Goal: Information Seeking & Learning: Check status

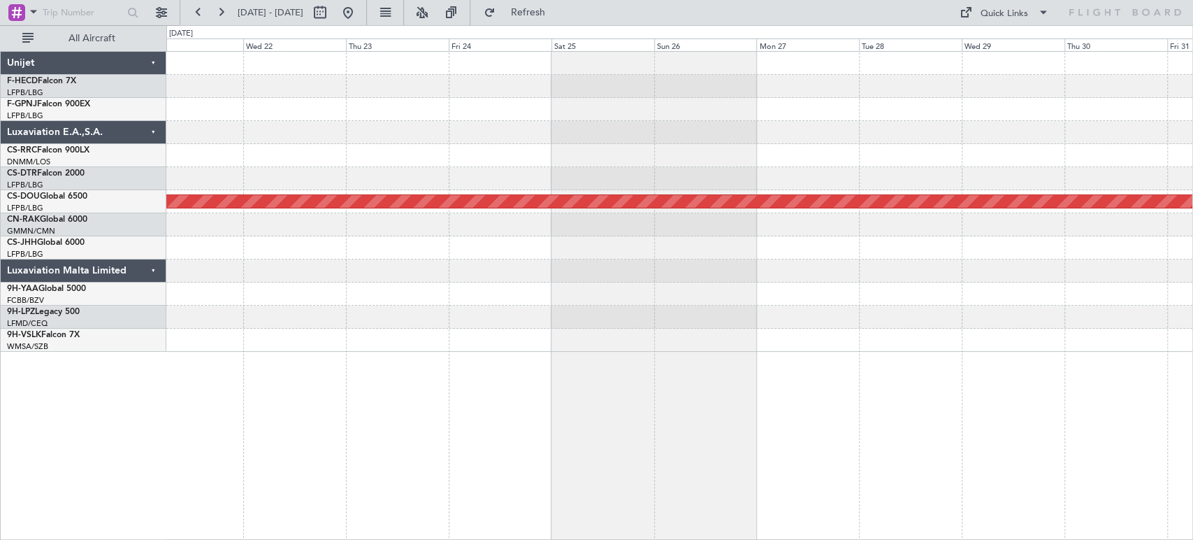
click at [828, 38] on div "Planned Maint London ([GEOGRAPHIC_DATA]) Unijet F-HECD Falcon 7X LFPB/LBG Paris…" at bounding box center [596, 282] width 1193 height 514
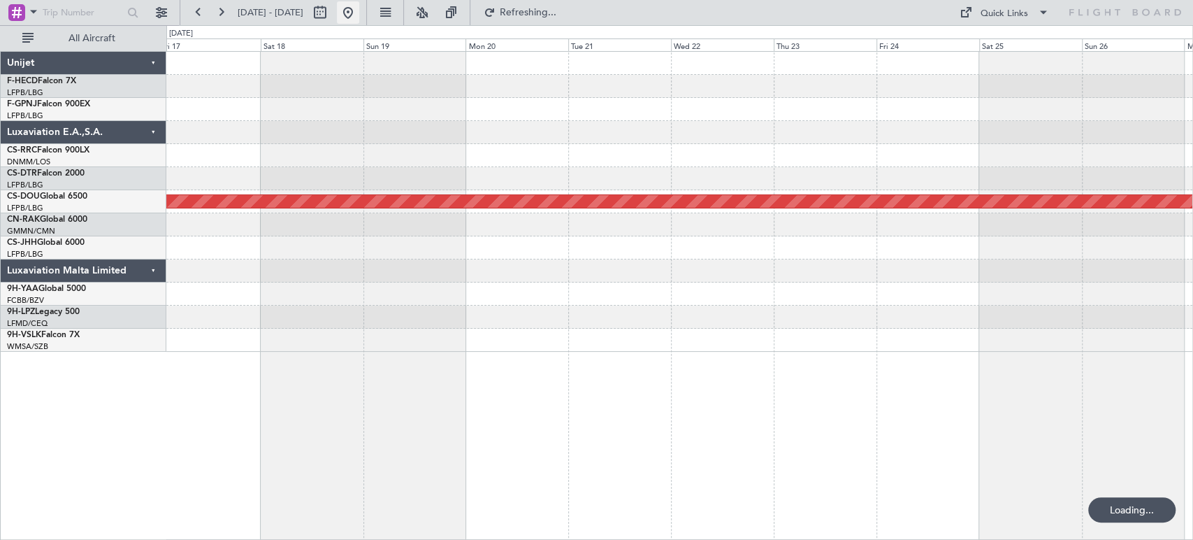
click at [359, 8] on button at bounding box center [348, 12] width 22 height 22
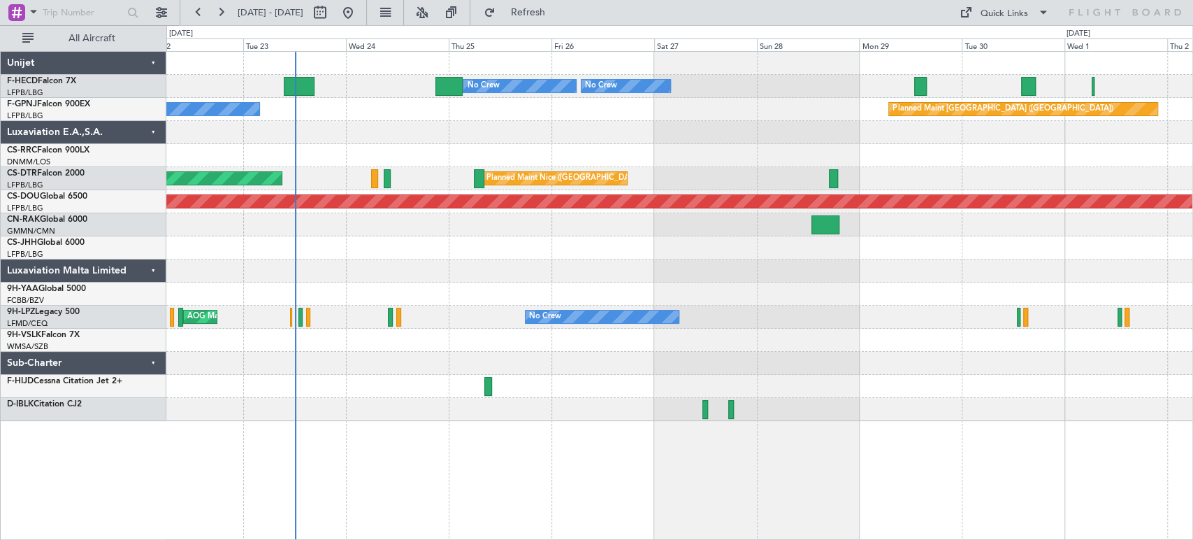
click at [758, 78] on div "No Crew Planned Maint Paris (Le Bourget) No Crew No Crew No Crew Planned Maint …" at bounding box center [679, 86] width 1026 height 23
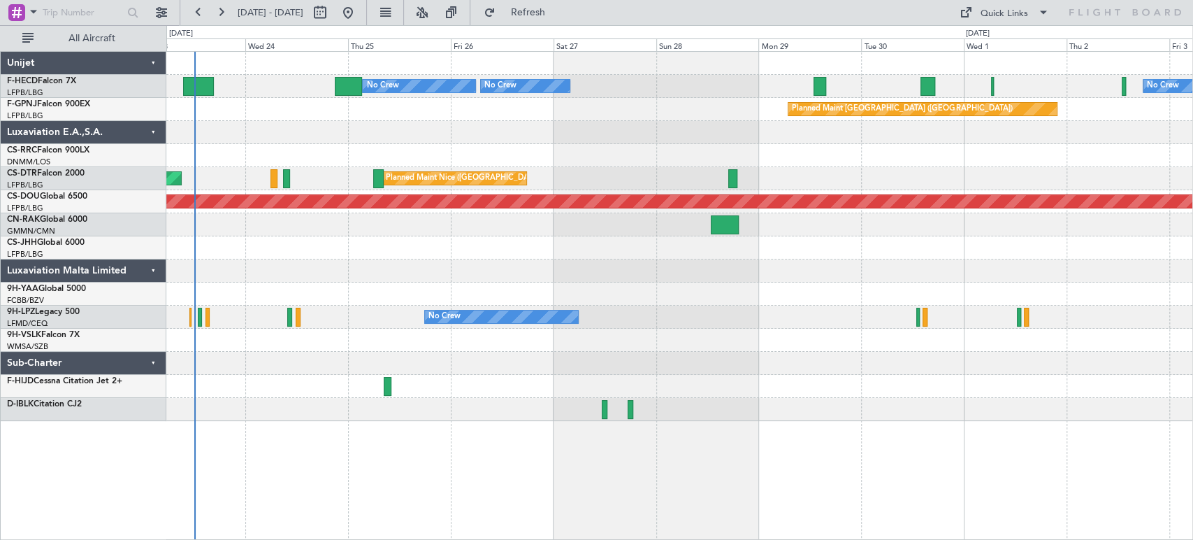
click at [387, 105] on div "No Crew Planned Maint Paris (Le Bourget) No Crew No Crew No Crew Planned Maint …" at bounding box center [679, 236] width 1026 height 369
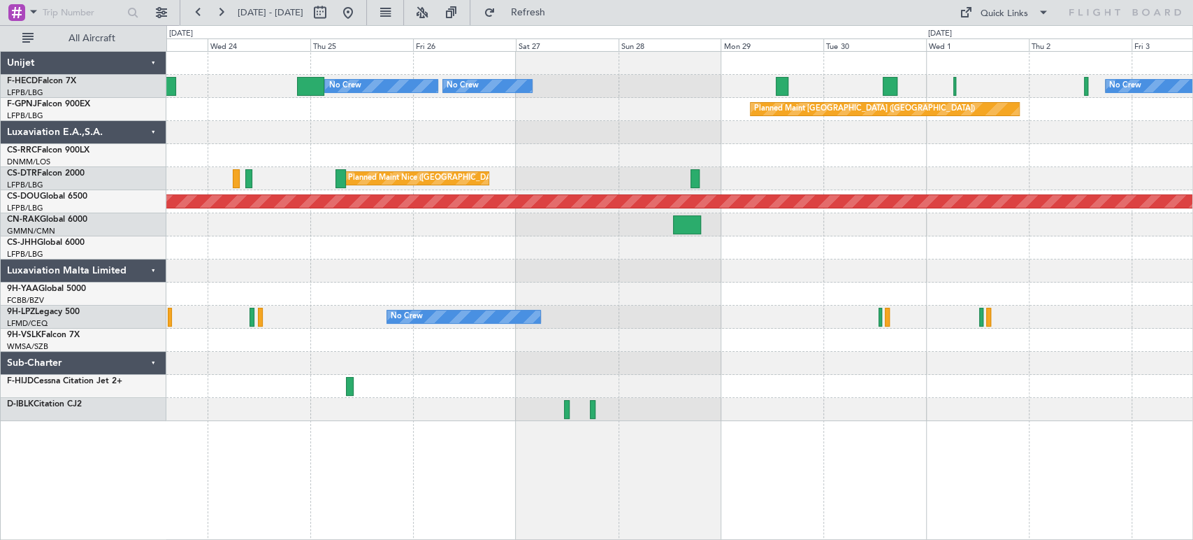
click at [650, 82] on div "No Crew Planned Maint Paris (Le Bourget) No Crew No Crew No Crew" at bounding box center [679, 86] width 1026 height 23
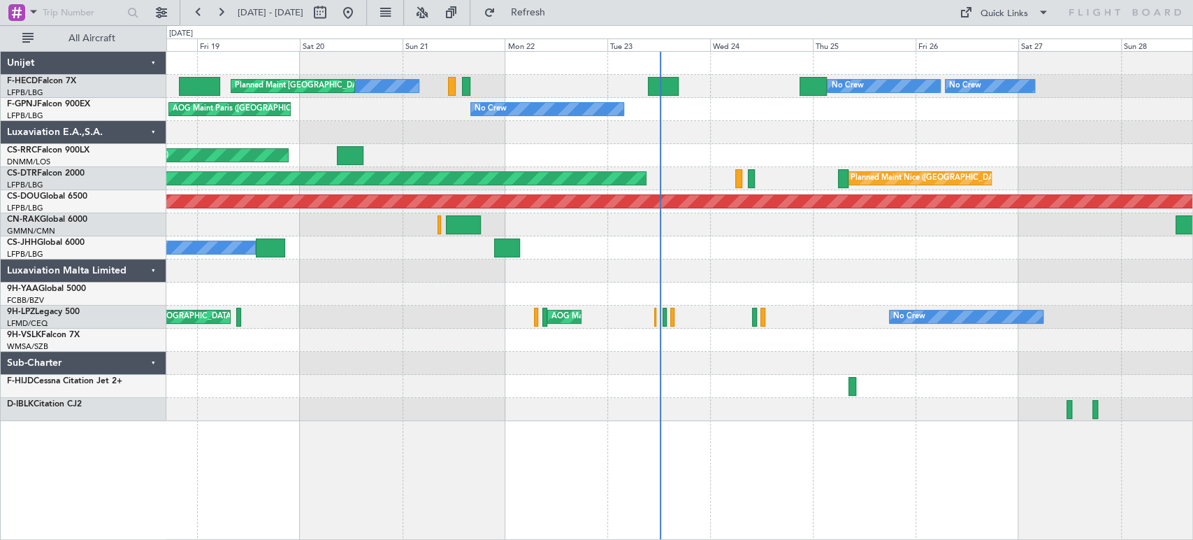
click at [731, 233] on div "No Crew Planned Maint Paris (Le Bourget) No Crew No Crew Planned Maint Paris (L…" at bounding box center [679, 236] width 1026 height 369
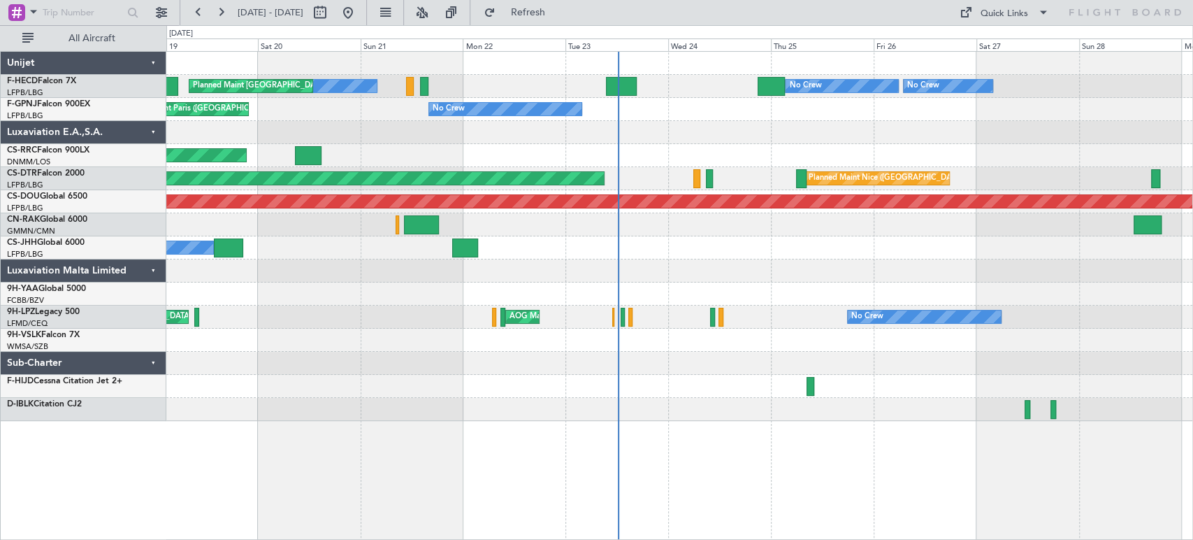
click at [637, 270] on div "No Crew Planned Maint Paris (Le Bourget) No Crew No Crew Planned Maint Paris (L…" at bounding box center [679, 236] width 1026 height 369
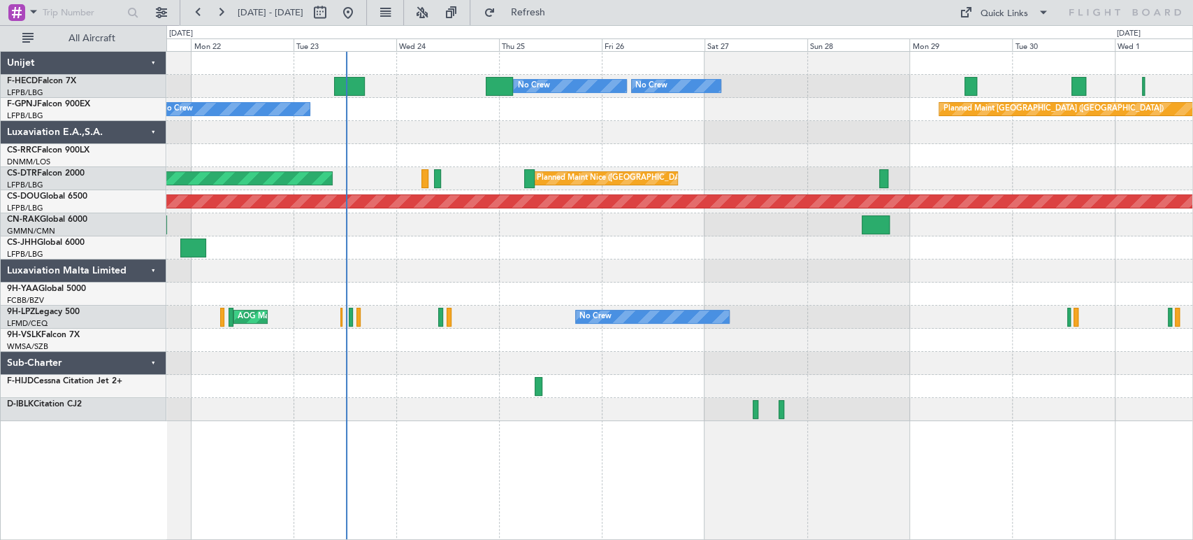
click at [500, 138] on div at bounding box center [679, 132] width 1026 height 23
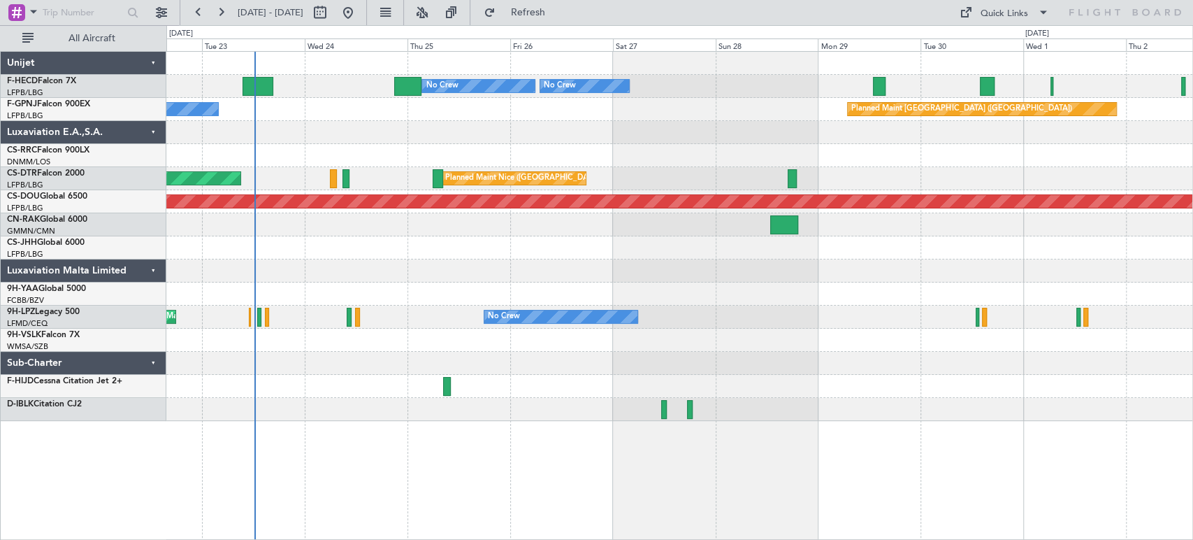
click at [470, 132] on div at bounding box center [679, 132] width 1026 height 23
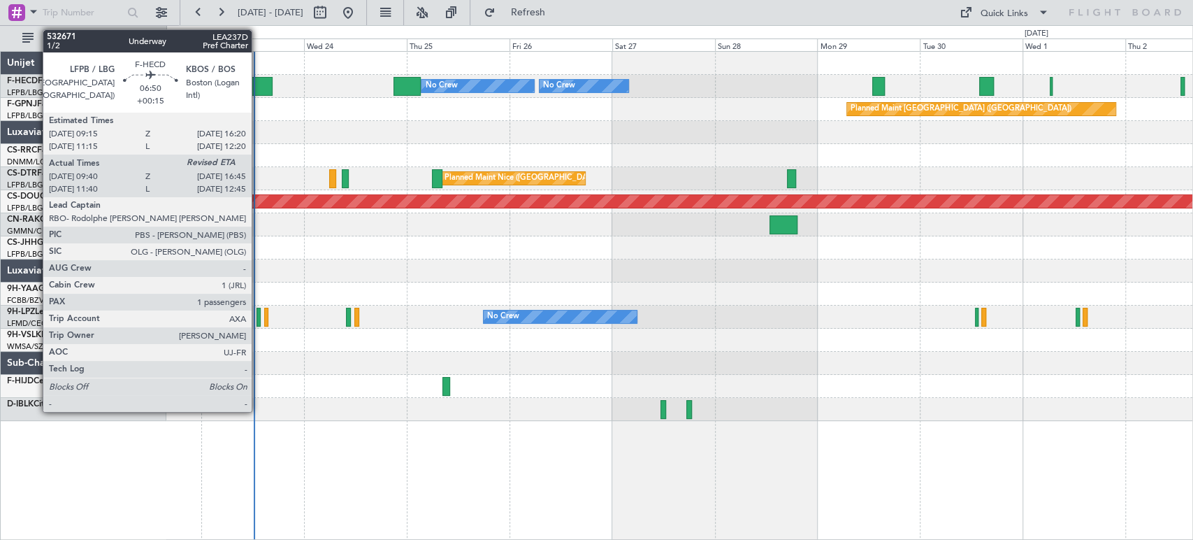
click at [258, 89] on div at bounding box center [257, 86] width 31 height 19
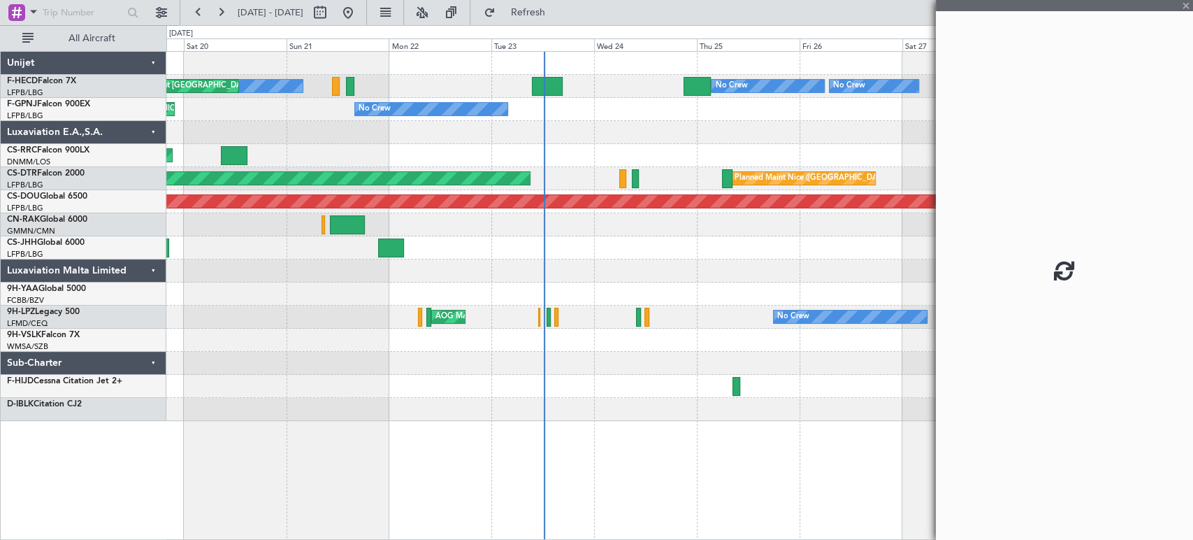
click at [696, 131] on div at bounding box center [679, 132] width 1026 height 23
click at [610, 141] on div at bounding box center [679, 132] width 1026 height 23
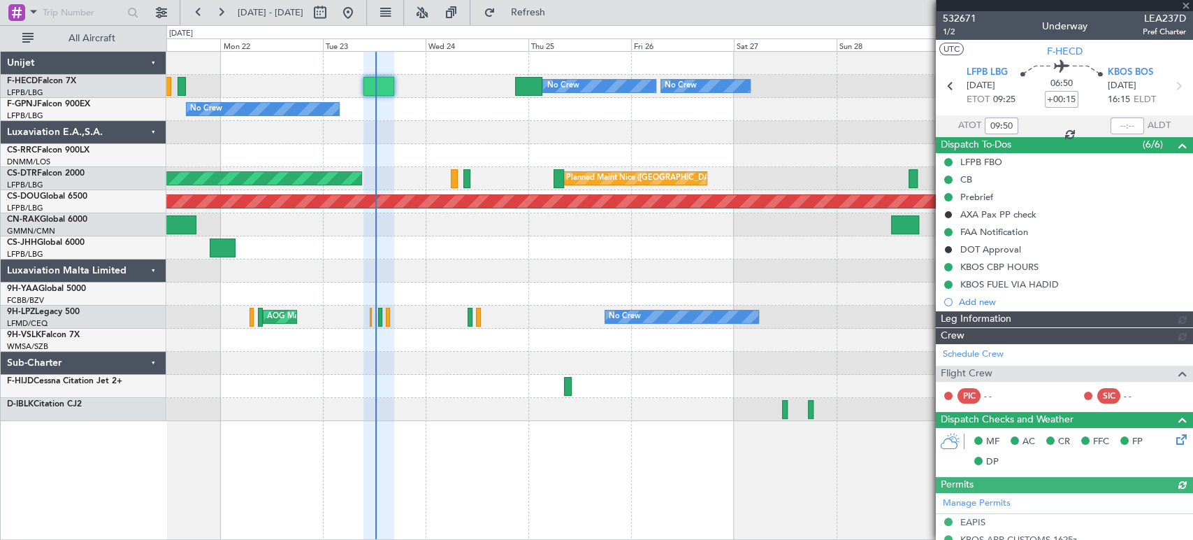
click at [1186, 7] on div at bounding box center [1064, 5] width 257 height 11
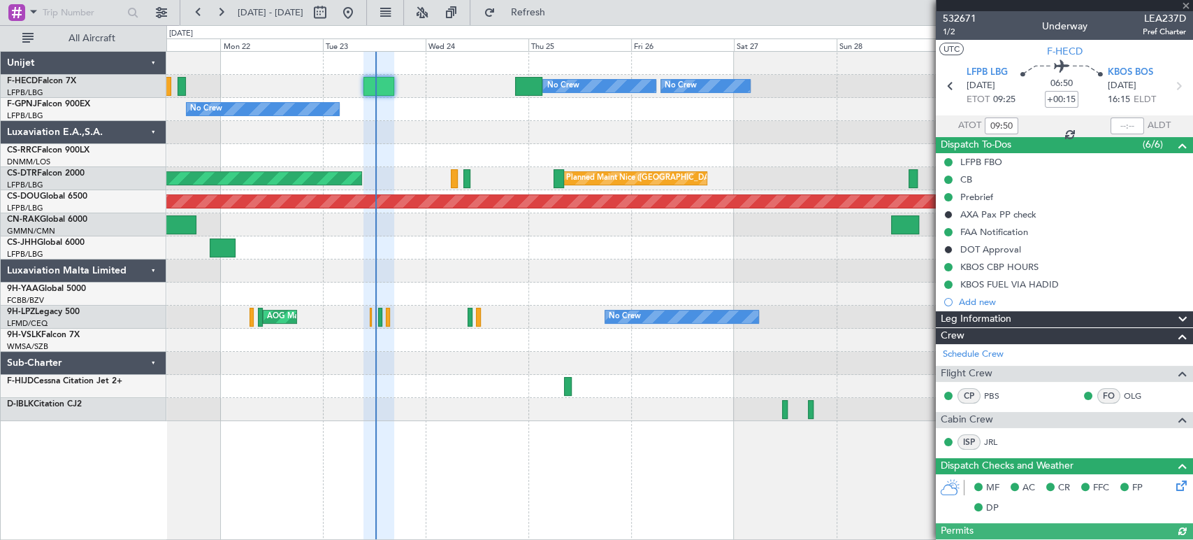
click at [1187, 8] on div at bounding box center [1064, 5] width 257 height 11
click at [1187, 7] on div at bounding box center [1064, 5] width 257 height 11
click at [519, 152] on div "Planned Maint [GEOGRAPHIC_DATA] ([GEOGRAPHIC_DATA])" at bounding box center [679, 155] width 1026 height 23
click at [1185, 1] on span at bounding box center [1186, 6] width 14 height 13
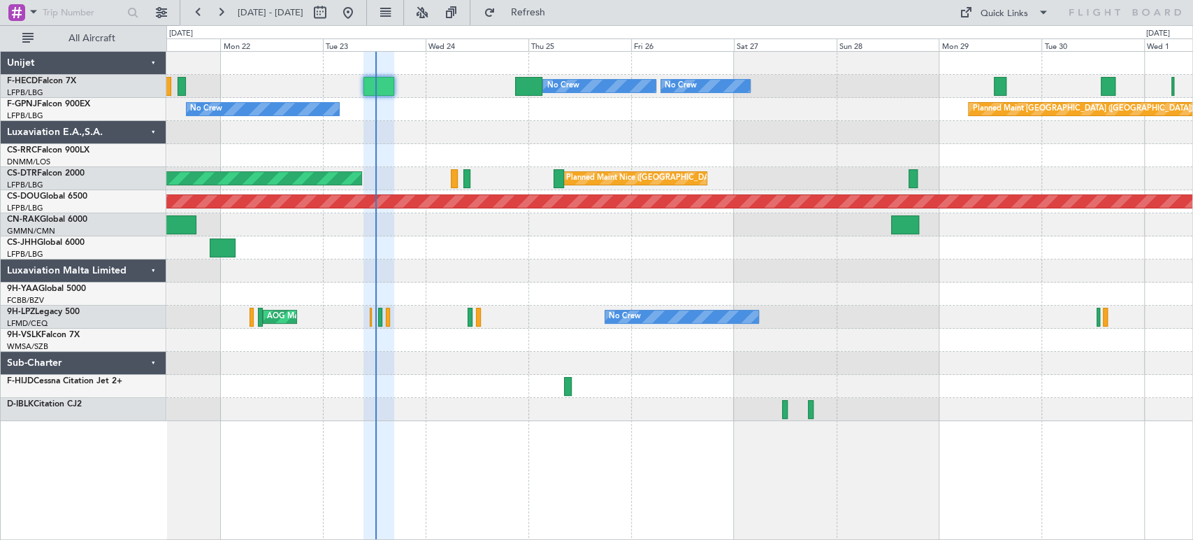
type input "0"
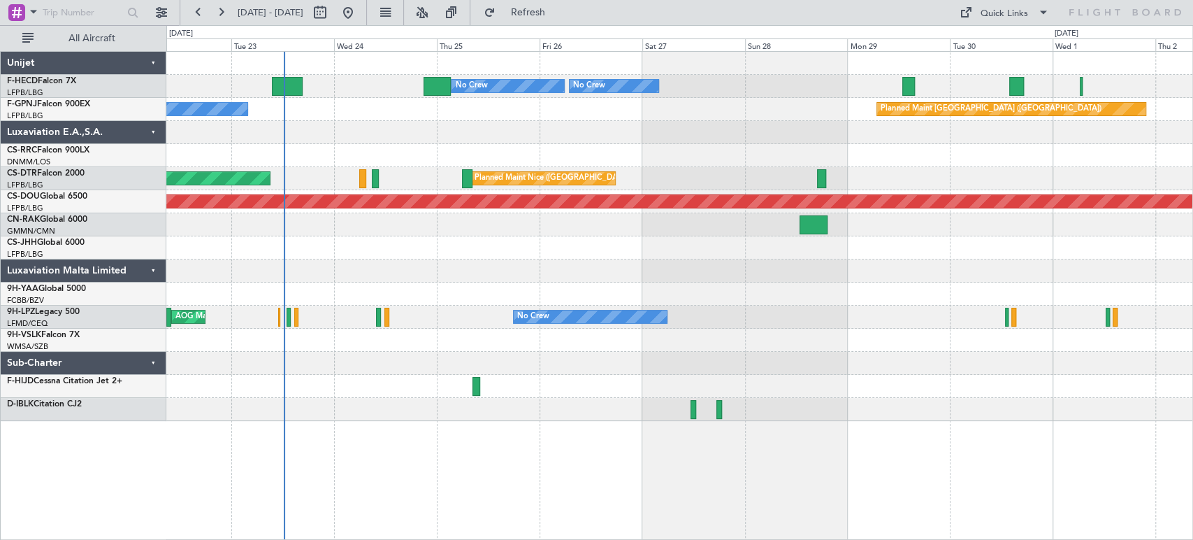
click at [370, 138] on div at bounding box center [679, 132] width 1026 height 23
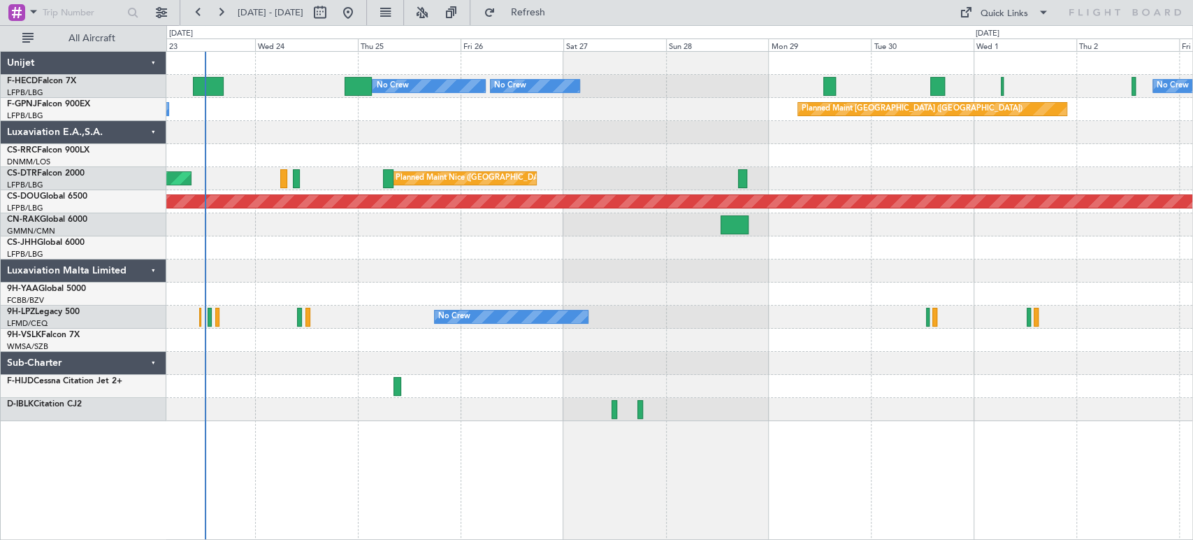
click at [347, 128] on div "Planned Maint Paris (Le Bourget) No Crew No Crew No Crew No Crew Planned Maint …" at bounding box center [679, 236] width 1026 height 369
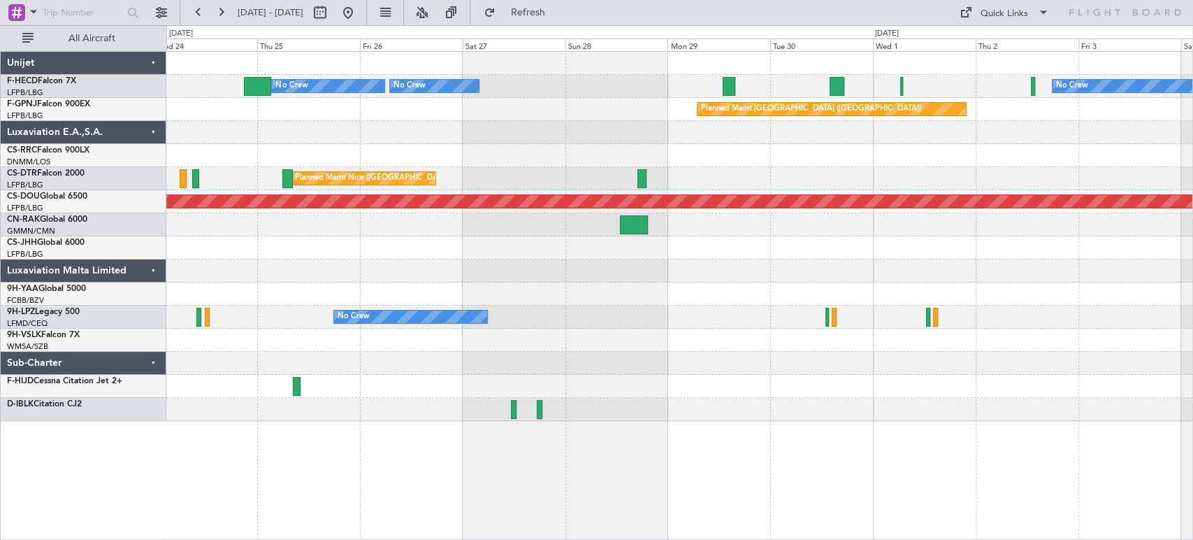
click at [117, 153] on div "Planned Maint Paris (Le Bourget) No Crew No Crew No Crew Planned Maint Paris (L…" at bounding box center [596, 282] width 1193 height 514
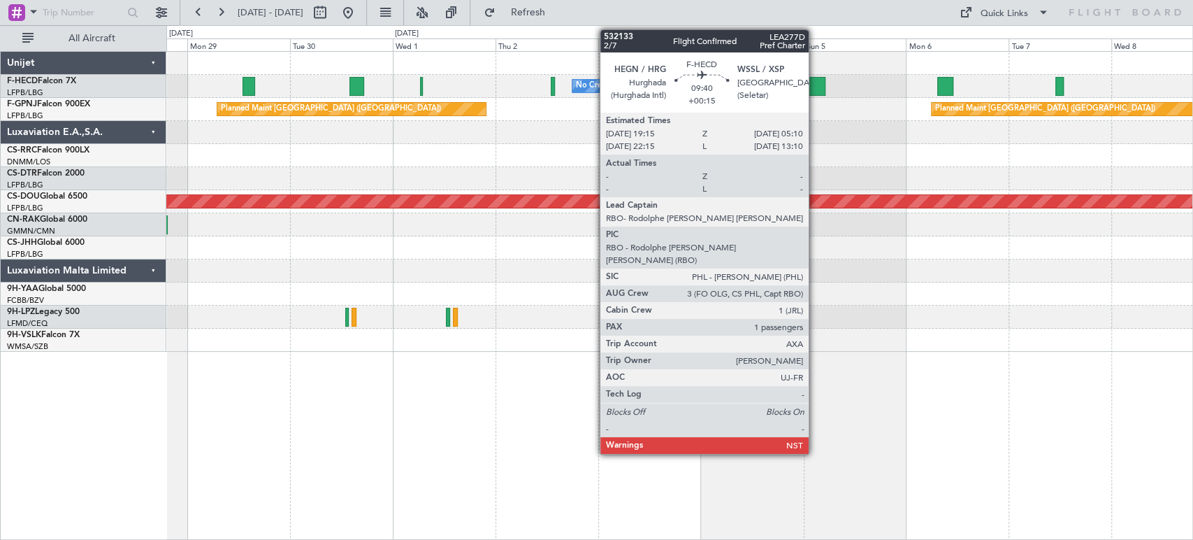
click at [815, 89] on div at bounding box center [803, 86] width 43 height 19
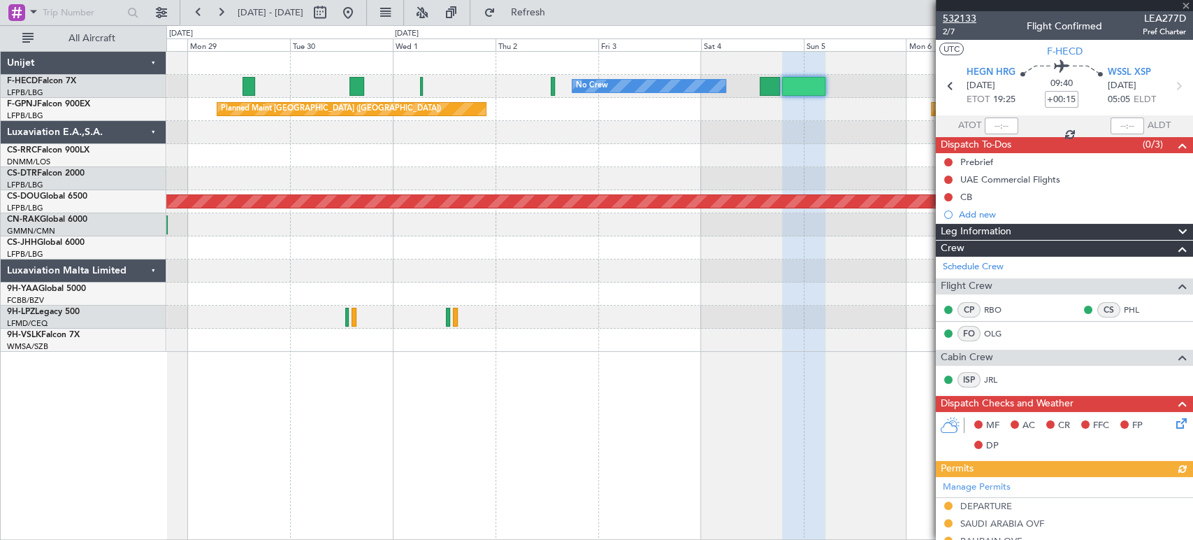
click at [953, 15] on span "532133" at bounding box center [960, 18] width 34 height 15
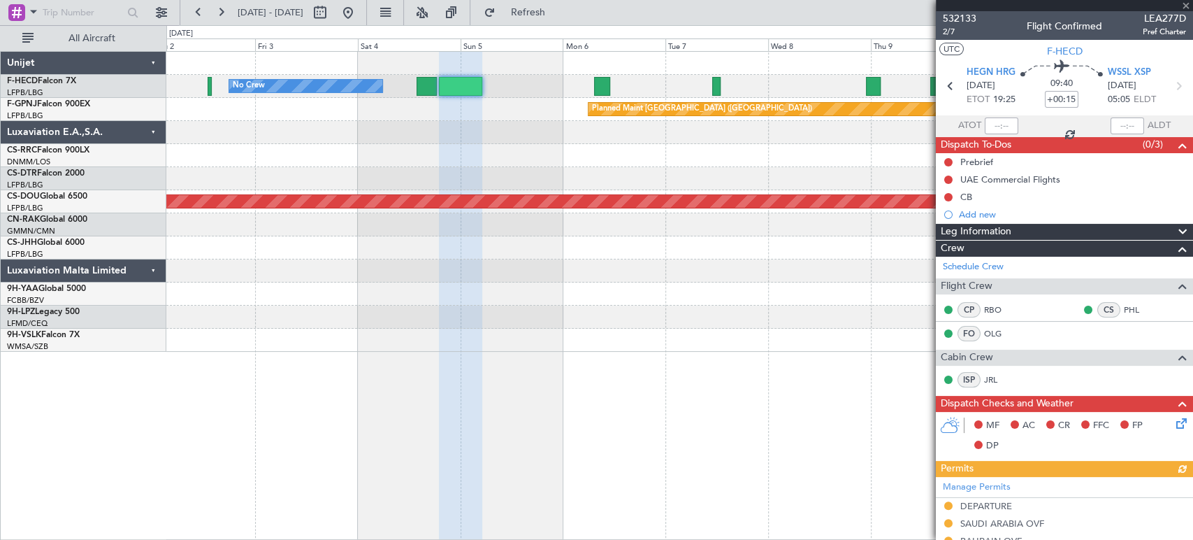
click at [462, 97] on div "No Crew No Crew Planned Maint Paris (Le Bourget) Planned Maint Paris (Le Bourge…" at bounding box center [679, 202] width 1026 height 300
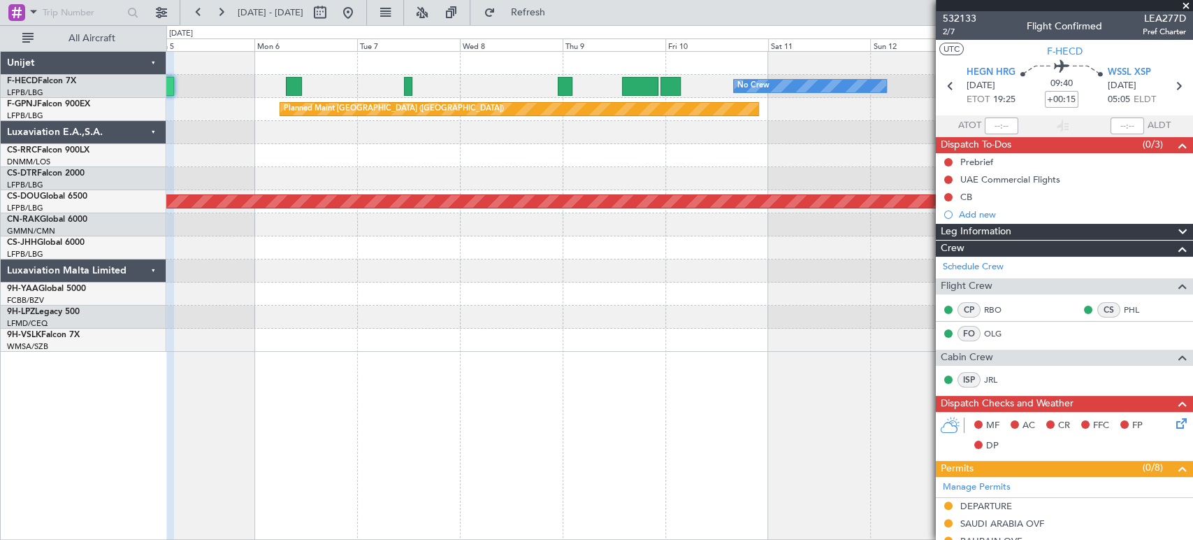
click at [493, 85] on div "No Crew Planned Maint Paris (Le Bourget) No Crew Planned Maint Paris (Le Bourge…" at bounding box center [679, 202] width 1026 height 300
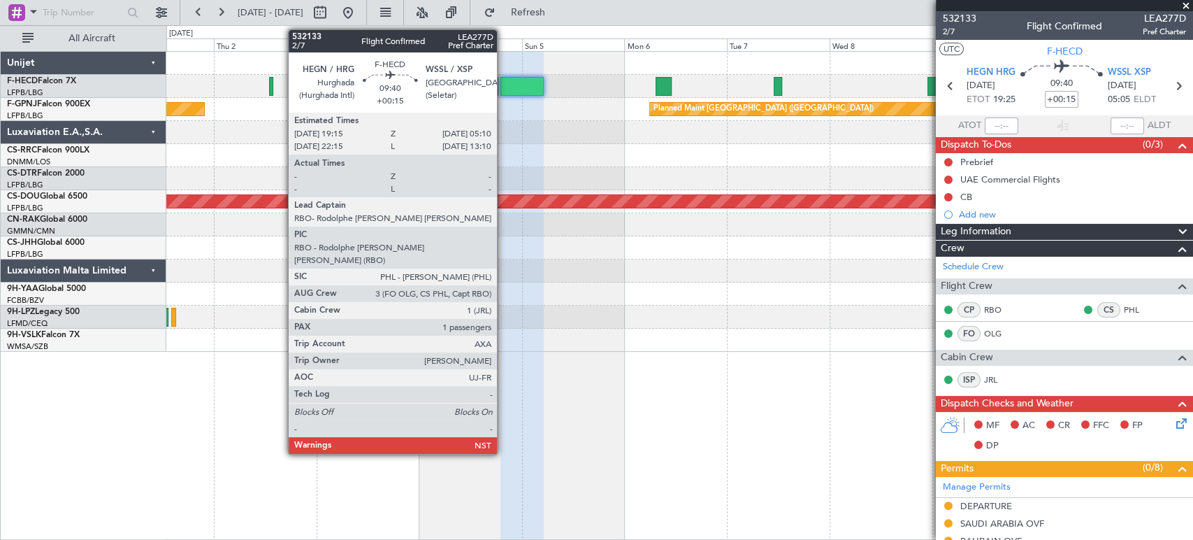
click at [520, 85] on div at bounding box center [521, 86] width 43 height 19
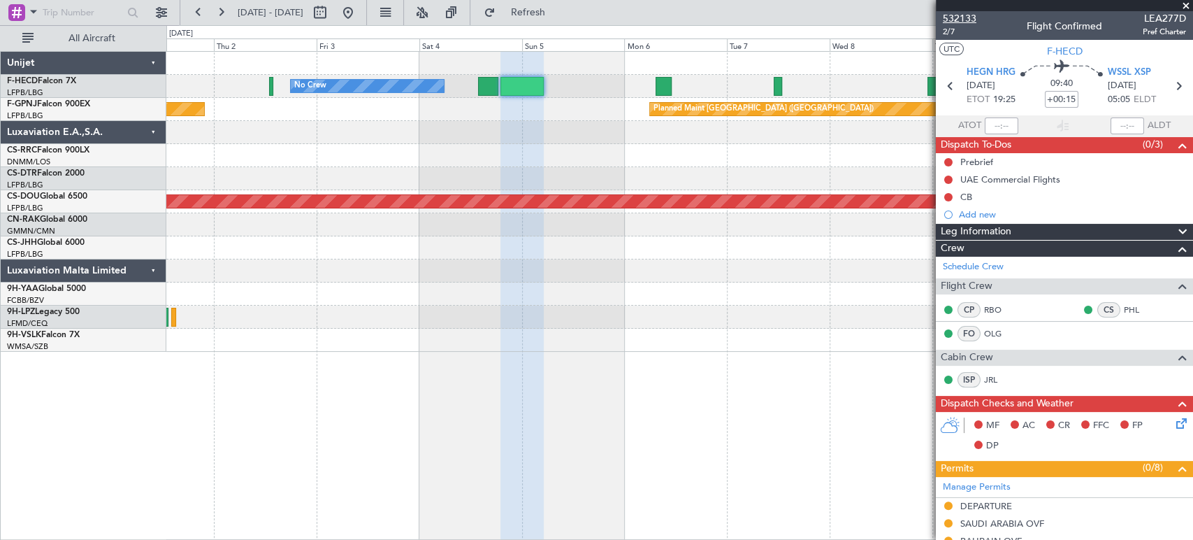
click at [950, 20] on span "532133" at bounding box center [960, 18] width 34 height 15
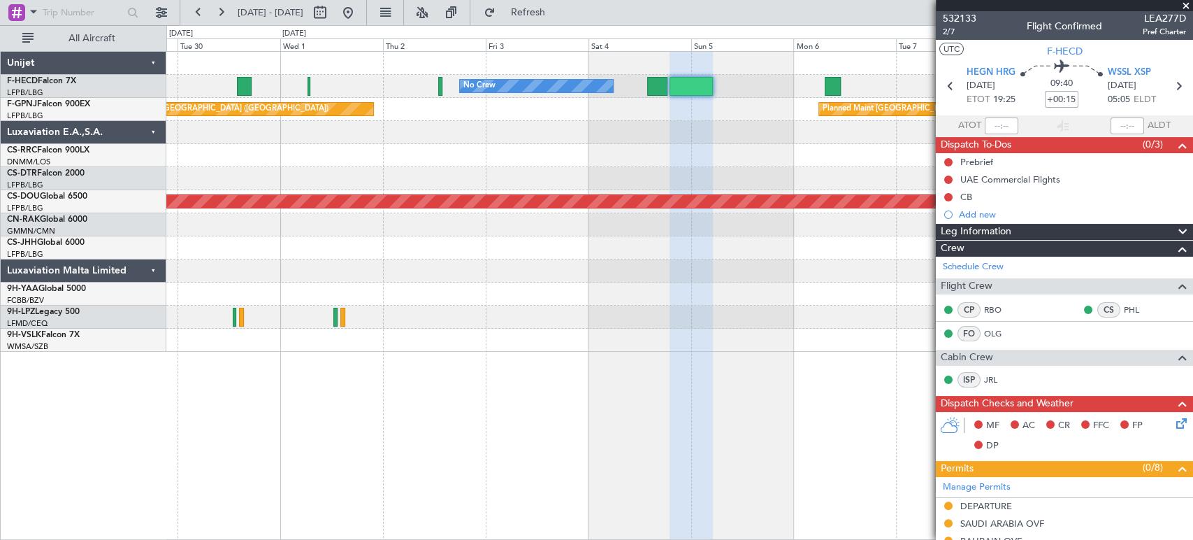
click at [879, 144] on div "No Crew No Crew Planned Maint Paris (Le Bourget) Planned Maint Paris (Le Bourge…" at bounding box center [679, 202] width 1026 height 300
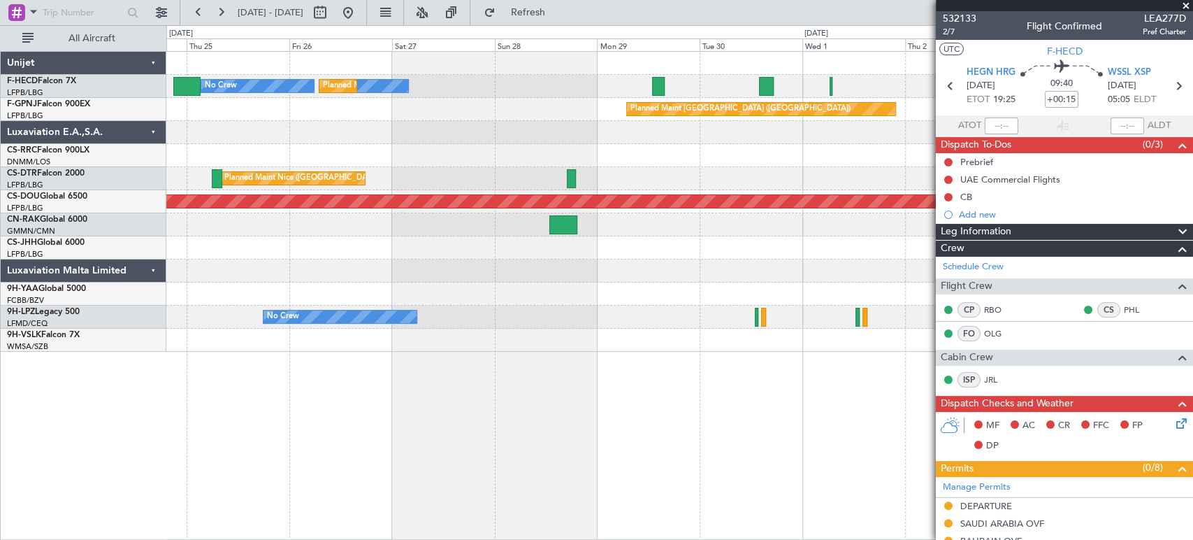
click at [841, 129] on div "No Crew No Crew Planned Maint Paris (Le Bourget) No Crew Planned Maint Paris (L…" at bounding box center [679, 202] width 1026 height 300
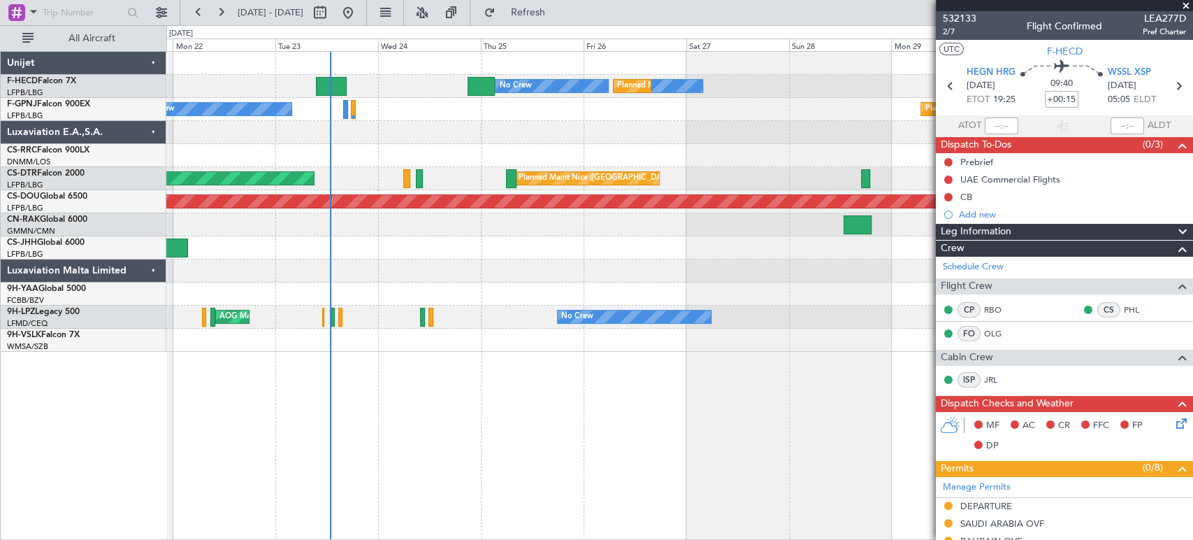
click at [592, 117] on div "No Crew Planned Maint Paris (Le Bourget) No Crew No Crew No Crew Planned Maint …" at bounding box center [679, 202] width 1026 height 300
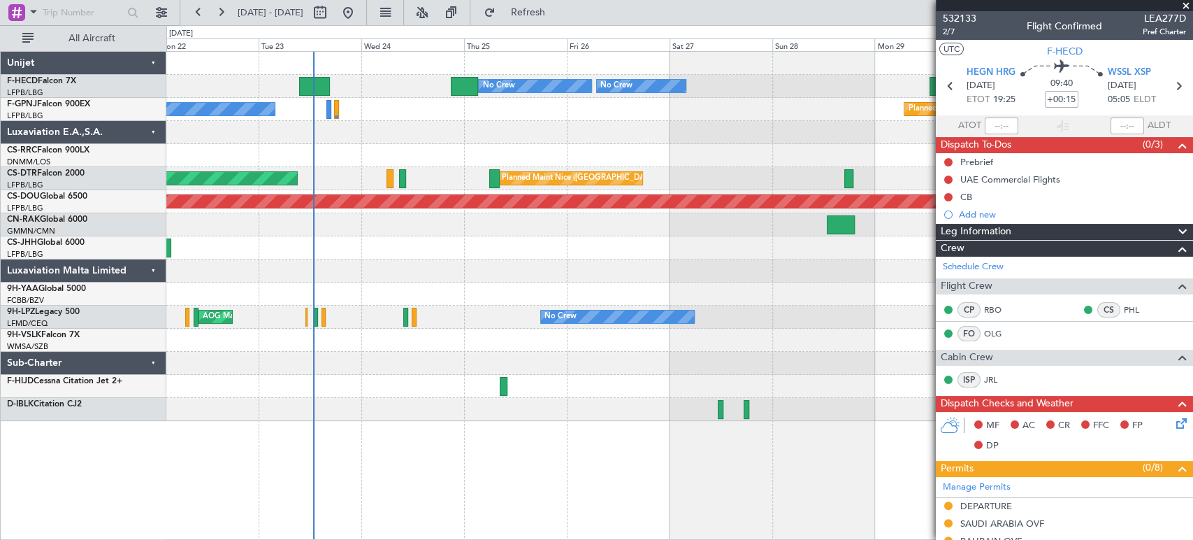
click at [310, 125] on div "Planned Maint Paris (Le Bourget) No Crew No Crew No Crew No Crew Planned Maint …" at bounding box center [679, 236] width 1026 height 369
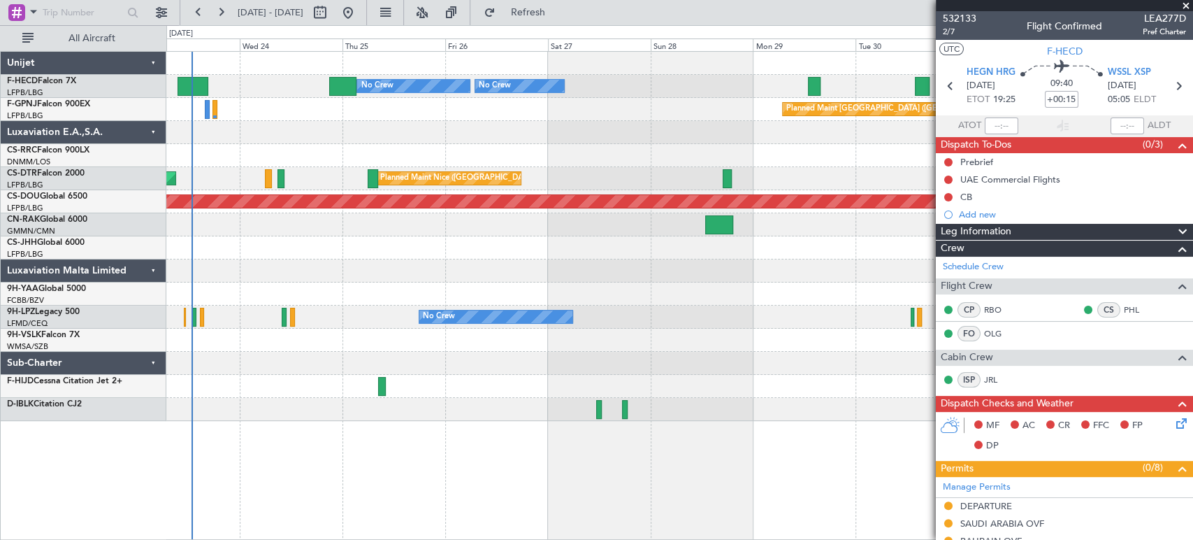
click at [289, 224] on div "Planned Maint Paris (Le Bourget) No Crew No Crew No Crew No Crew Planned Maint …" at bounding box center [679, 236] width 1026 height 369
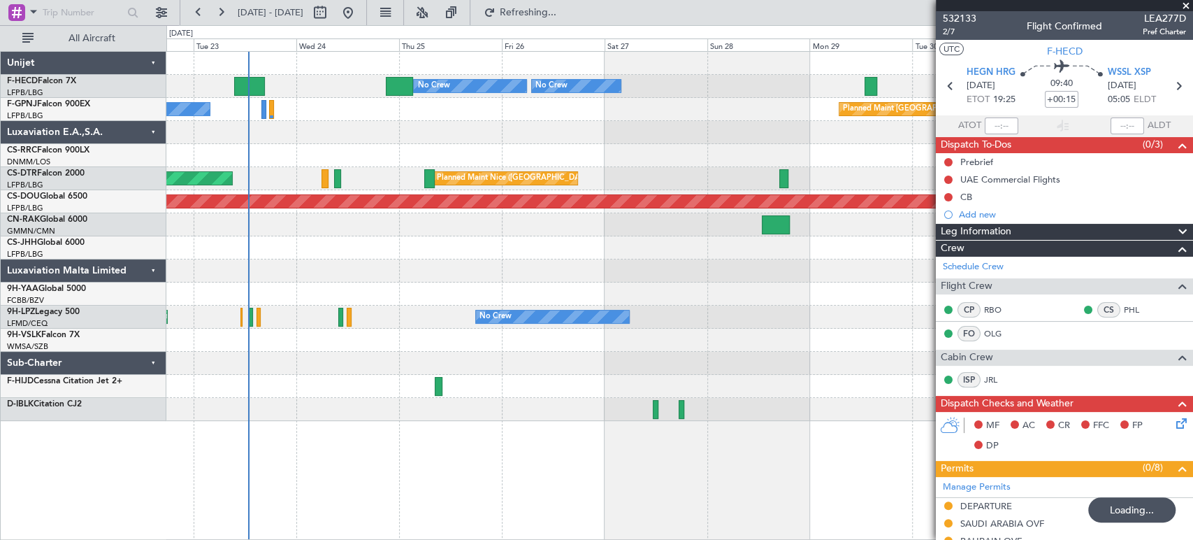
click at [391, 129] on div at bounding box center [679, 132] width 1026 height 23
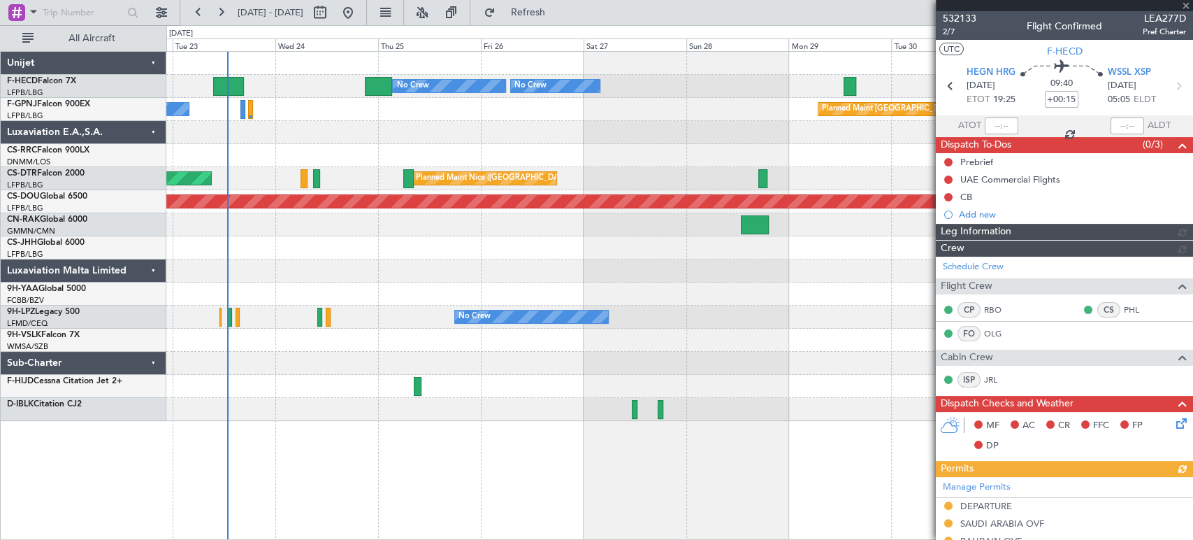
click at [302, 117] on div "Planned Maint [GEOGRAPHIC_DATA] ([GEOGRAPHIC_DATA]) No Crew" at bounding box center [679, 109] width 1026 height 23
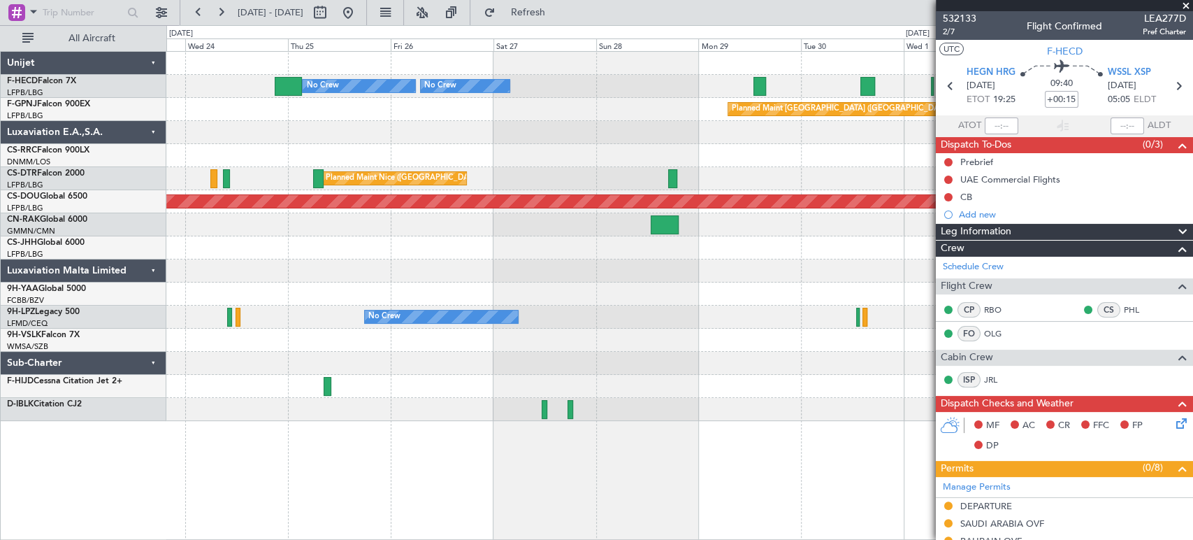
click at [278, 99] on div "Planned Maint Paris (Le Bourget) No Crew No Crew No Crew Planned Maint Paris (L…" at bounding box center [679, 236] width 1026 height 369
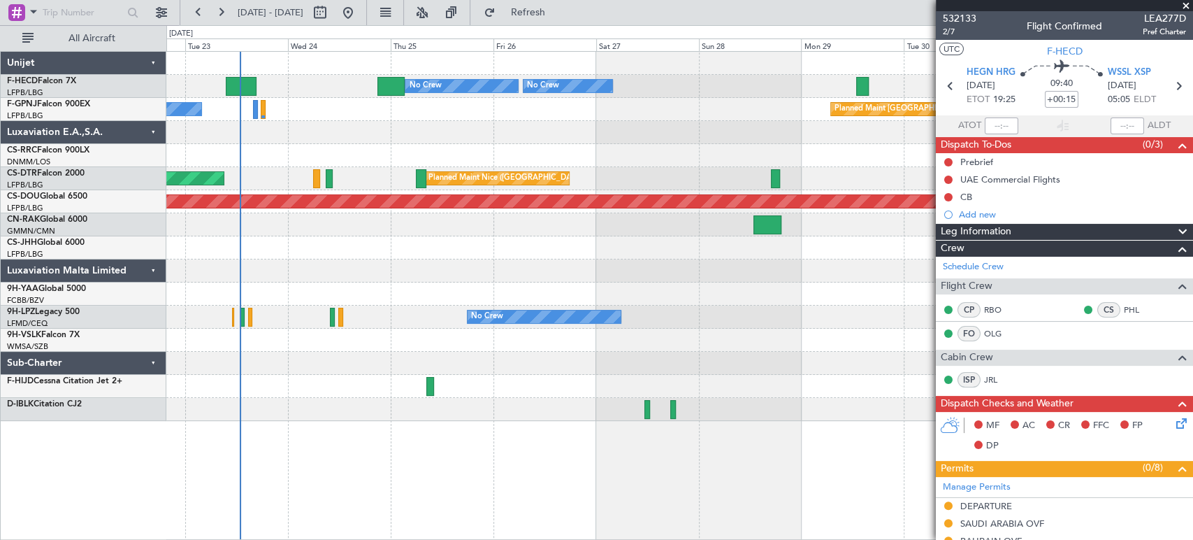
click at [326, 84] on div "Planned Maint Paris (Le Bourget) No Crew No Crew No Crew No Crew Planned Maint …" at bounding box center [679, 86] width 1026 height 23
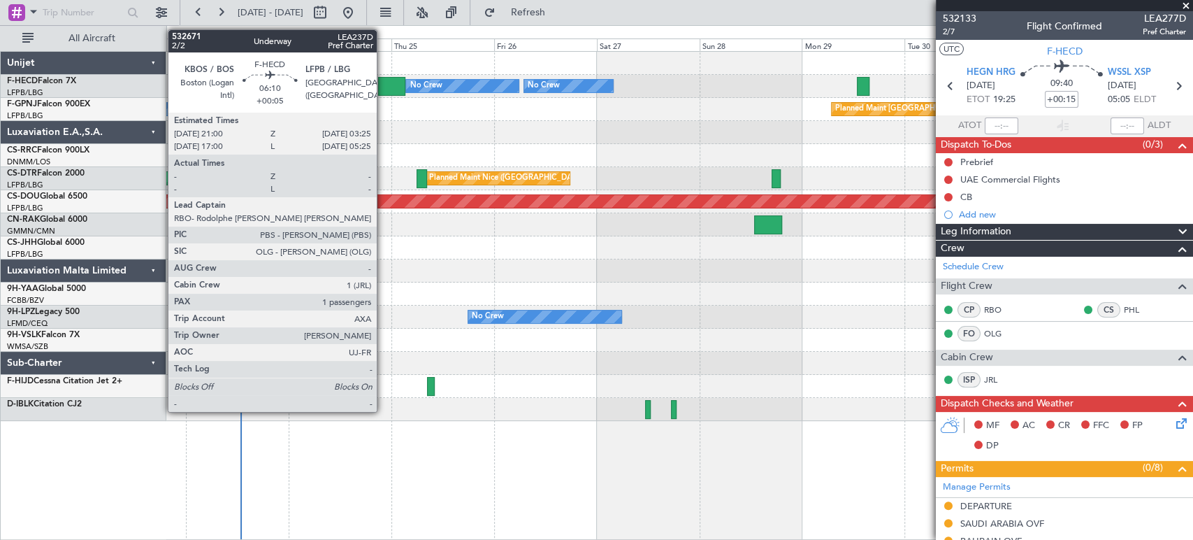
click at [383, 87] on div at bounding box center [392, 86] width 28 height 19
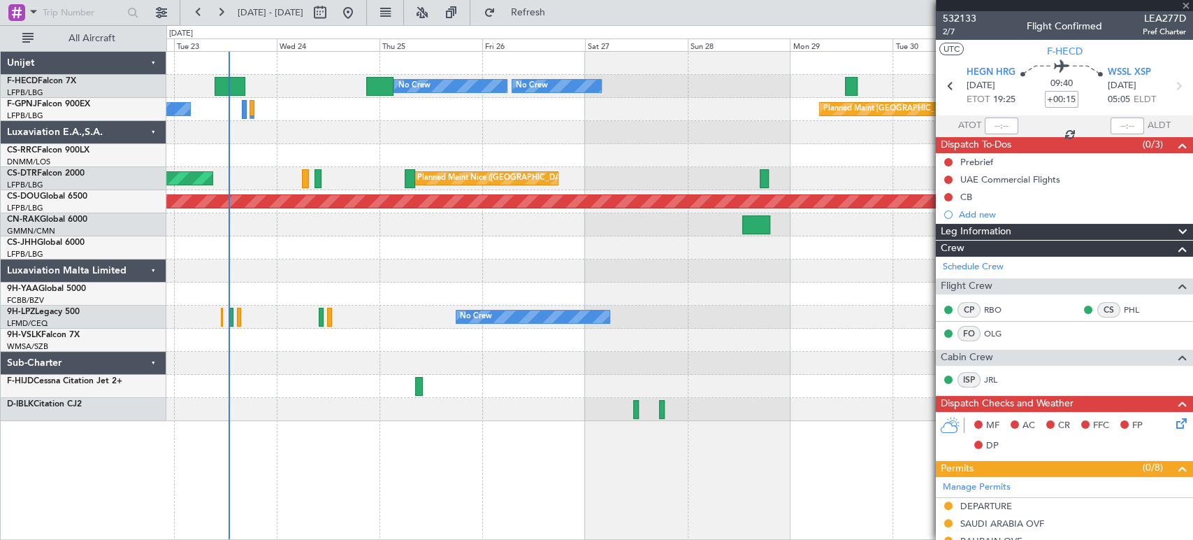
type input "+00:05"
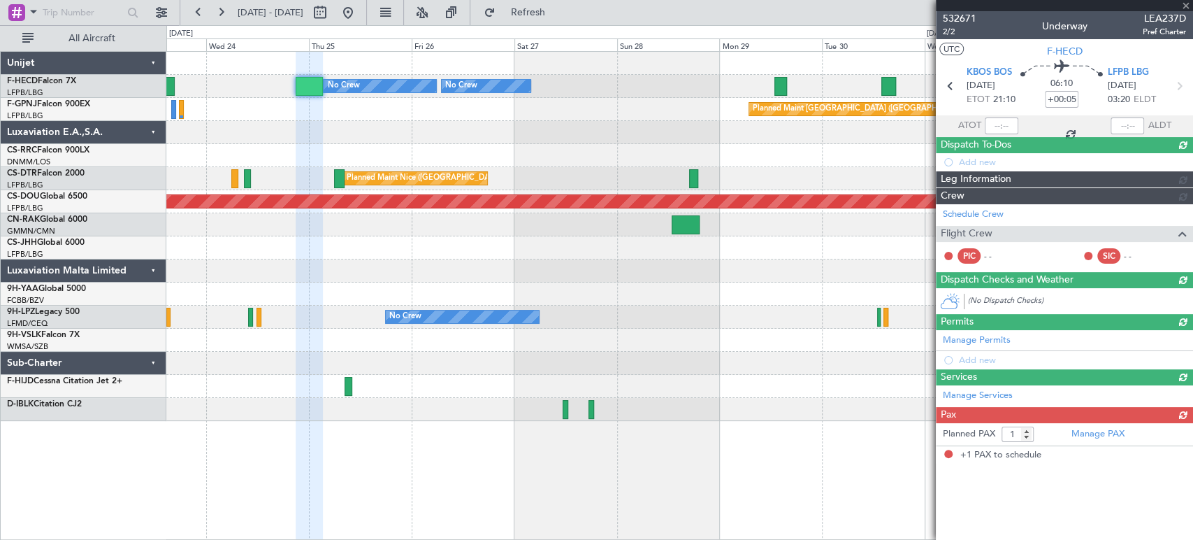
click at [266, 88] on div "Planned Maint Paris (Le Bourget) No Crew No Crew No Crew No Crew" at bounding box center [679, 86] width 1026 height 23
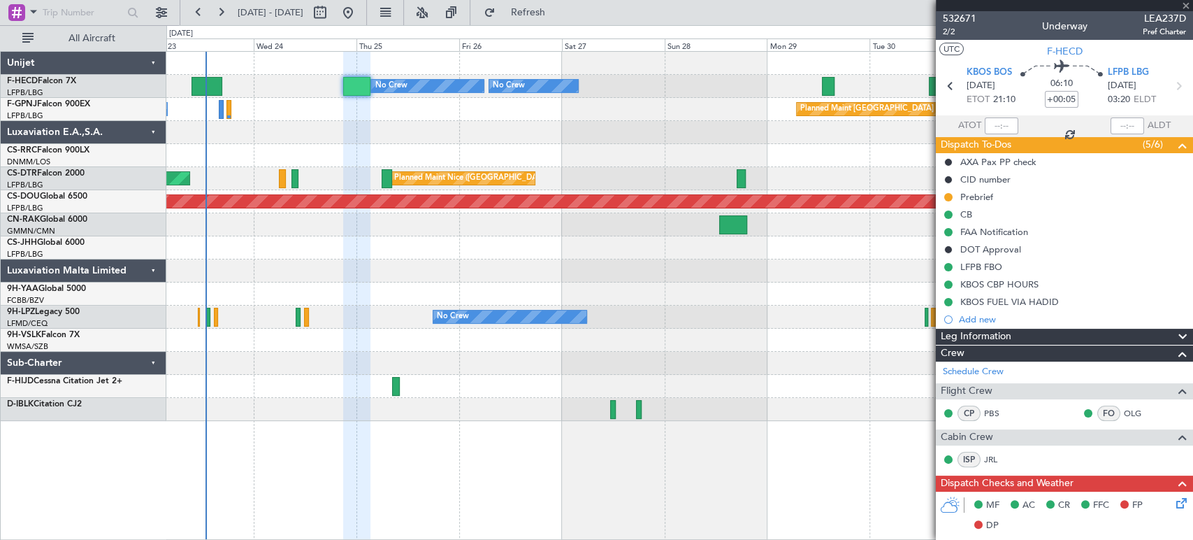
click at [569, 116] on div "Planned Maint [GEOGRAPHIC_DATA] ([GEOGRAPHIC_DATA]) No Crew" at bounding box center [679, 109] width 1026 height 23
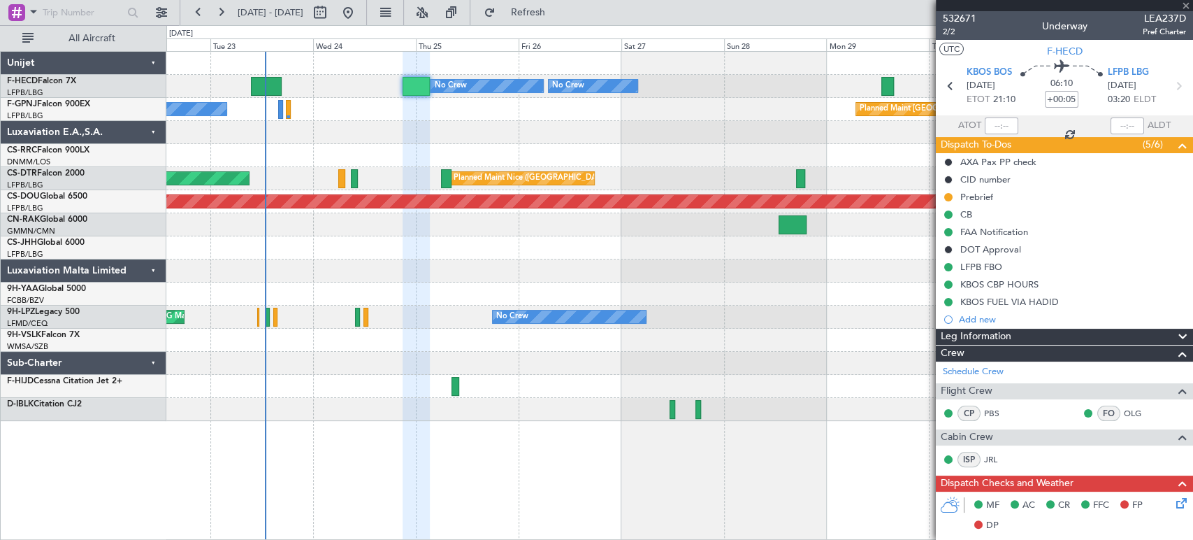
click at [514, 113] on div "Planned Maint [GEOGRAPHIC_DATA] ([GEOGRAPHIC_DATA]) No Crew" at bounding box center [679, 109] width 1026 height 23
click at [488, 101] on div "Planned Maint [GEOGRAPHIC_DATA] ([GEOGRAPHIC_DATA]) No Crew" at bounding box center [679, 109] width 1026 height 23
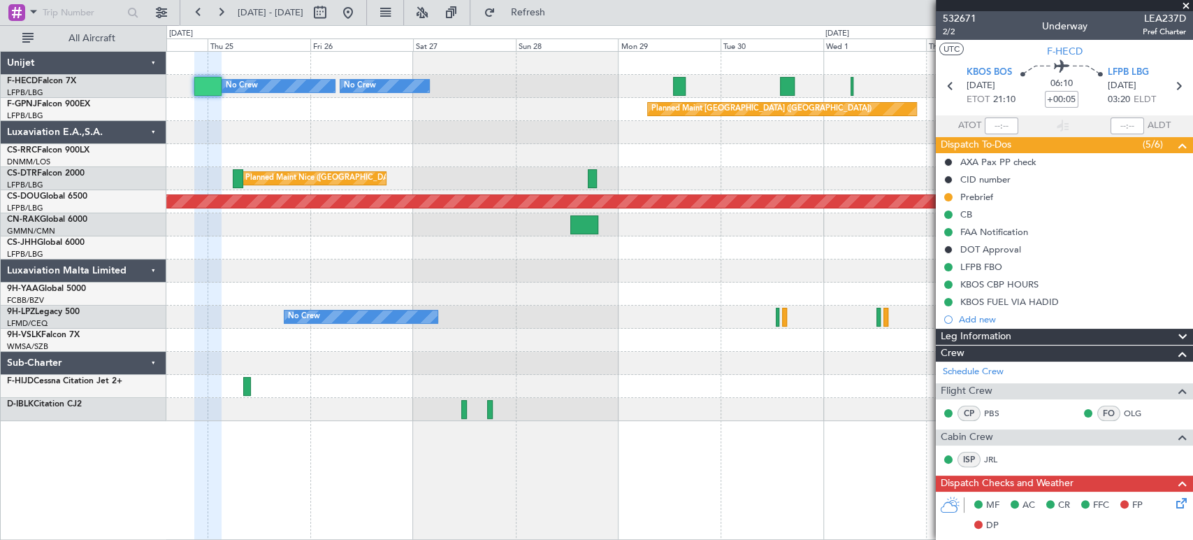
click at [290, 118] on div "No Crew Planned Maint Paris (Le Bourget) No Crew No Crew Planned Maint Paris (L…" at bounding box center [679, 236] width 1026 height 369
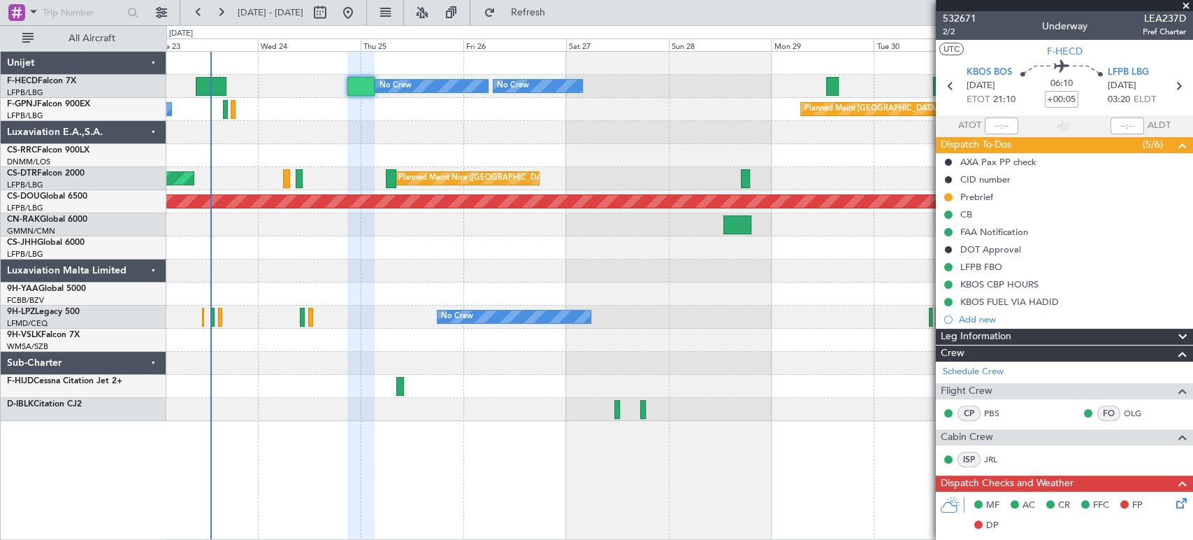
click at [329, 90] on div "No Crew Planned Maint Paris (Le Bourget) No Crew No Crew No Crew Planned Maint …" at bounding box center [679, 236] width 1026 height 369
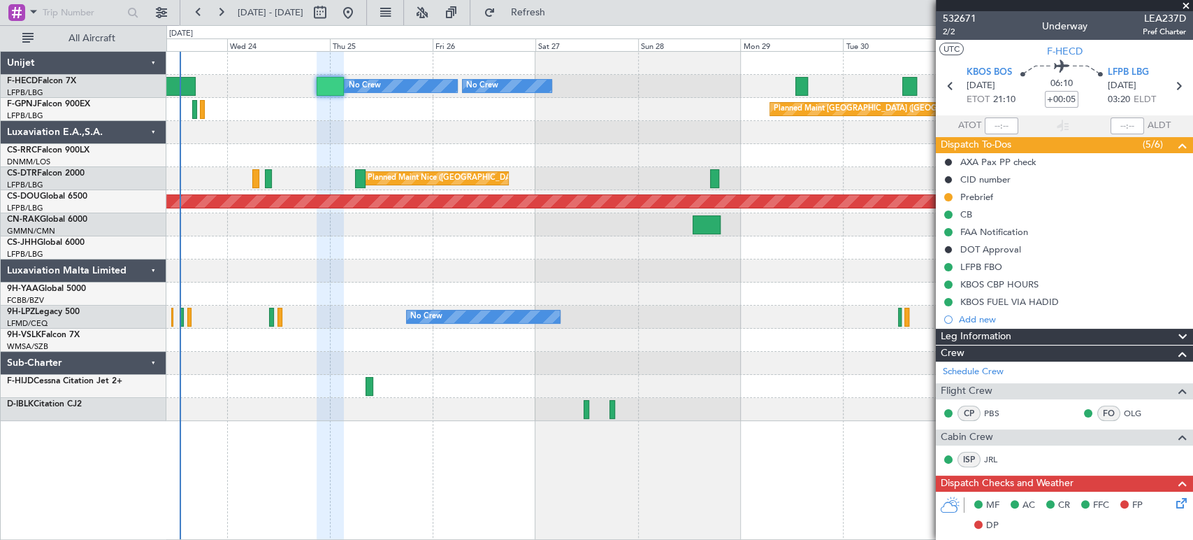
click at [218, 147] on div "No Crew Planned Maint Paris (Le Bourget) No Crew No Crew No Crew Planned Maint …" at bounding box center [679, 236] width 1026 height 369
click at [226, 114] on div "Planned Maint [GEOGRAPHIC_DATA] ([GEOGRAPHIC_DATA]) No Crew" at bounding box center [679, 109] width 1026 height 23
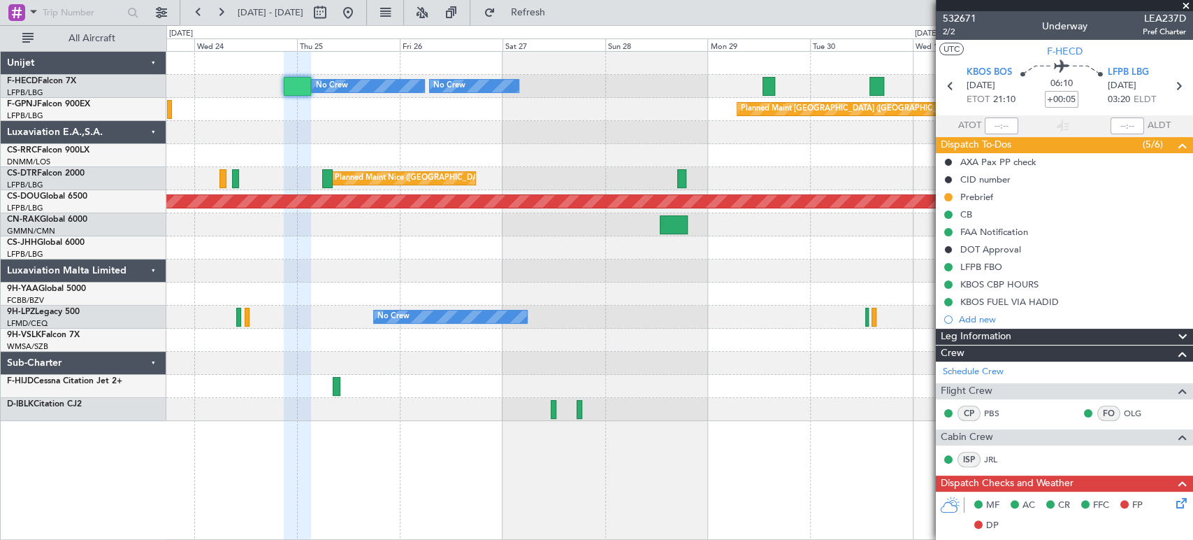
click at [286, 104] on div "No Crew Planned Maint Paris (Le Bourget) No Crew No Crew Planned Maint Paris (L…" at bounding box center [679, 236] width 1026 height 369
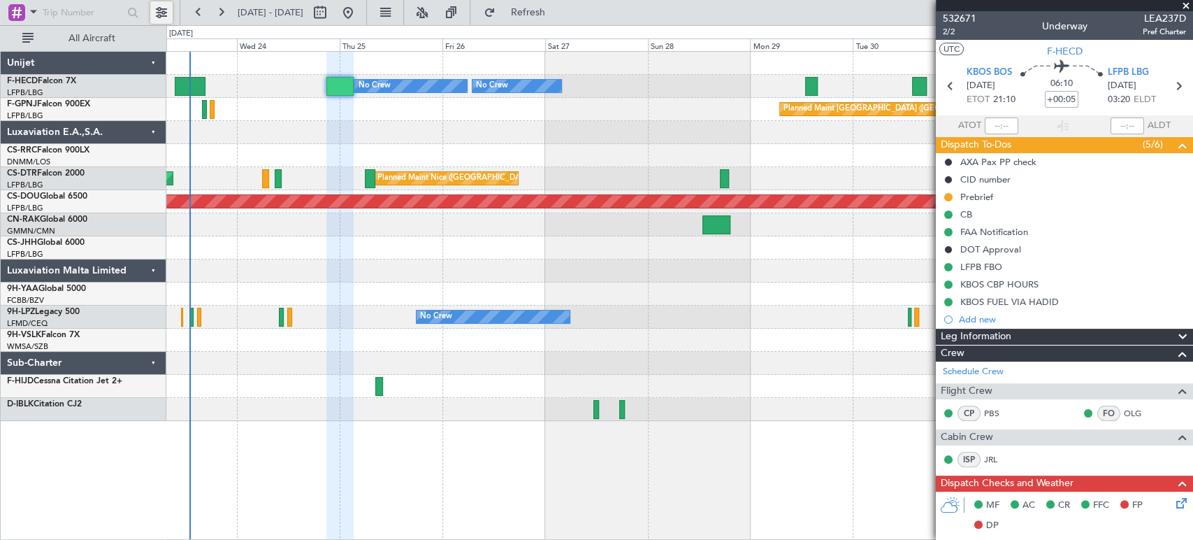
click at [166, 10] on button at bounding box center [161, 12] width 22 height 22
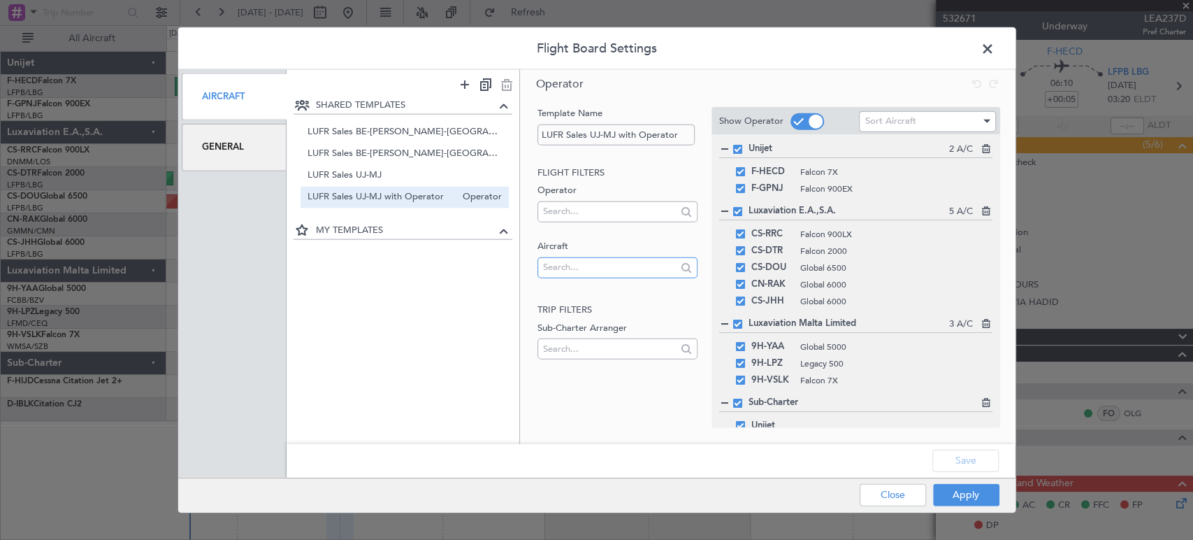
click at [566, 267] on input "text" at bounding box center [609, 266] width 133 height 21
type input "lx"
click at [573, 327] on span "LX-INB" at bounding box center [618, 331] width 138 height 21
click at [988, 496] on button "Apply" at bounding box center [966, 494] width 66 height 22
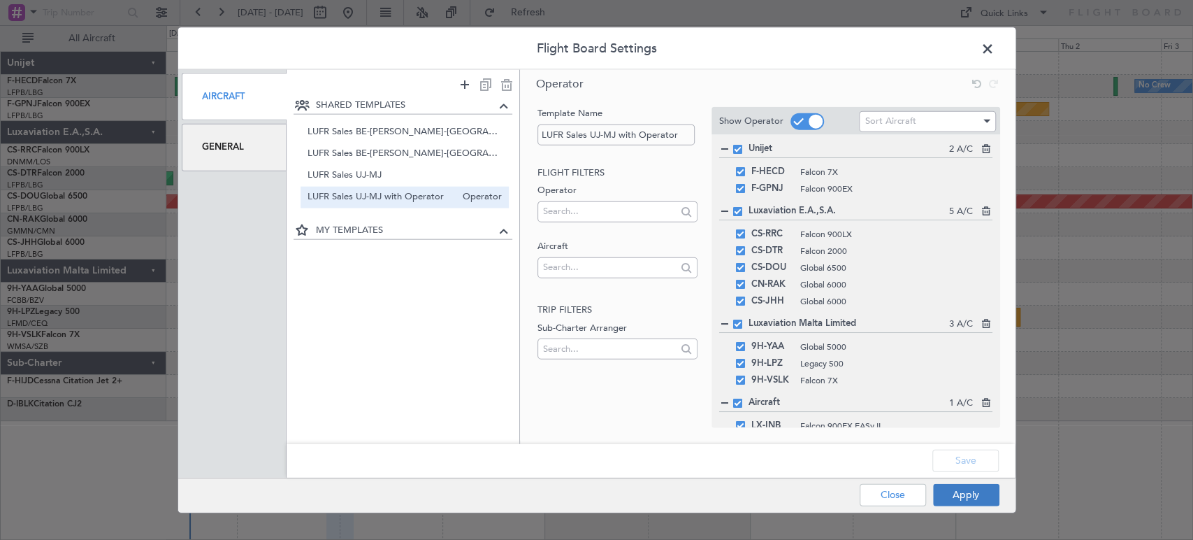
type input "0"
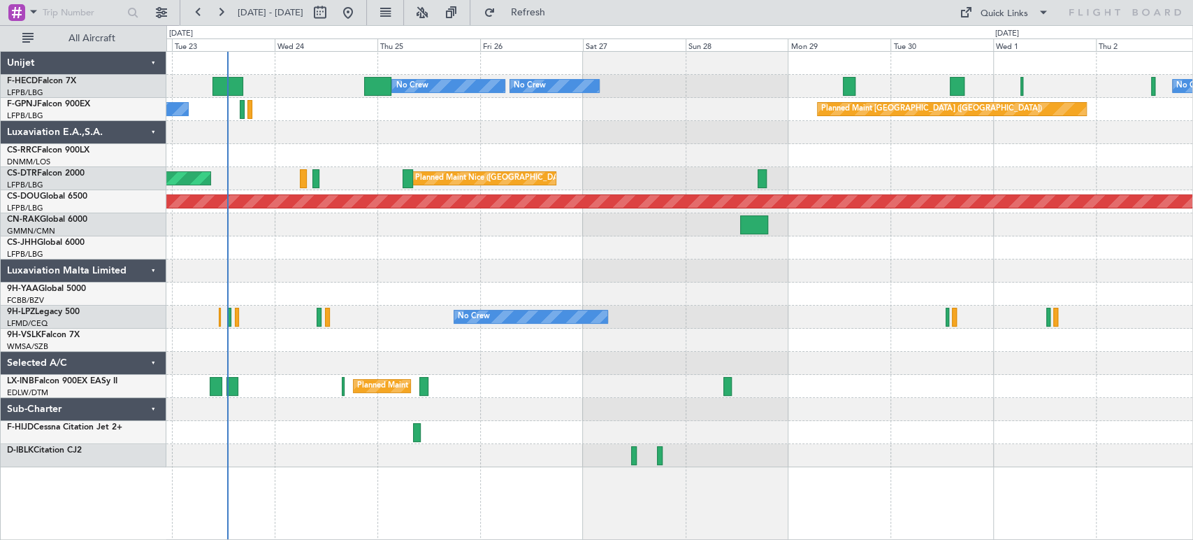
click at [292, 382] on div "Planned Maint [GEOGRAPHIC_DATA] ([GEOGRAPHIC_DATA])" at bounding box center [679, 386] width 1026 height 23
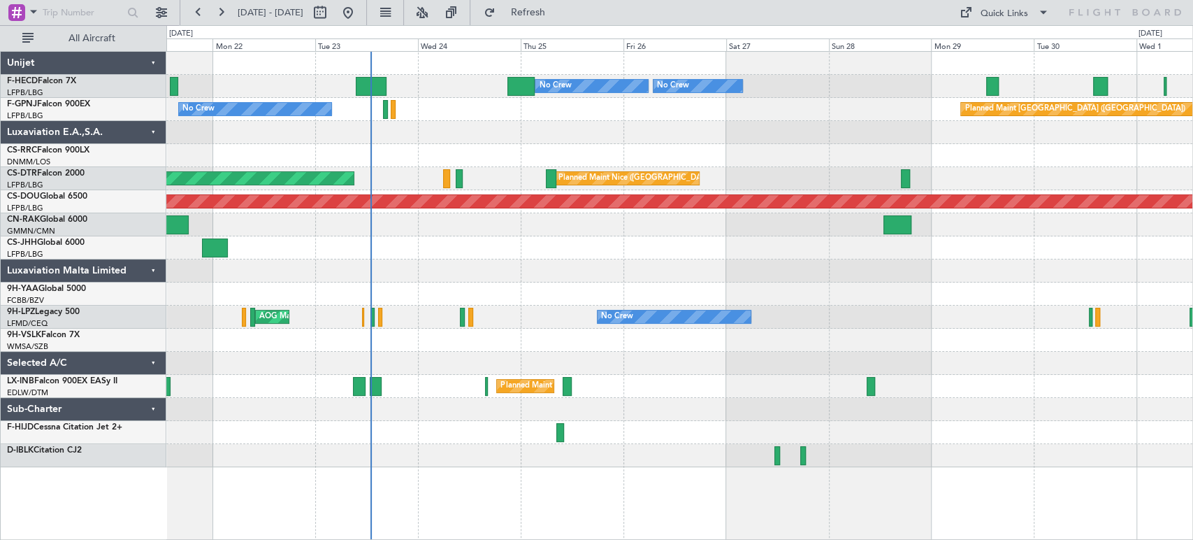
click at [835, 255] on div "Planned Maint Paris (Le Bourget) No Crew No Crew No Crew Planned Maint Paris (L…" at bounding box center [679, 259] width 1026 height 415
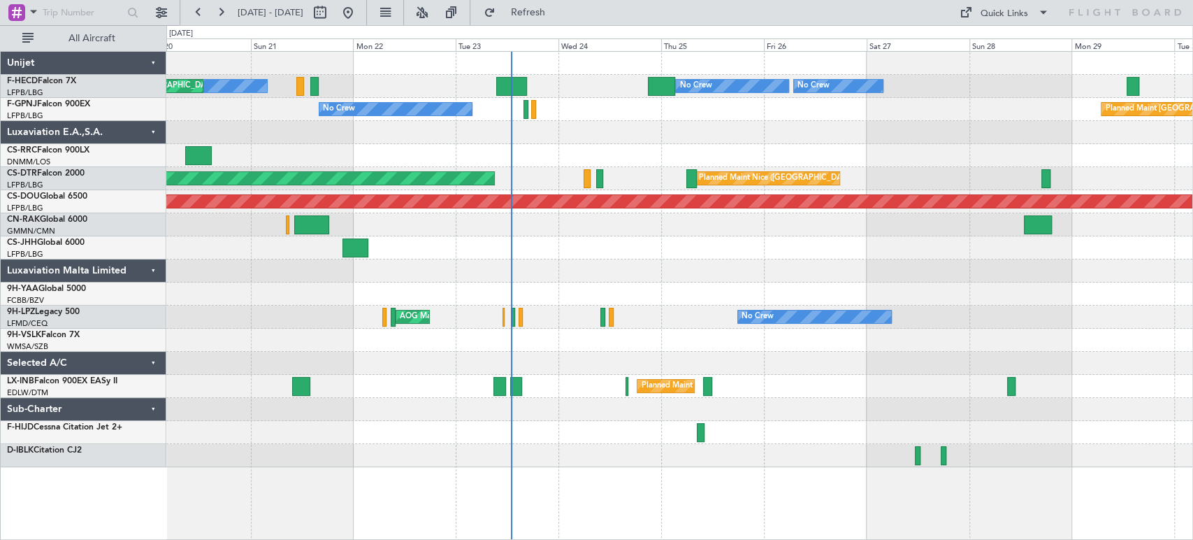
click at [472, 213] on div "Planned Maint Paris (Le Bourget) No Crew No Crew No Crew Planned Maint Paris (L…" at bounding box center [679, 259] width 1026 height 415
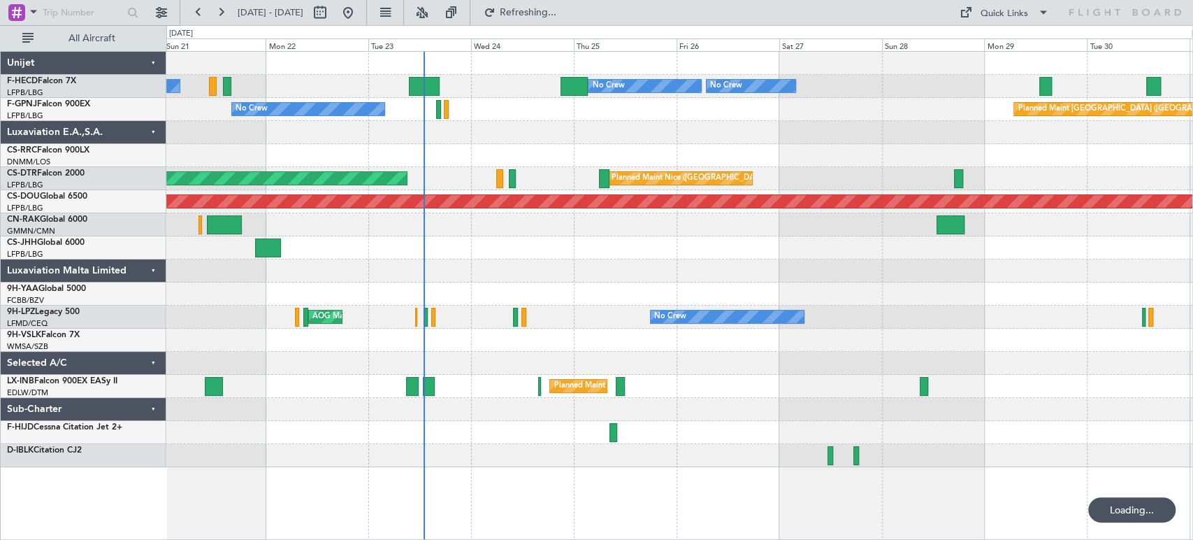
click at [428, 98] on div "Planned Maint Paris (Le Bourget) No Crew No Crew No Crew Planned Maint Paris (L…" at bounding box center [679, 259] width 1026 height 415
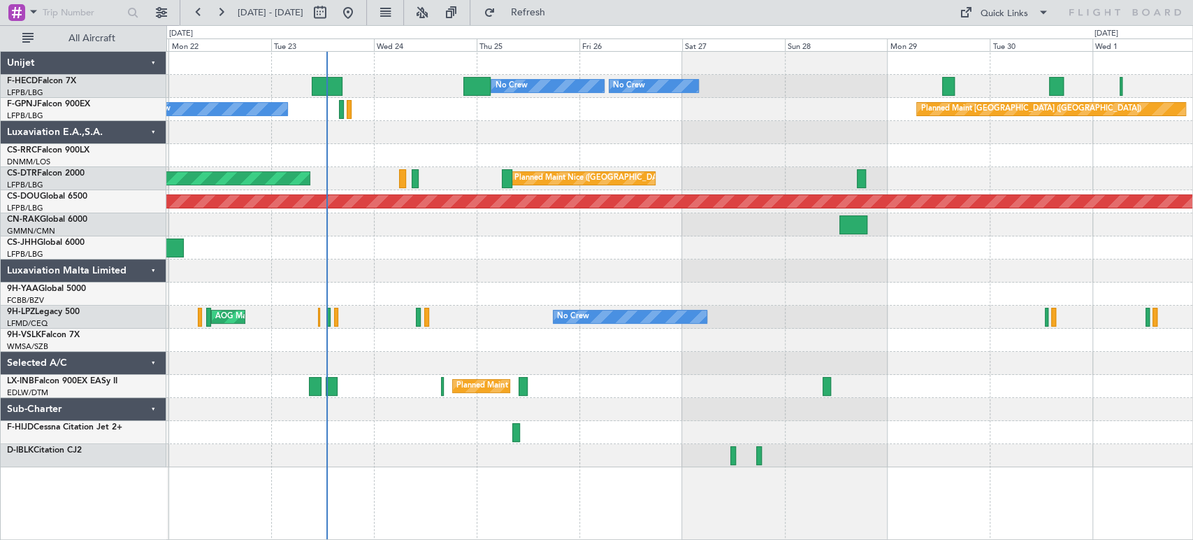
click at [388, 83] on div "Planned Maint Paris (Le Bourget) No Crew No Crew No Crew No Crew Planned Maint …" at bounding box center [679, 86] width 1026 height 23
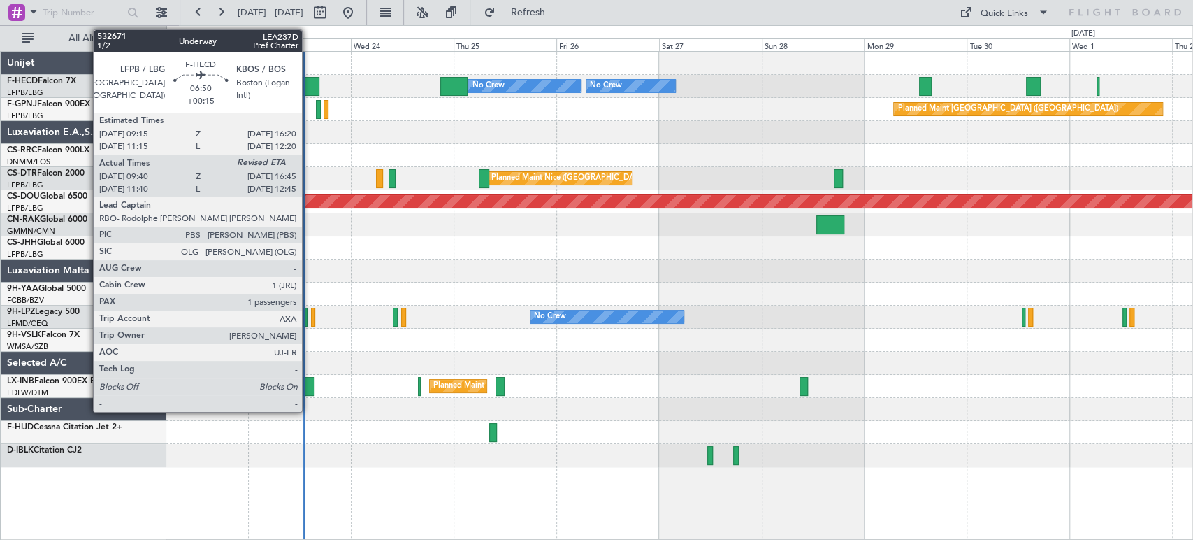
click at [308, 89] on div at bounding box center [304, 86] width 31 height 19
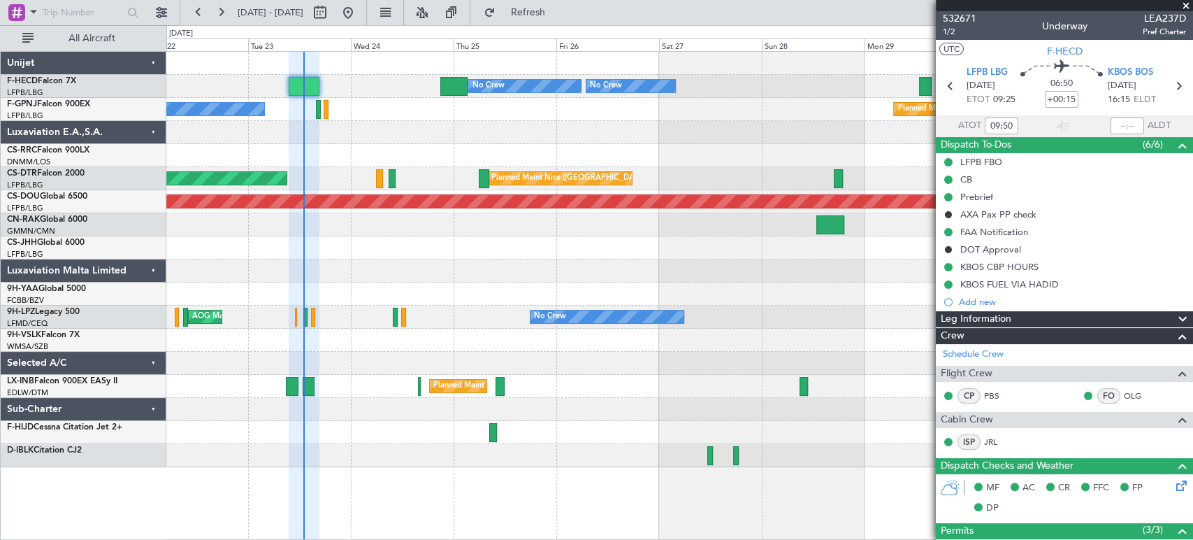
click at [690, 284] on div at bounding box center [679, 293] width 1026 height 23
click at [701, 268] on div at bounding box center [679, 270] width 1026 height 23
click at [1185, 1] on span at bounding box center [1186, 6] width 14 height 13
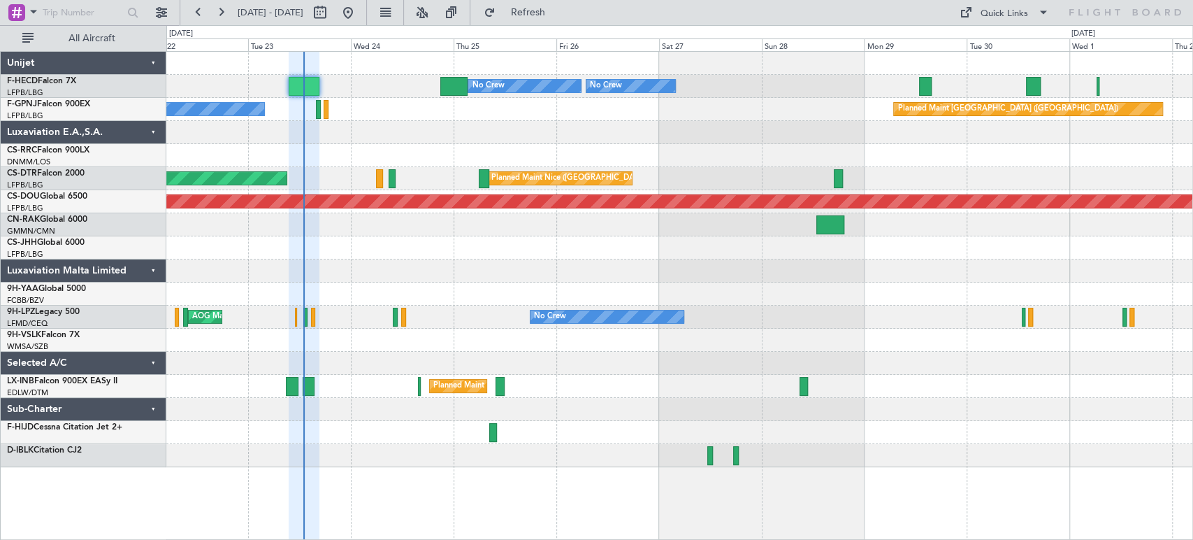
type input "0"
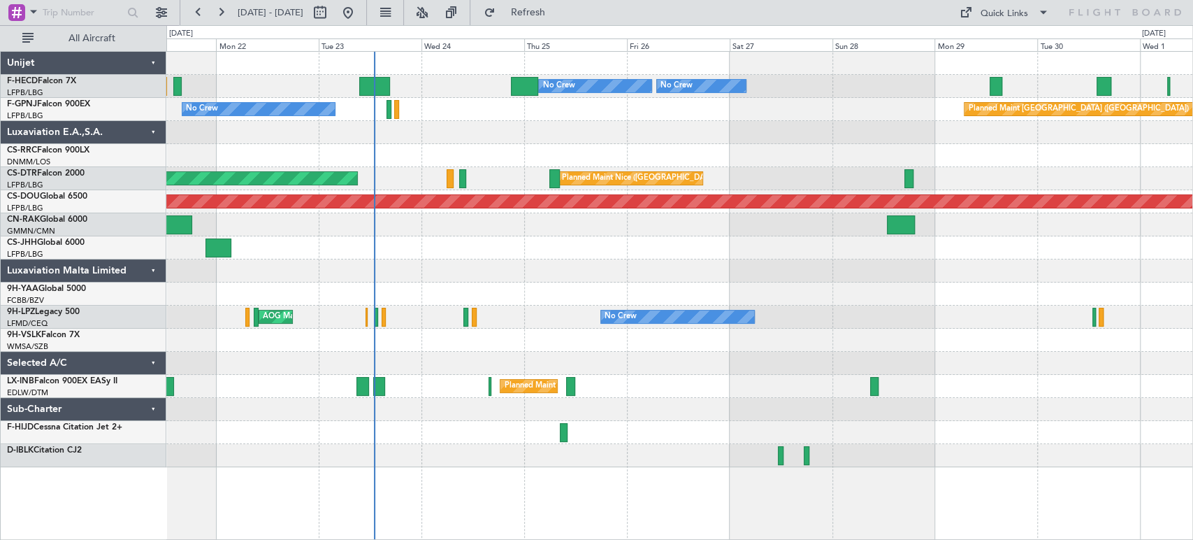
click at [693, 156] on div "Planned Maint [GEOGRAPHIC_DATA] ([GEOGRAPHIC_DATA])" at bounding box center [679, 155] width 1026 height 23
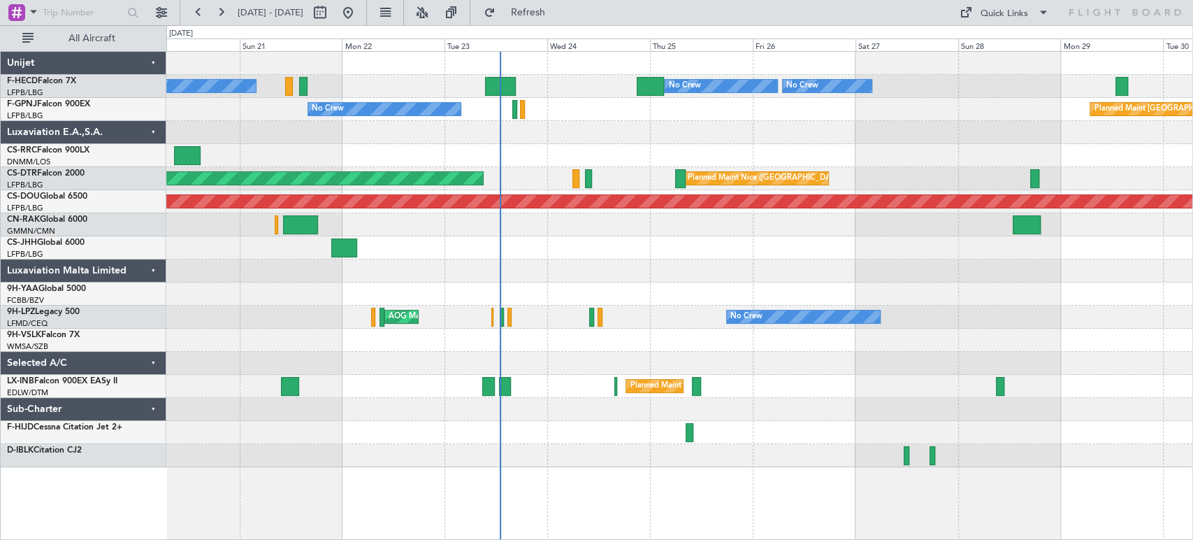
click at [553, 141] on div "Planned Maint Paris (Le Bourget) No Crew No Crew Planned Maint Paris (Le Bourge…" at bounding box center [679, 259] width 1026 height 415
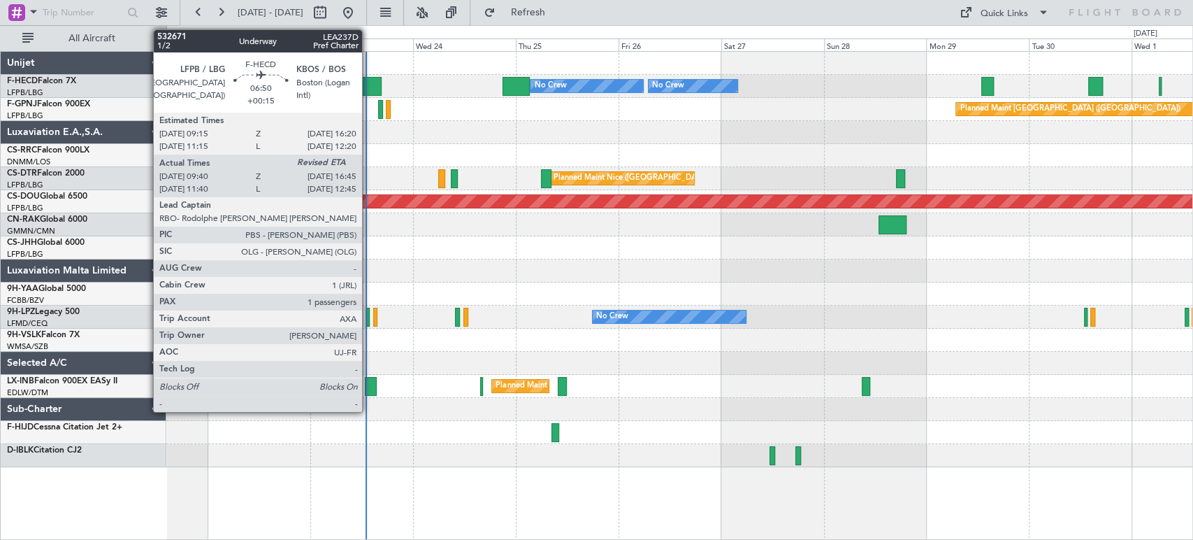
click at [368, 89] on div at bounding box center [366, 86] width 31 height 19
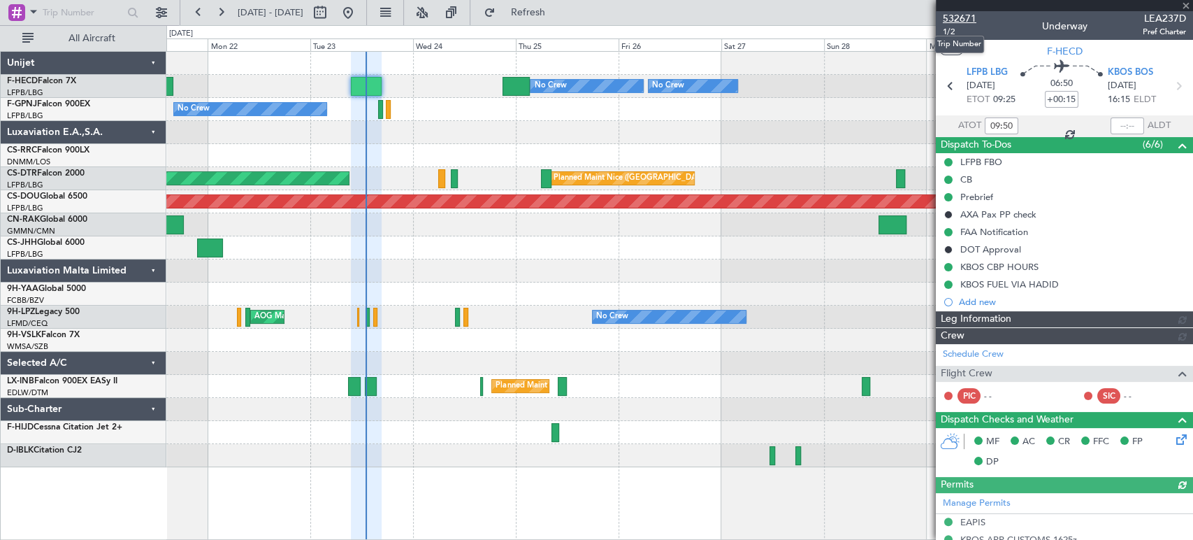
click at [947, 22] on span "532671" at bounding box center [960, 18] width 34 height 15
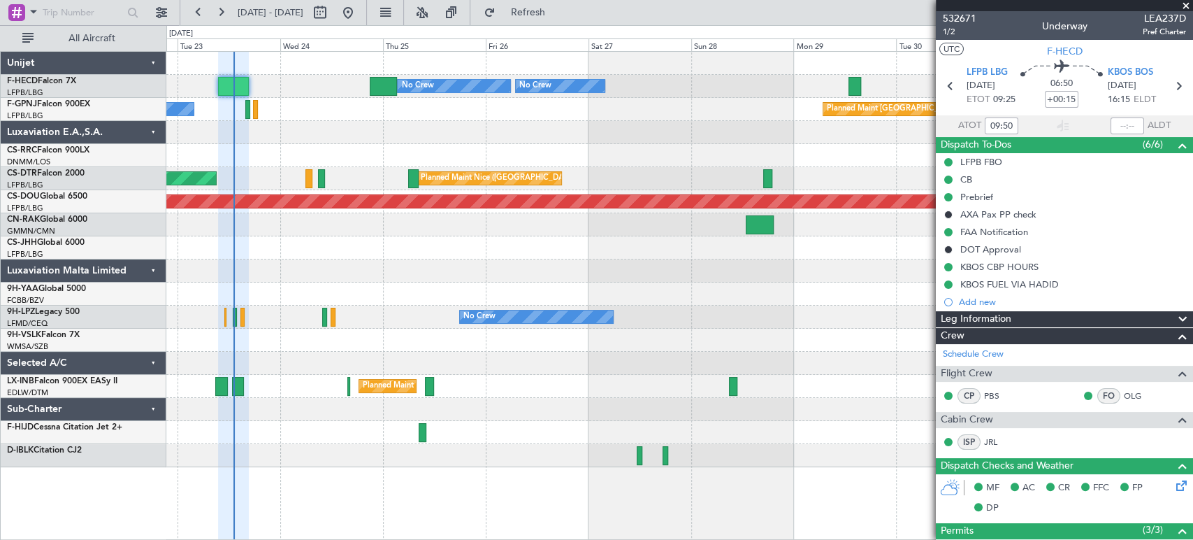
click at [345, 139] on div "Planned Maint Paris (Le Bourget) No Crew No Crew No Crew No Crew Planned Maint …" at bounding box center [679, 259] width 1026 height 415
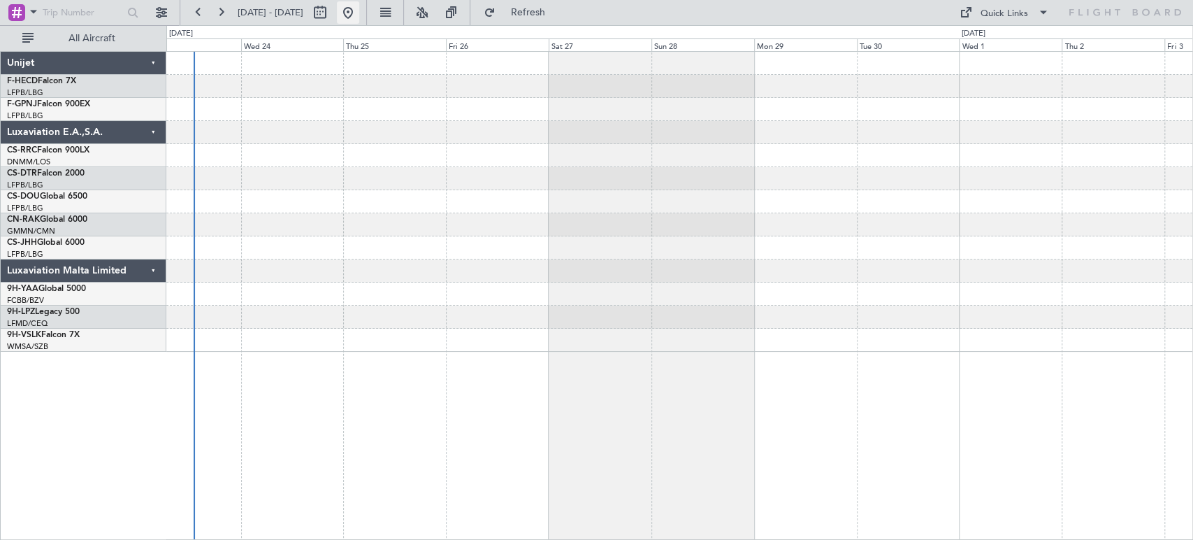
click at [359, 10] on button at bounding box center [348, 12] width 22 height 22
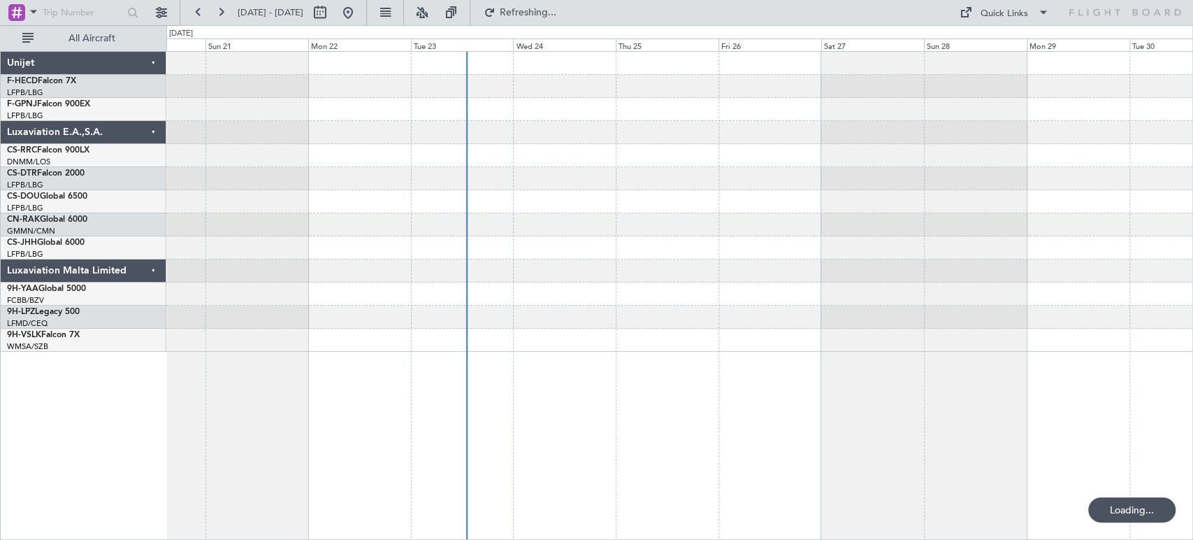
click at [567, 129] on div at bounding box center [679, 202] width 1026 height 300
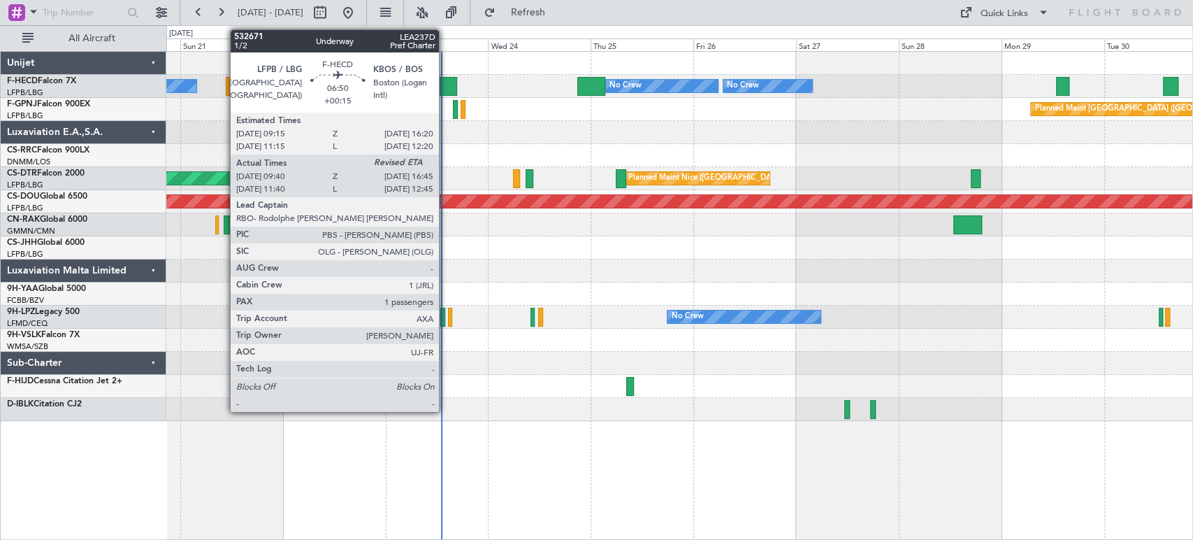
click at [445, 85] on div at bounding box center [441, 86] width 31 height 19
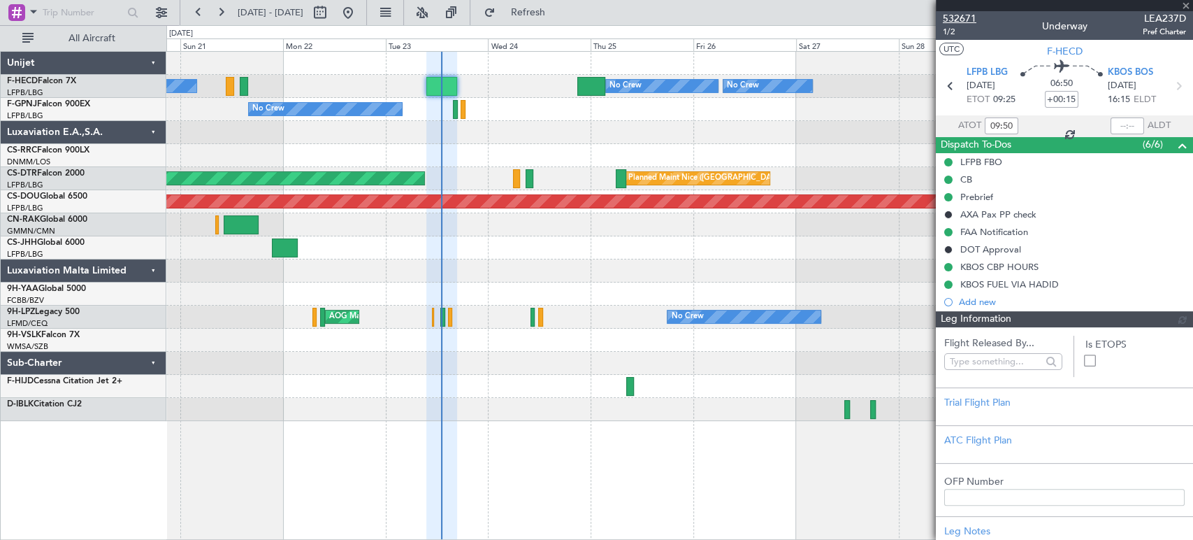
click at [952, 13] on span "532671" at bounding box center [960, 18] width 34 height 15
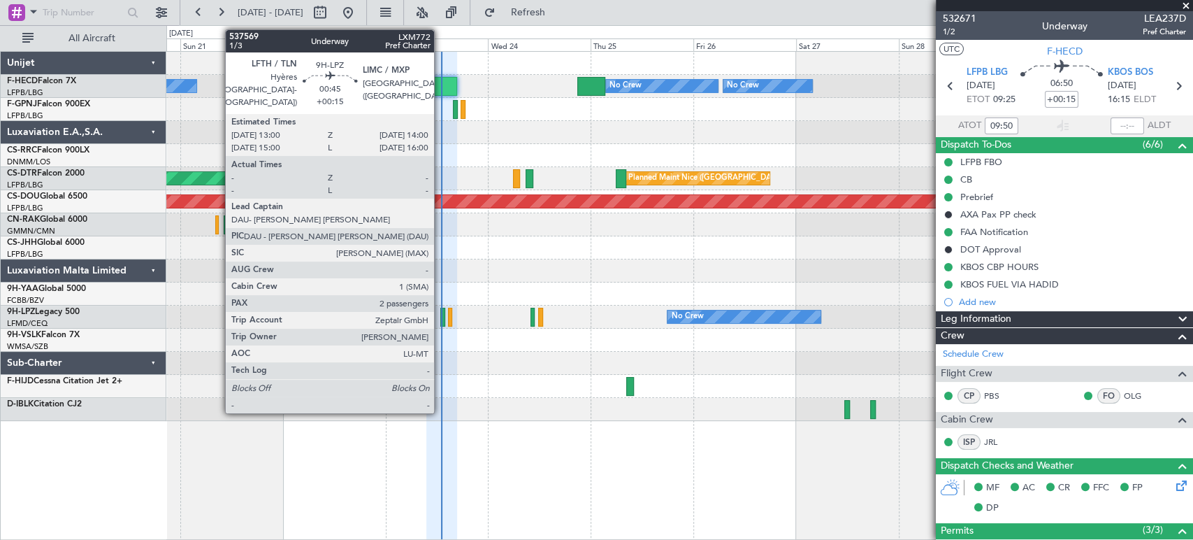
click at [440, 310] on div at bounding box center [442, 317] width 5 height 19
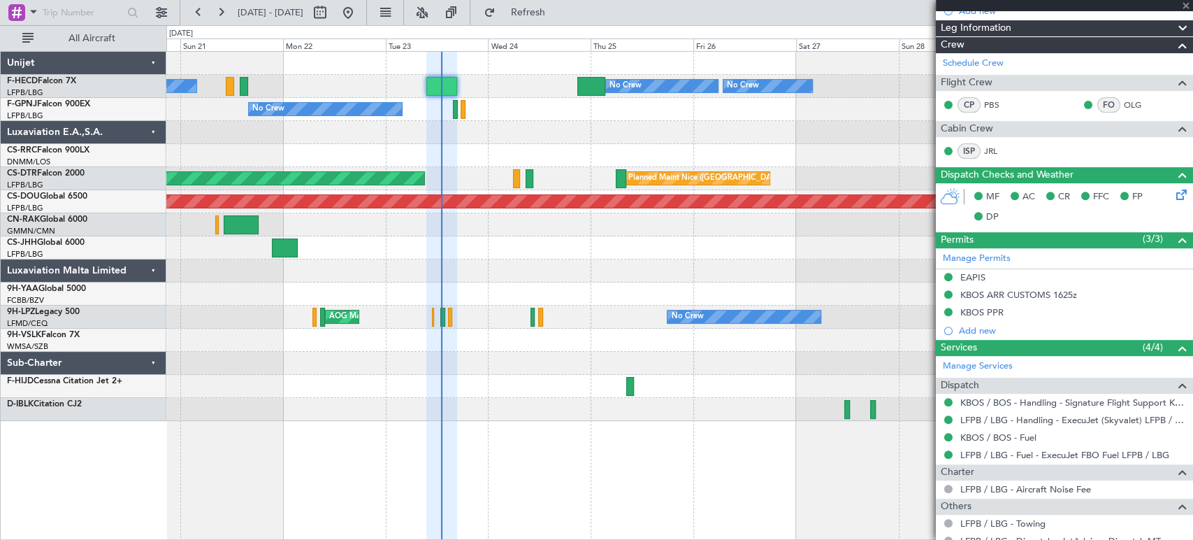
scroll to position [386, 0]
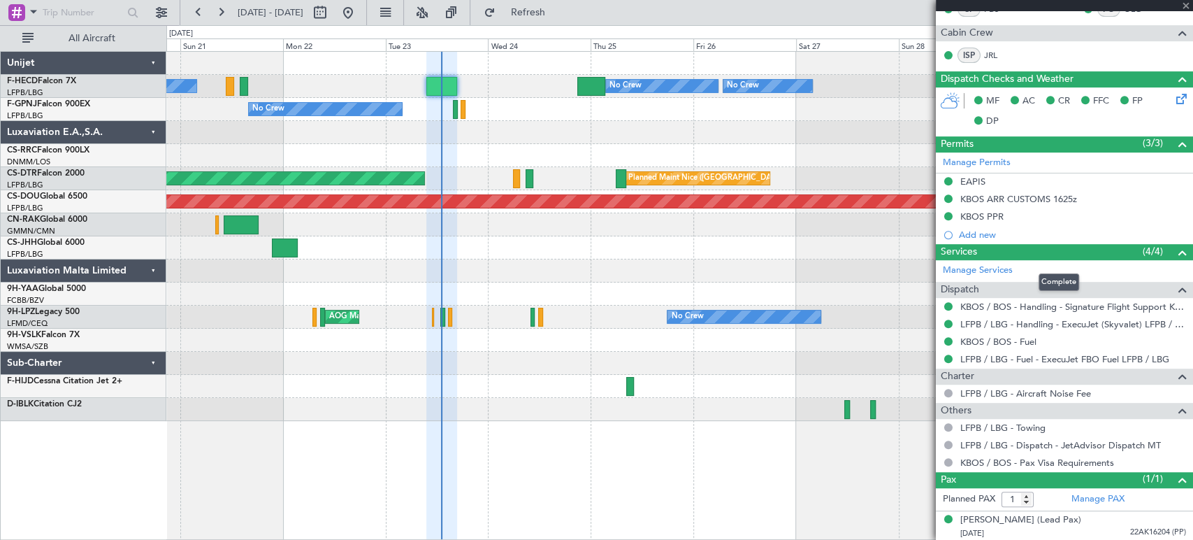
type input "2"
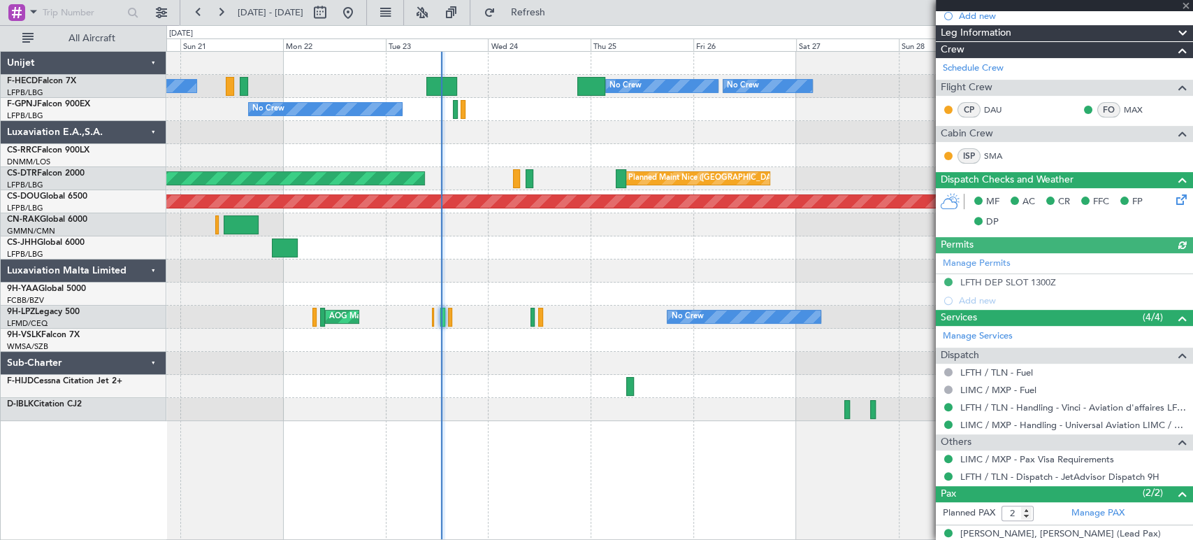
scroll to position [296, 0]
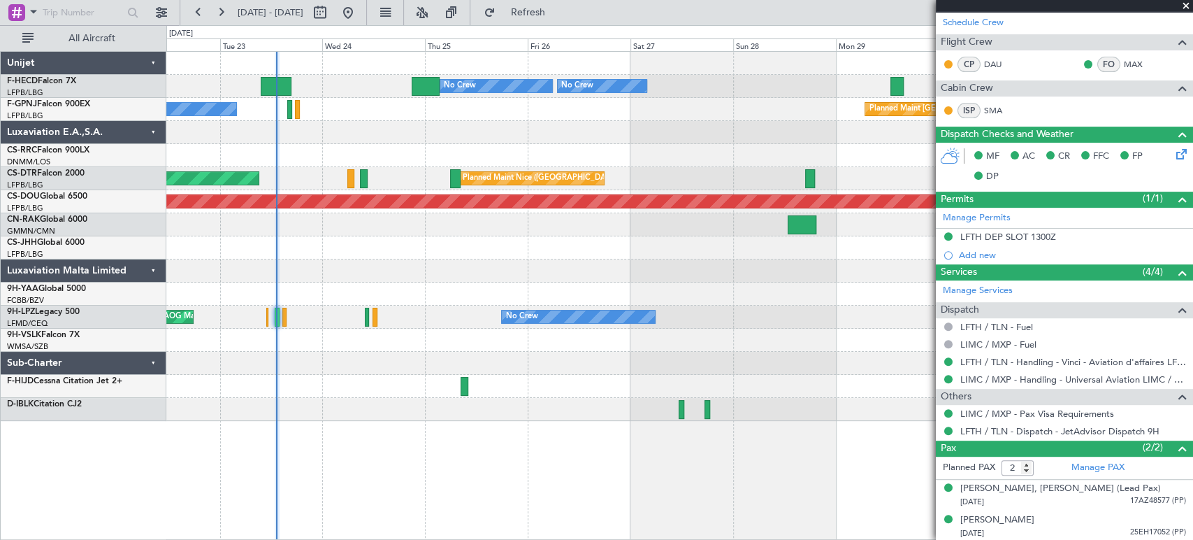
click at [340, 146] on div at bounding box center [679, 155] width 1026 height 23
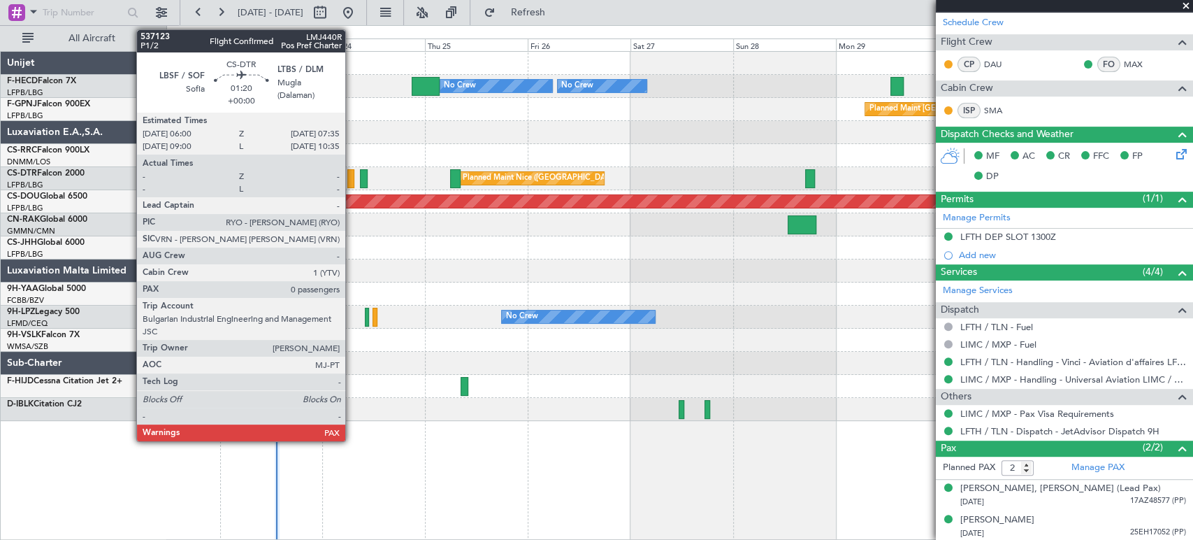
click at [352, 175] on div at bounding box center [350, 178] width 7 height 19
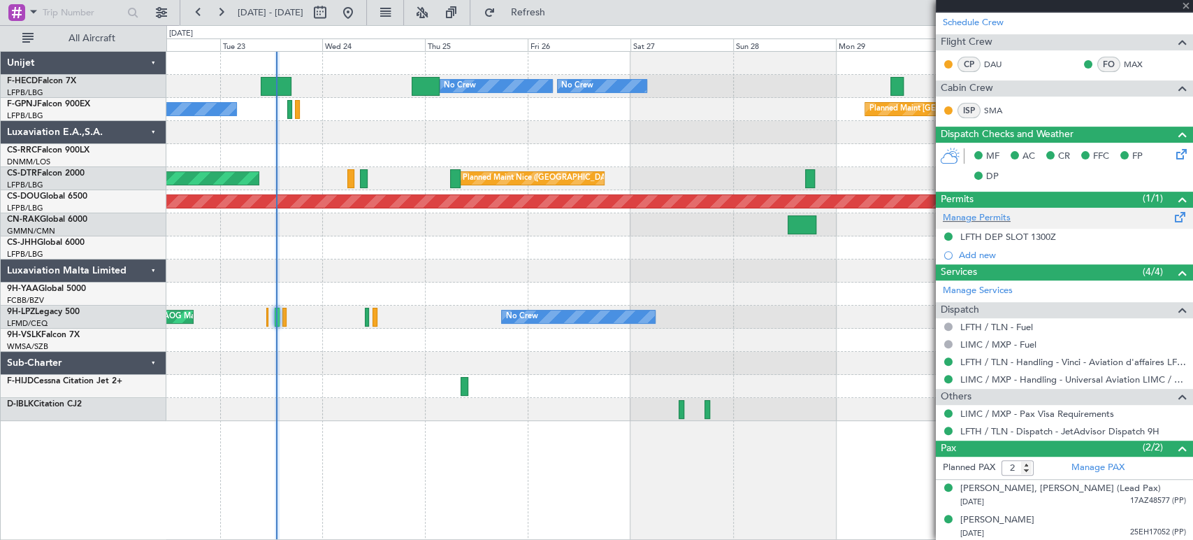
type input "0"
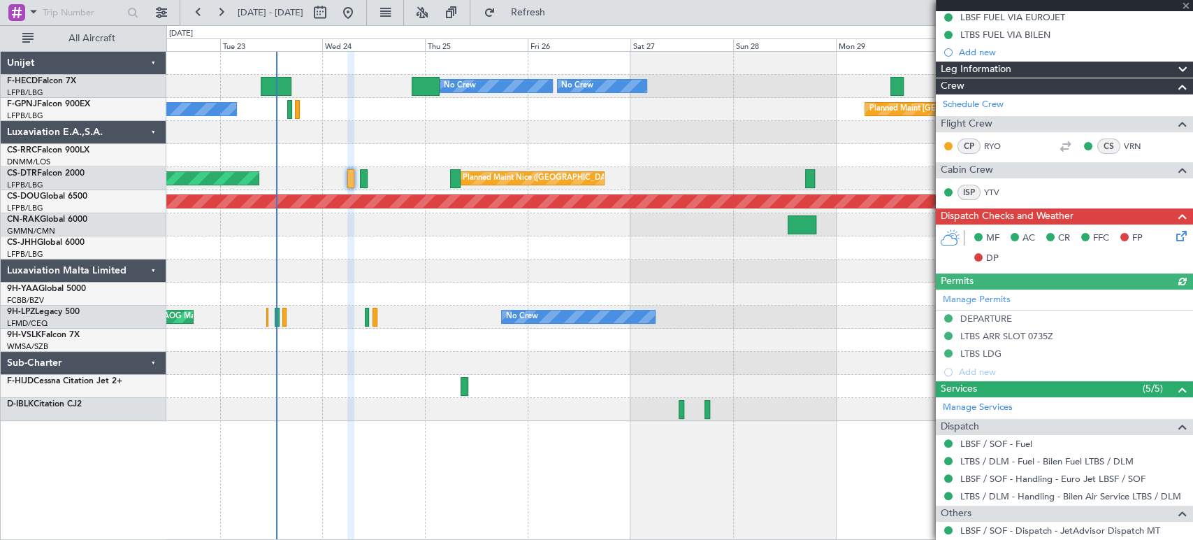
scroll to position [217, 0]
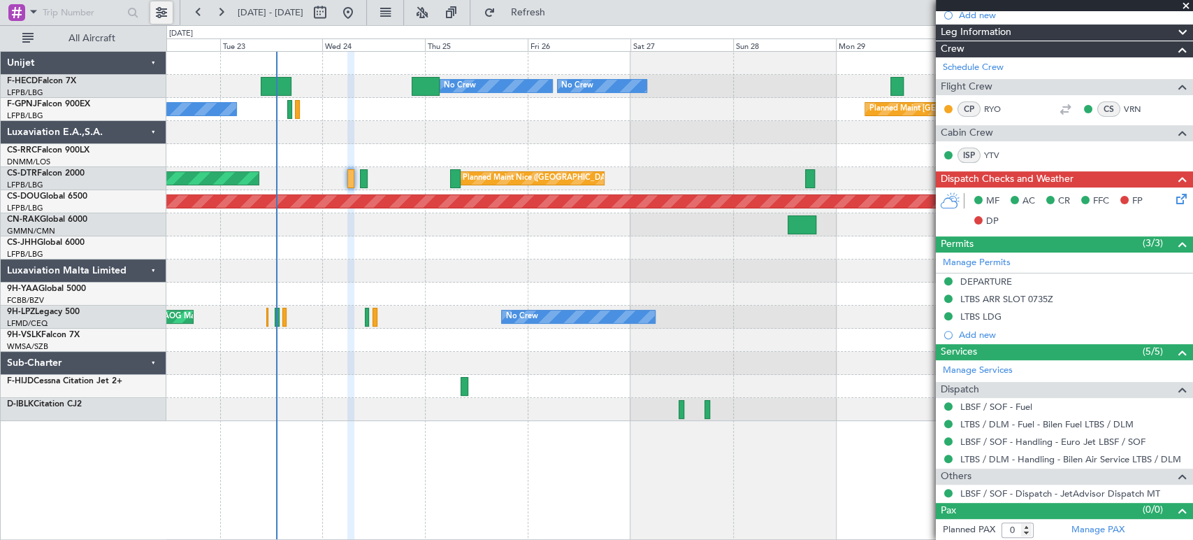
click at [162, 10] on button at bounding box center [161, 12] width 22 height 22
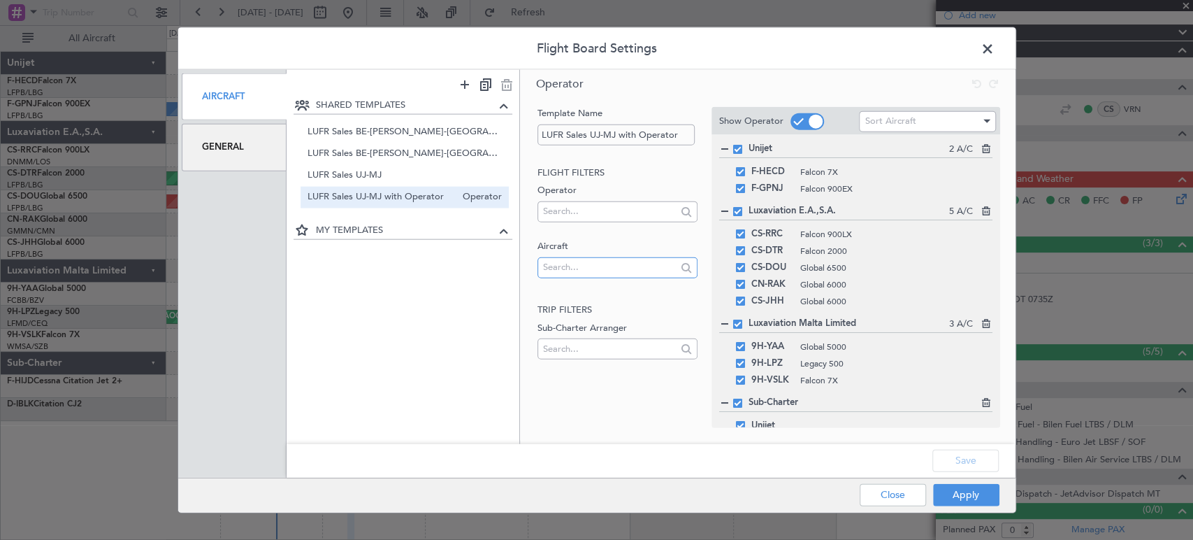
click at [577, 267] on input "text" at bounding box center [609, 266] width 133 height 21
type input "lx"
click at [584, 324] on span "LX-INB" at bounding box center [618, 331] width 138 height 21
click at [976, 485] on button "Apply" at bounding box center [966, 494] width 66 height 22
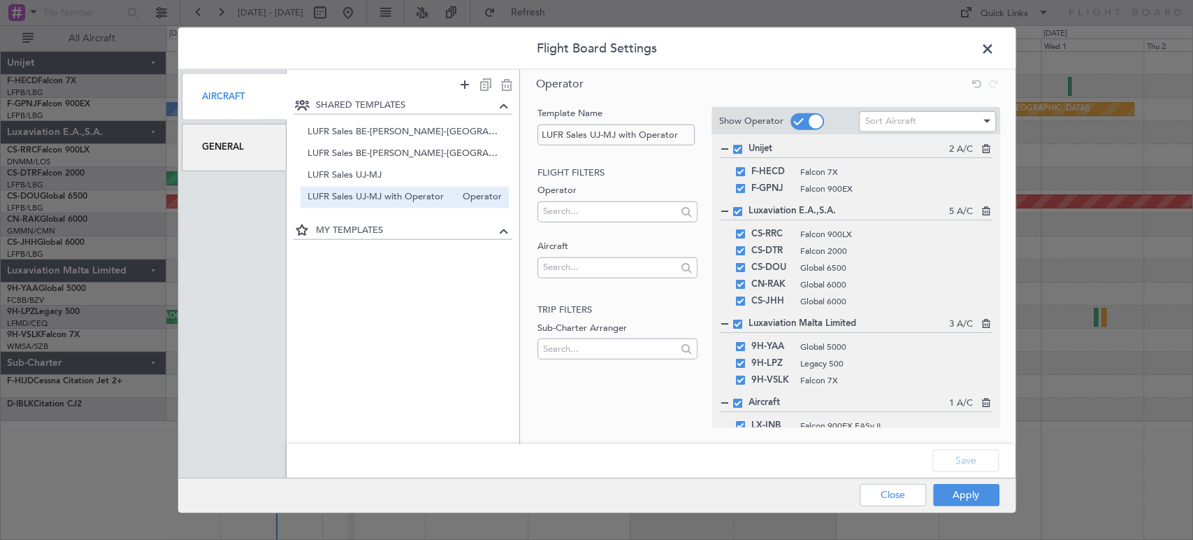
scroll to position [0, 0]
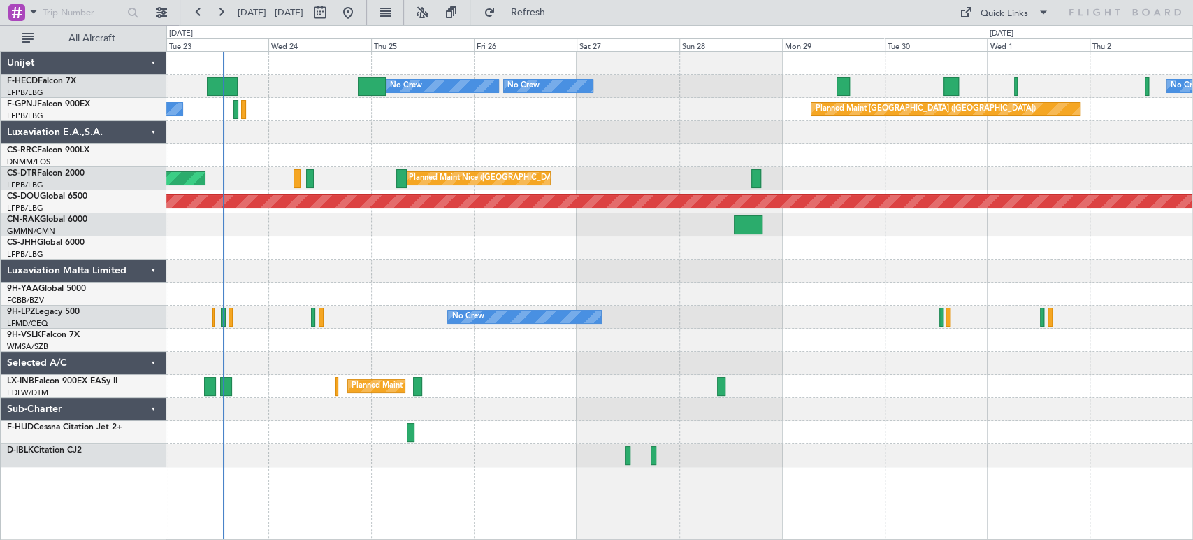
click at [308, 306] on div "No Crew Planned Maint Paris (Le Bourget) No Crew No Crew No Crew Planned Maint …" at bounding box center [679, 259] width 1026 height 415
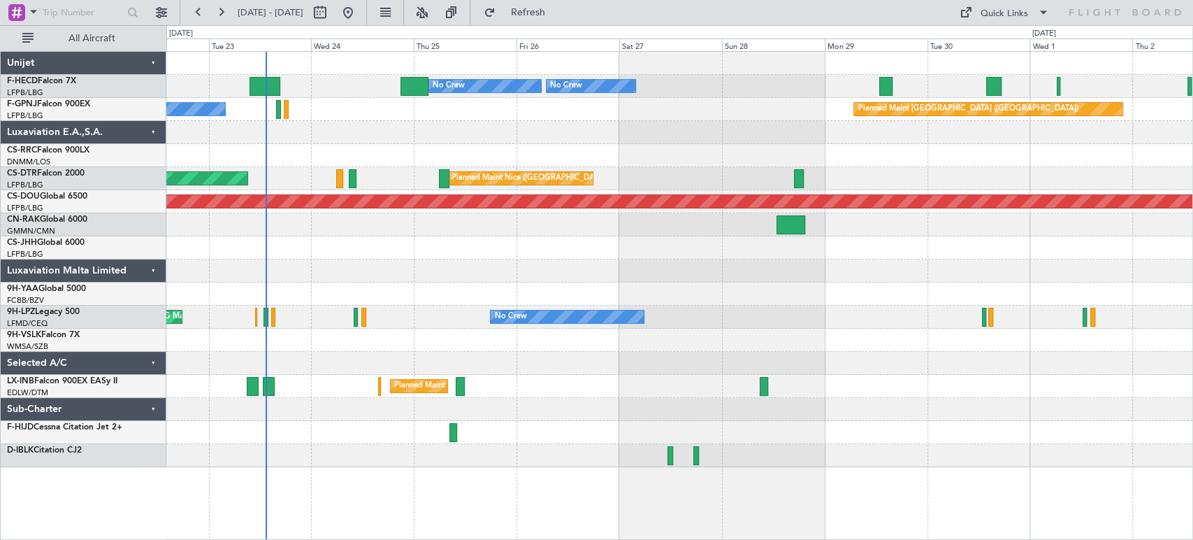
click at [466, 323] on div "No Crew Planned Maint Paris (Le Bourget) No Crew No Crew No Crew Planned Maint …" at bounding box center [679, 259] width 1026 height 415
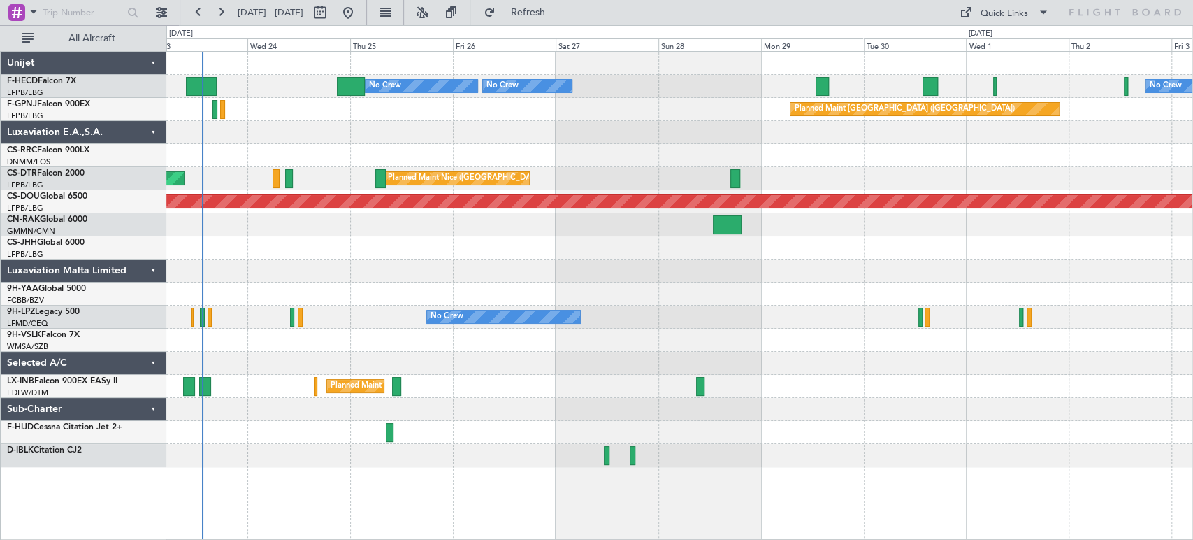
click at [246, 284] on div at bounding box center [679, 293] width 1026 height 23
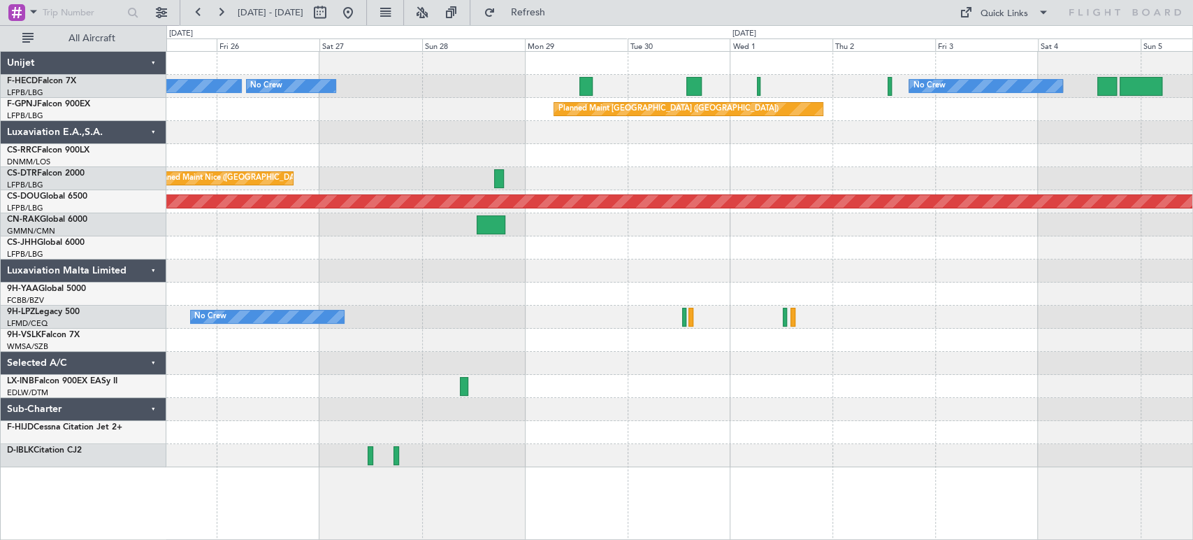
click at [426, 107] on div "Planned Maint Paris (Le Bourget) No Crew No Crew No Crew Planned Maint Paris (L…" at bounding box center [679, 259] width 1026 height 415
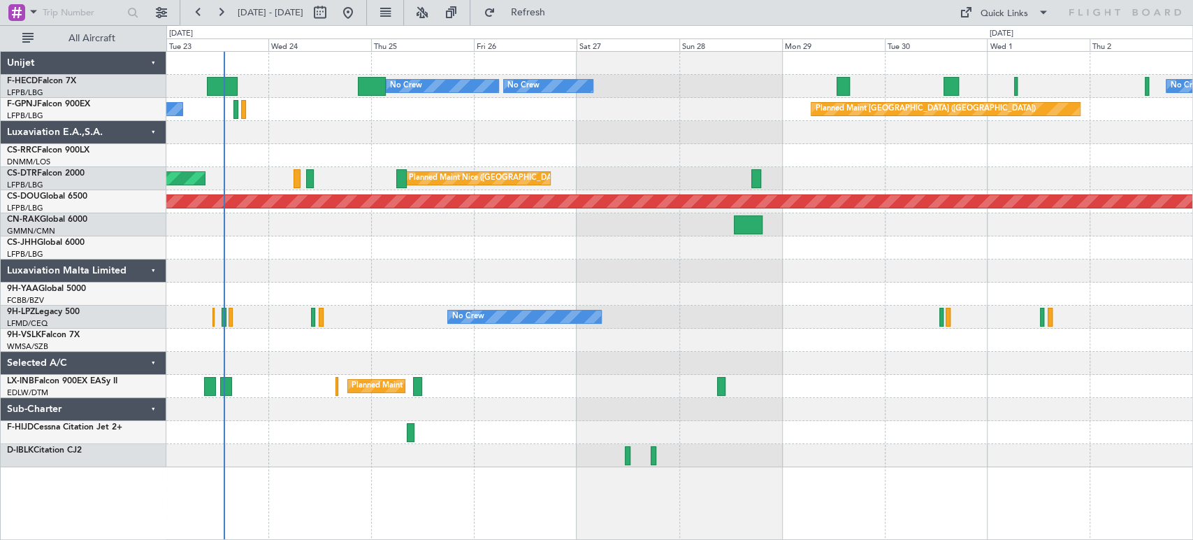
click at [393, 70] on div "Planned Maint Paris (Le Bourget) No Crew No Crew No Crew No Crew Planned Maint …" at bounding box center [679, 259] width 1026 height 415
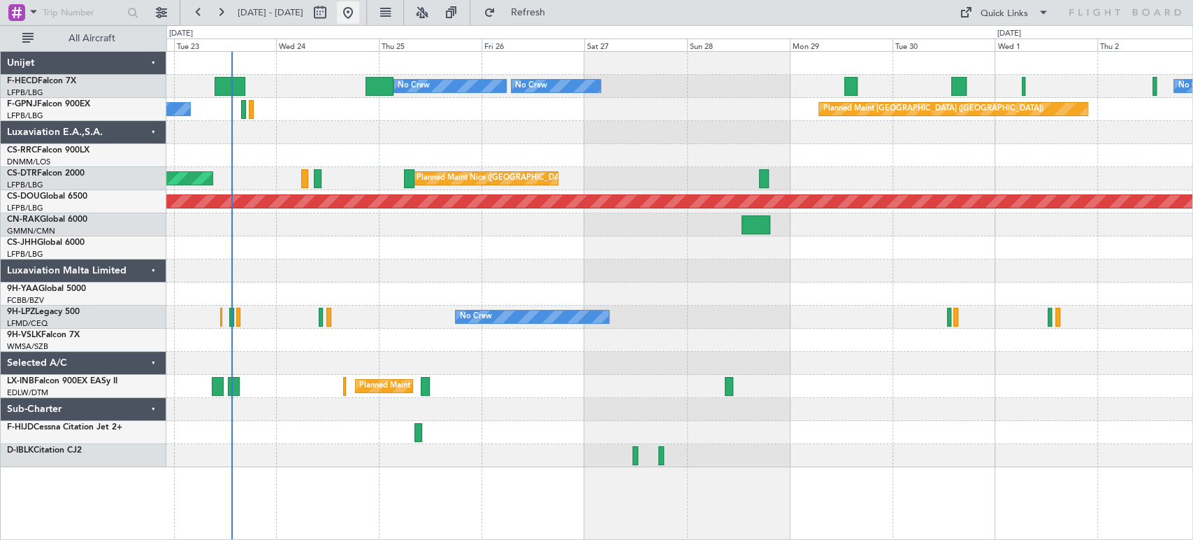
click at [359, 12] on button at bounding box center [348, 12] width 22 height 22
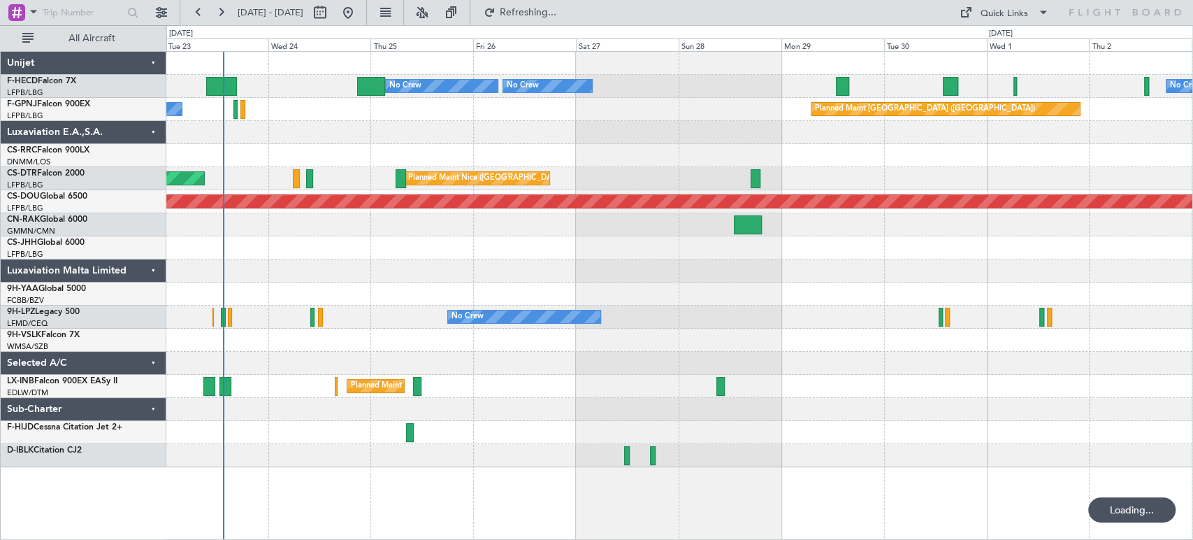
click at [251, 161] on div "Planned Maint Paris (Le Bourget) No Crew No Crew No Crew No Crew Planned Maint …" at bounding box center [679, 259] width 1026 height 415
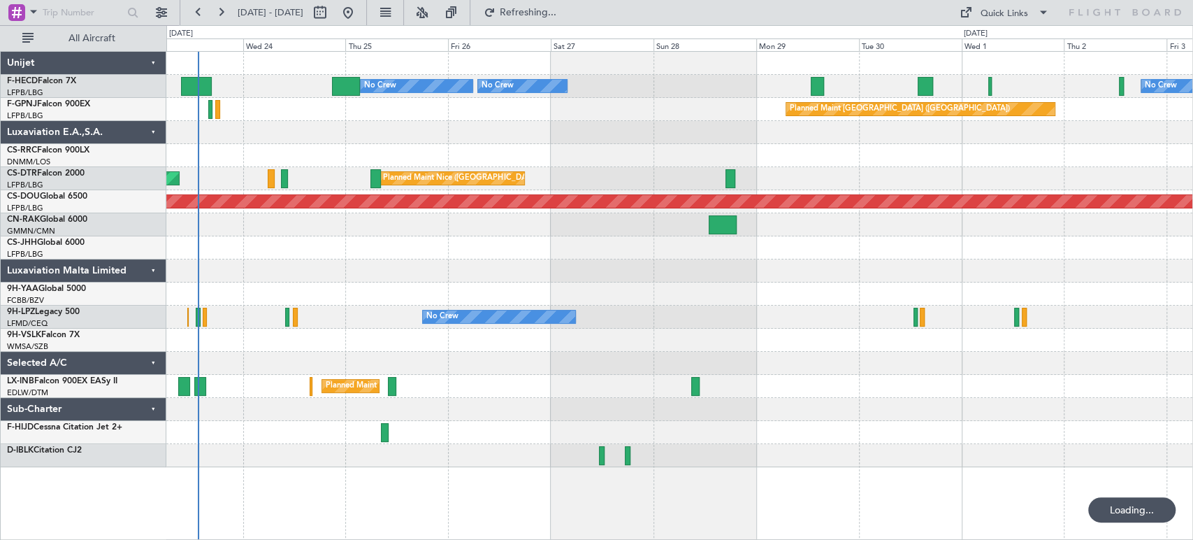
click at [313, 131] on div at bounding box center [679, 132] width 1026 height 23
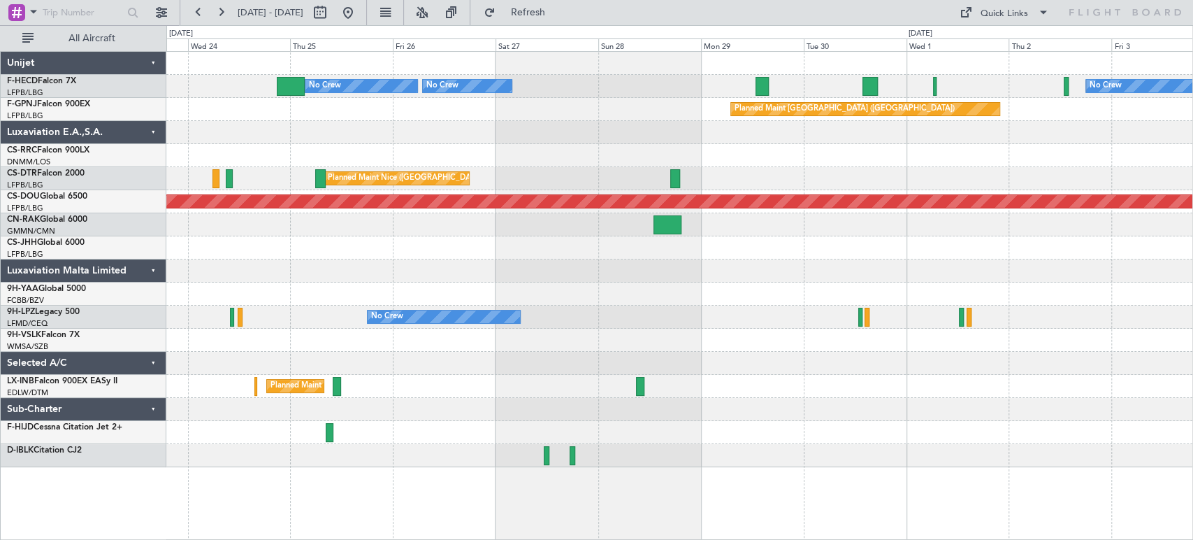
click at [253, 152] on div "Planned Maint Paris (Le Bourget) No Crew No Crew No Crew Planned Maint Paris (L…" at bounding box center [679, 259] width 1026 height 415
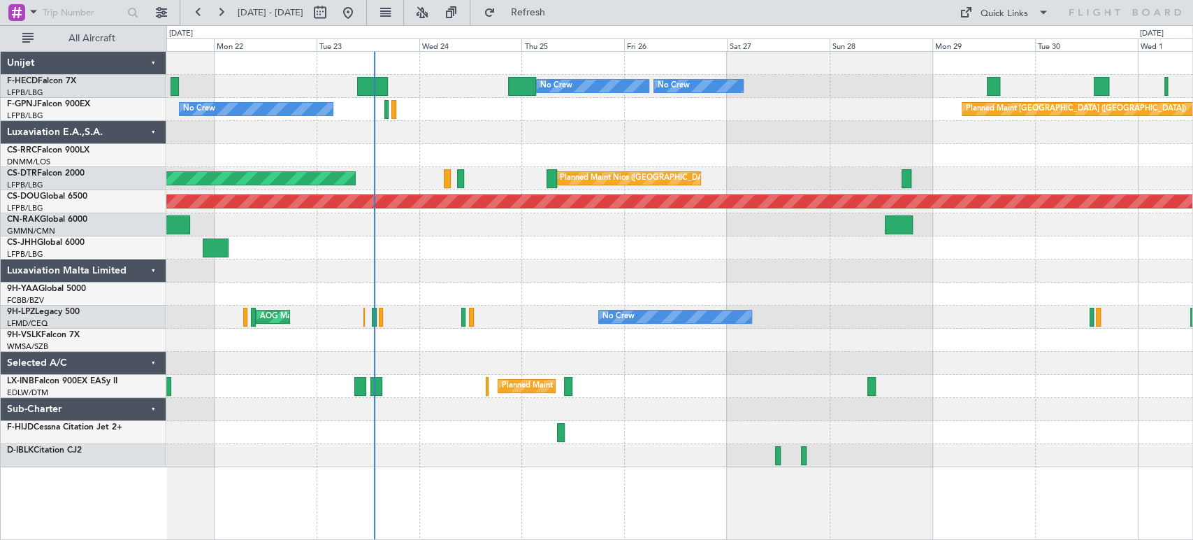
click at [751, 106] on div "Planned Maint Paris (Le Bourget) No Crew AOG Maint Paris (Le Bourget)" at bounding box center [679, 109] width 1026 height 23
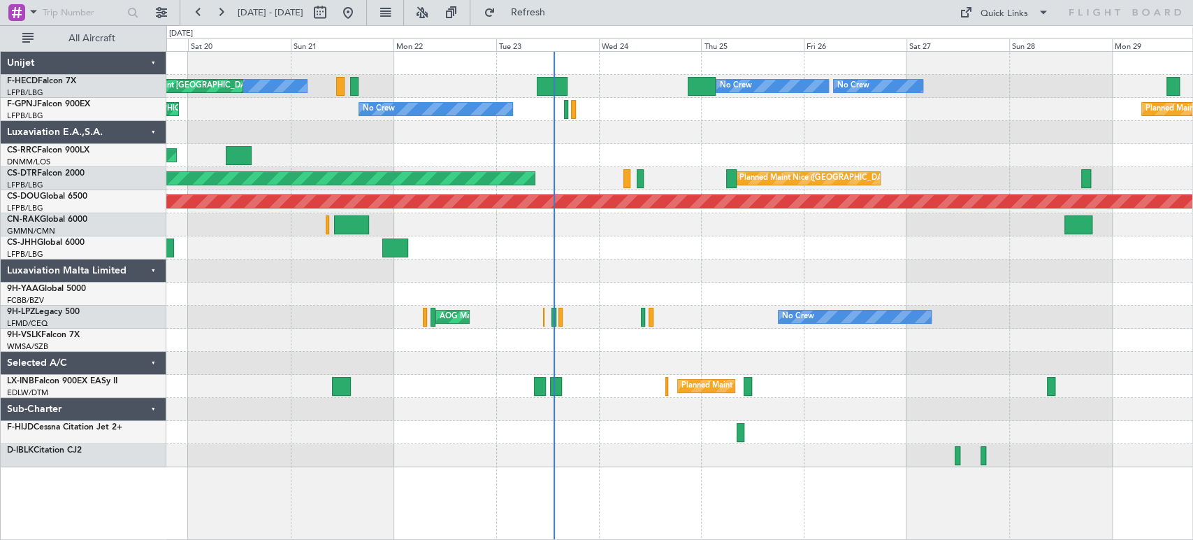
click at [530, 122] on div "Planned Maint Paris (Le Bourget) No Crew No Crew No Crew Planned Maint Paris (L…" at bounding box center [679, 259] width 1026 height 415
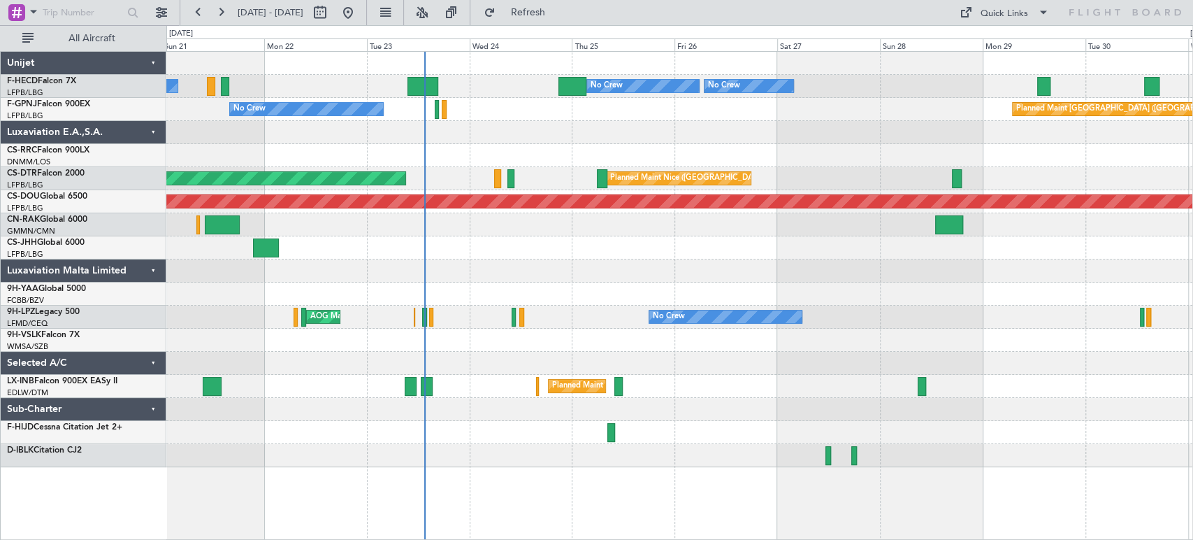
click at [492, 107] on div "Planned Maint Paris (Le Bourget) No Crew AOG Maint Paris (Le Bourget)" at bounding box center [679, 109] width 1026 height 23
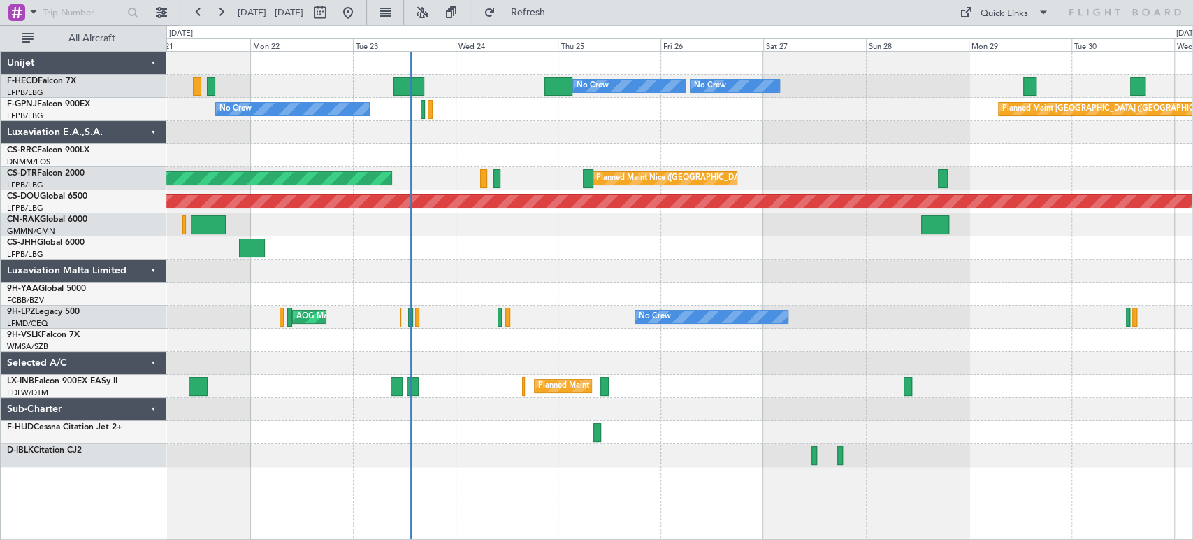
click at [421, 137] on div at bounding box center [679, 132] width 1026 height 23
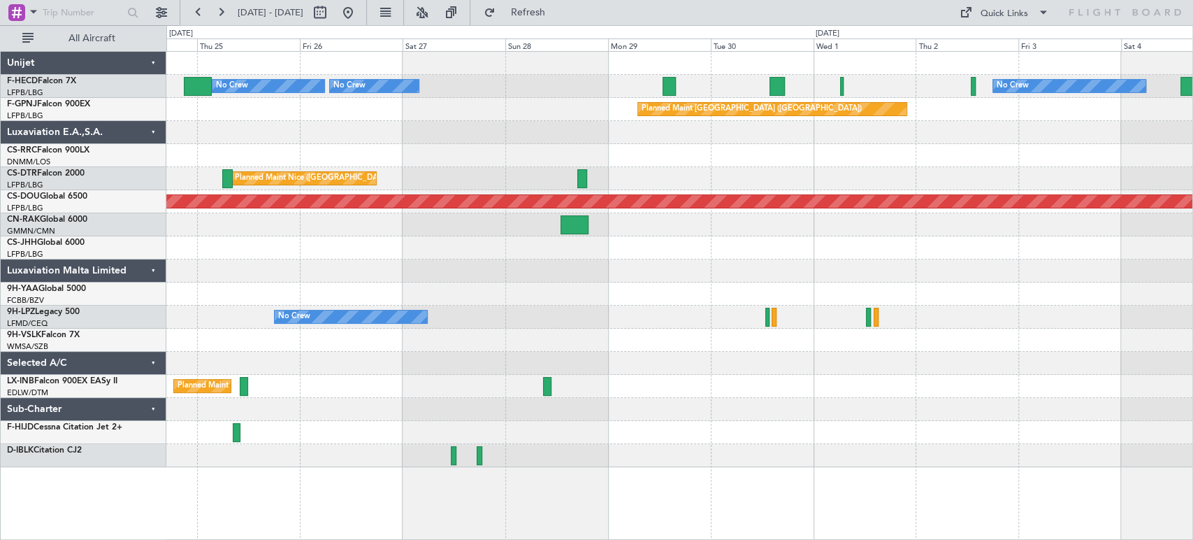
click at [347, 138] on div "No Crew Planned Maint Paris (Le Bourget) No Crew No Crew Planned Maint Paris (L…" at bounding box center [679, 259] width 1026 height 415
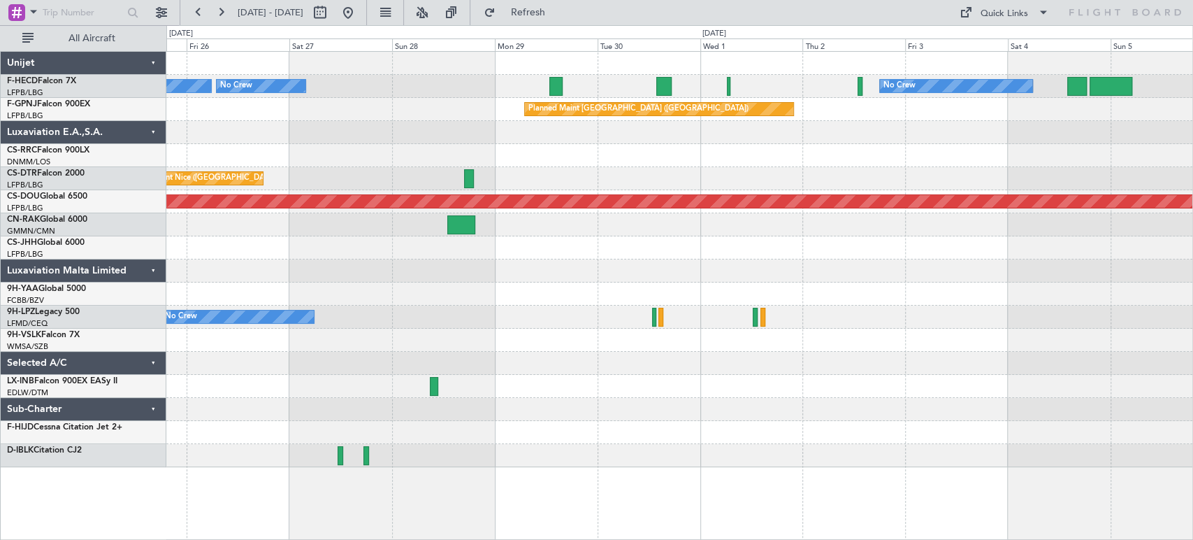
click at [593, 264] on div "No Crew Planned Maint Paris (Le Bourget) No Crew No Crew Planned Maint Paris (L…" at bounding box center [679, 259] width 1026 height 415
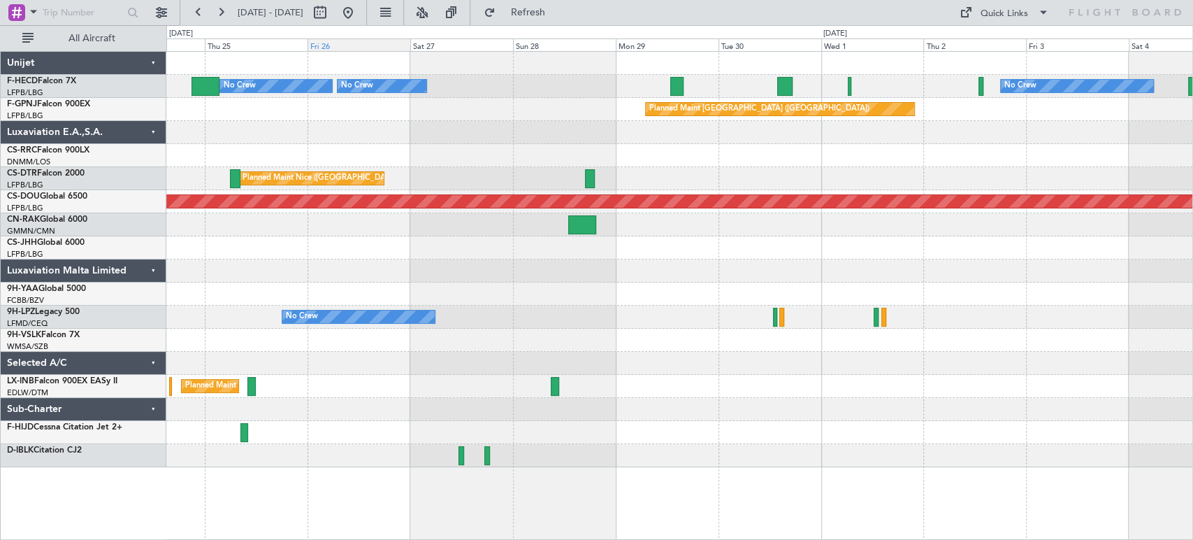
click at [354, 48] on div "Fri 26" at bounding box center [359, 44] width 103 height 13
click at [518, 52] on div at bounding box center [679, 63] width 1026 height 23
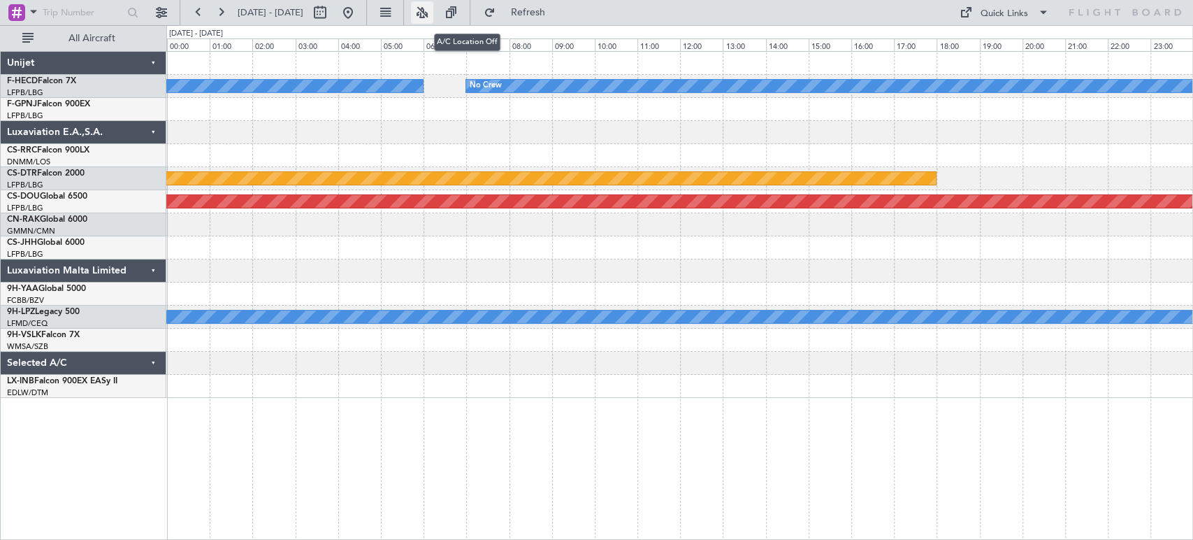
click at [433, 15] on button at bounding box center [422, 12] width 22 height 22
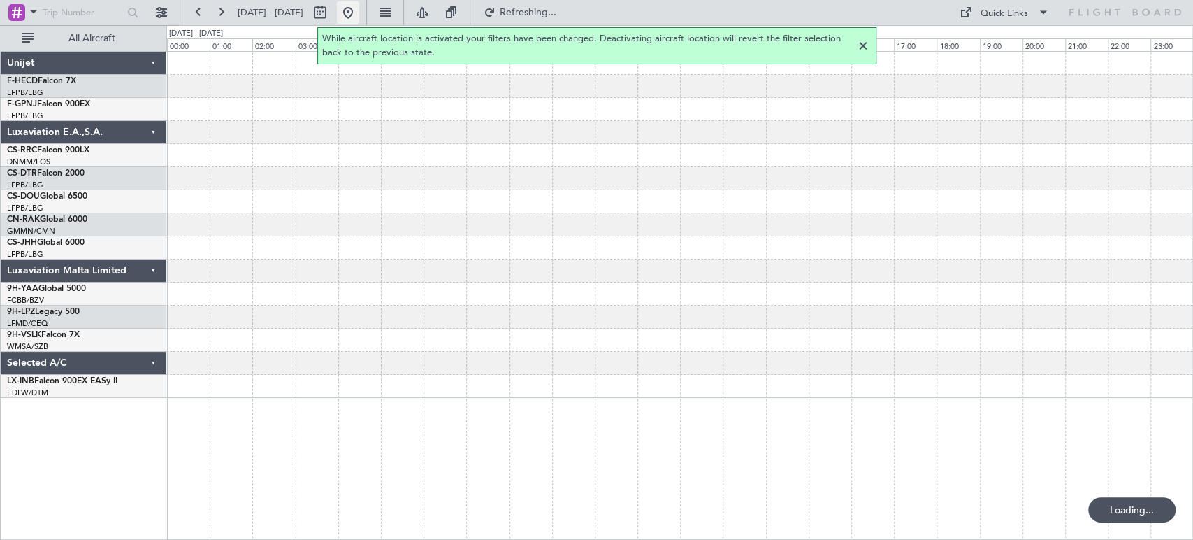
click at [359, 11] on button at bounding box center [348, 12] width 22 height 22
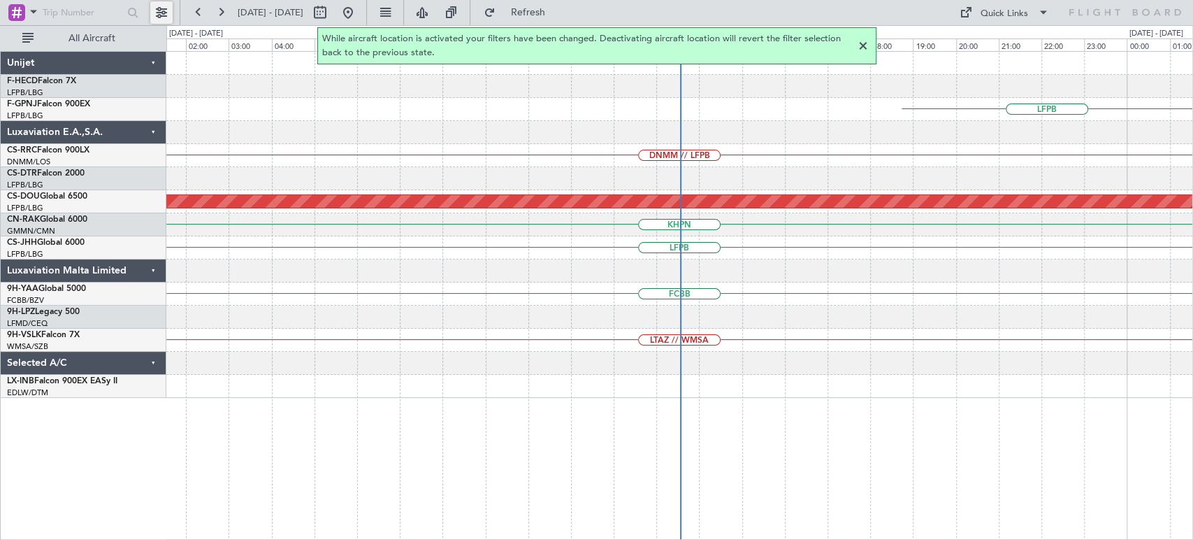
click at [168, 17] on button at bounding box center [161, 12] width 22 height 22
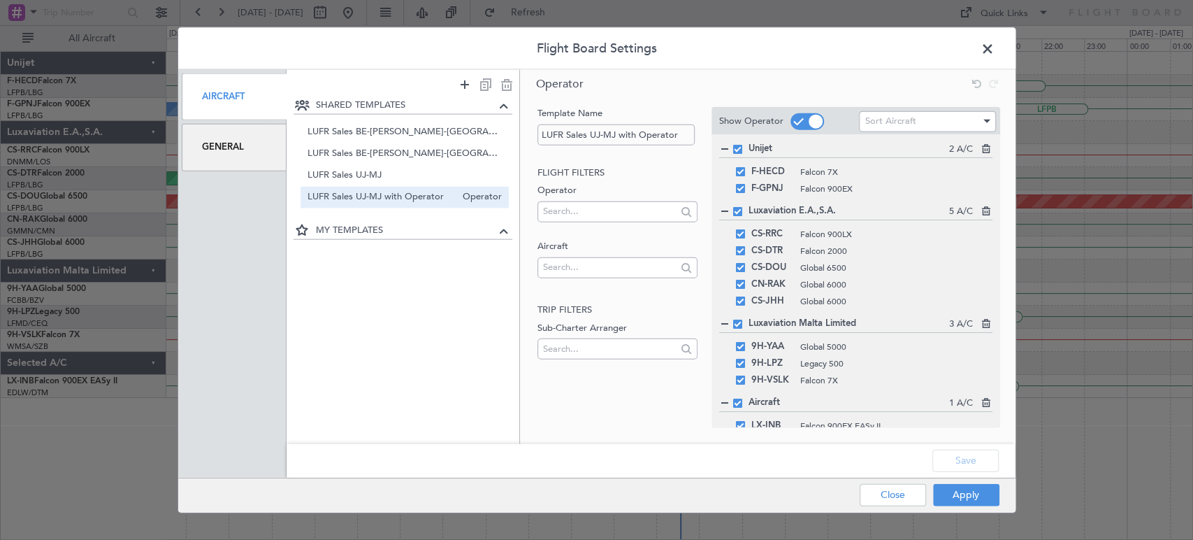
click at [994, 48] on span at bounding box center [994, 52] width 0 height 28
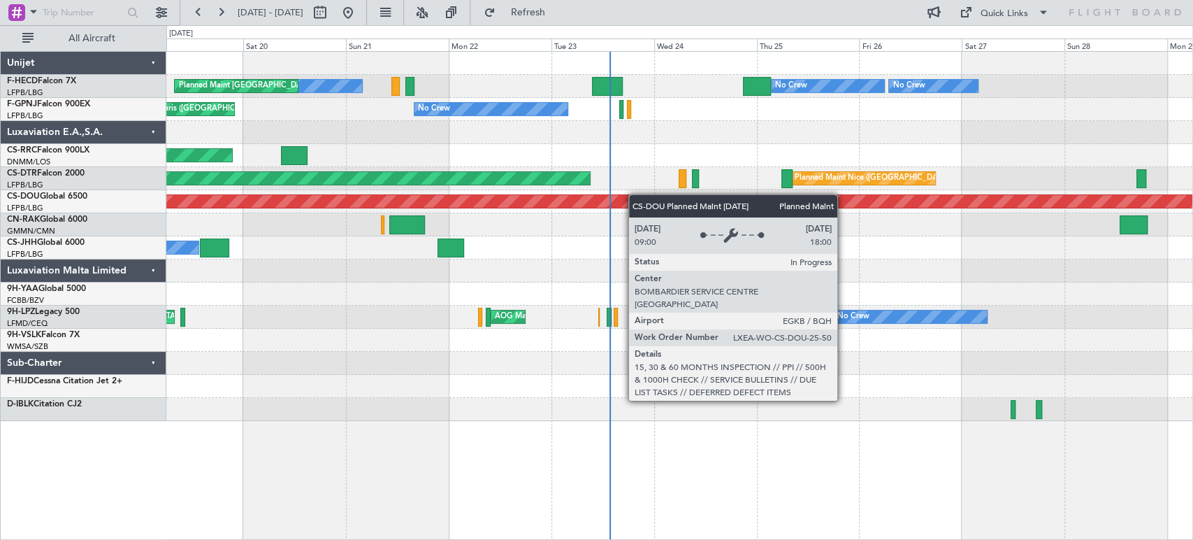
click at [628, 194] on div "Planned Maint [GEOGRAPHIC_DATA] ([GEOGRAPHIC_DATA]) No Crew No Crew No Crew Pla…" at bounding box center [679, 236] width 1026 height 369
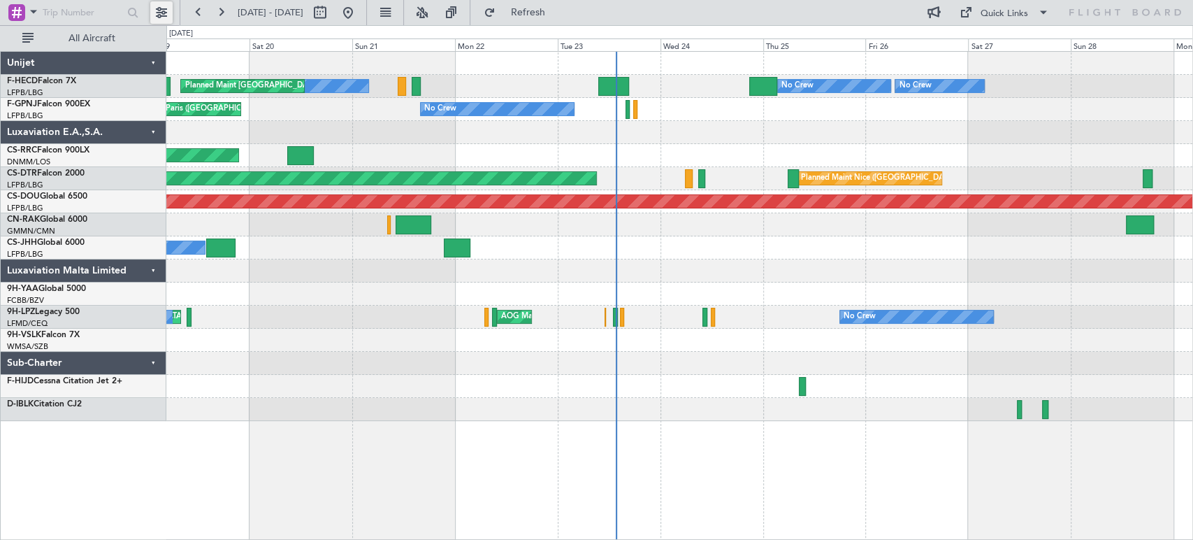
click at [158, 8] on button at bounding box center [161, 12] width 22 height 22
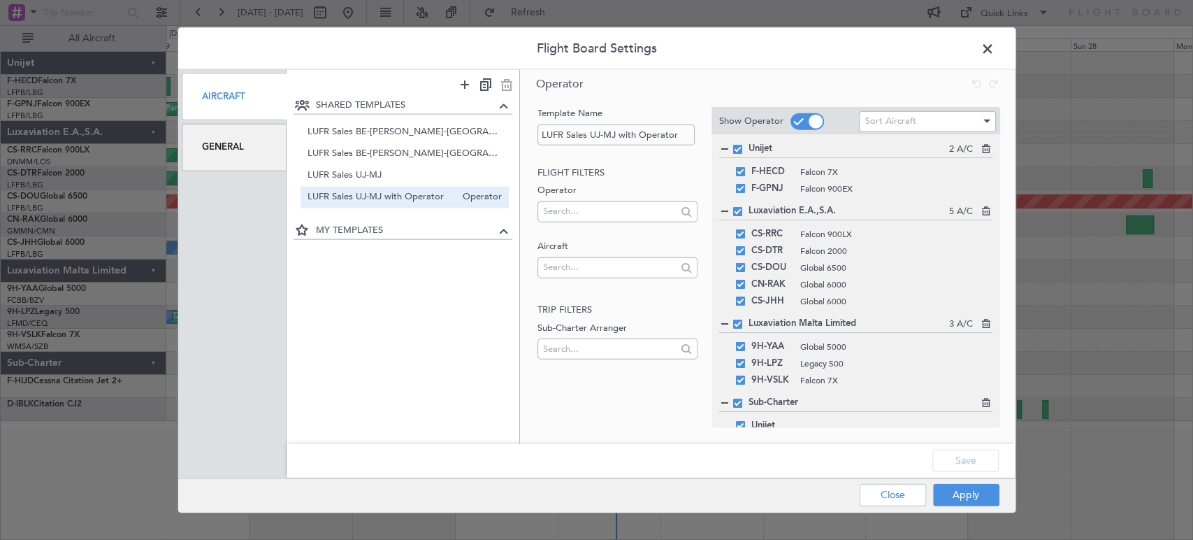
click at [576, 196] on label "Operator" at bounding box center [617, 191] width 160 height 14
click at [571, 215] on input "text" at bounding box center [609, 211] width 133 height 21
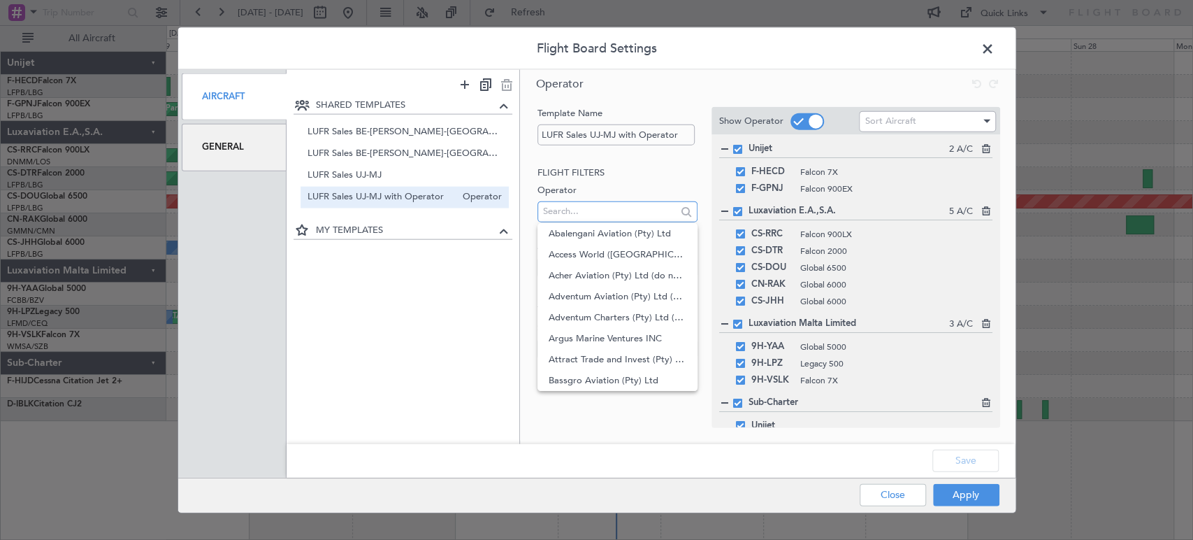
click at [570, 201] on input "text" at bounding box center [609, 211] width 133 height 21
click at [577, 180] on fb-operator-template-lookups "Flight filters Operator Aircraft Trip filters Sub-Charter Arranger" at bounding box center [617, 265] width 160 height 198
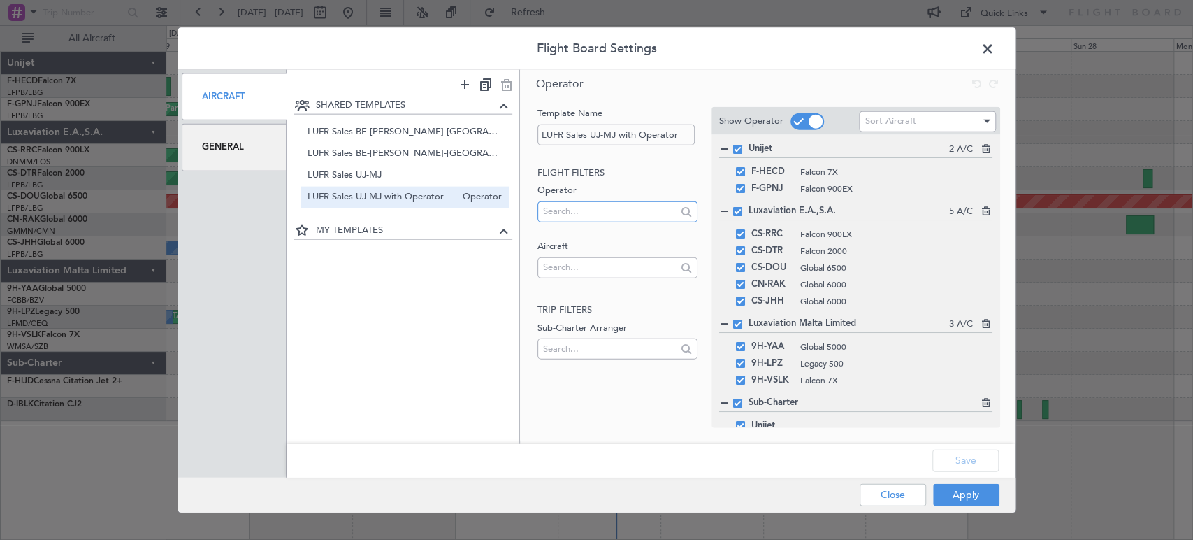
click at [574, 217] on input "text" at bounding box center [609, 211] width 133 height 21
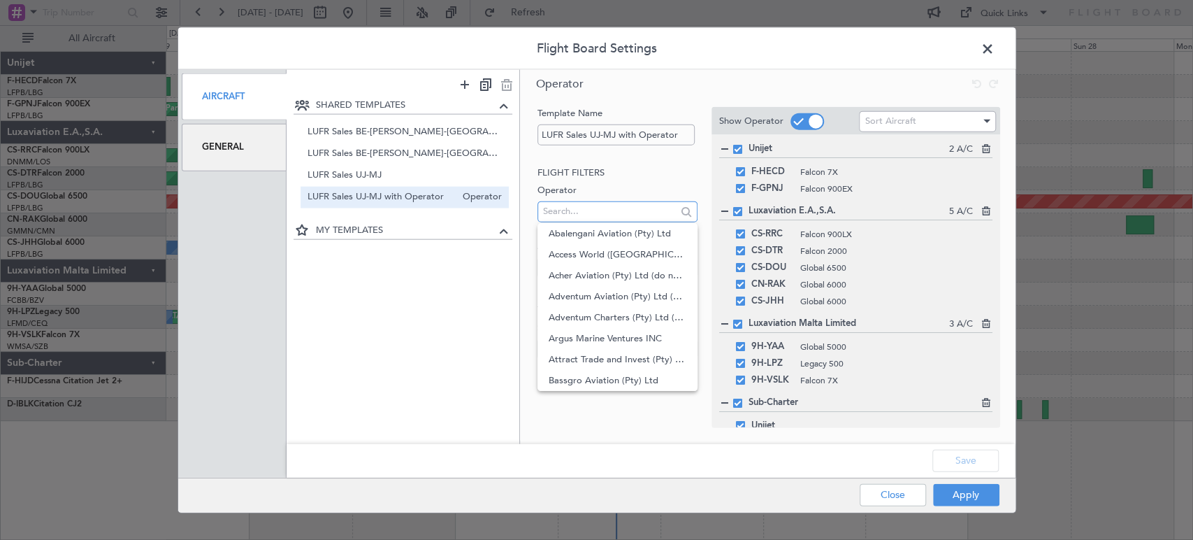
click at [598, 209] on input "text" at bounding box center [609, 211] width 133 height 21
click at [606, 175] on h2 "Flight filters" at bounding box center [617, 173] width 160 height 14
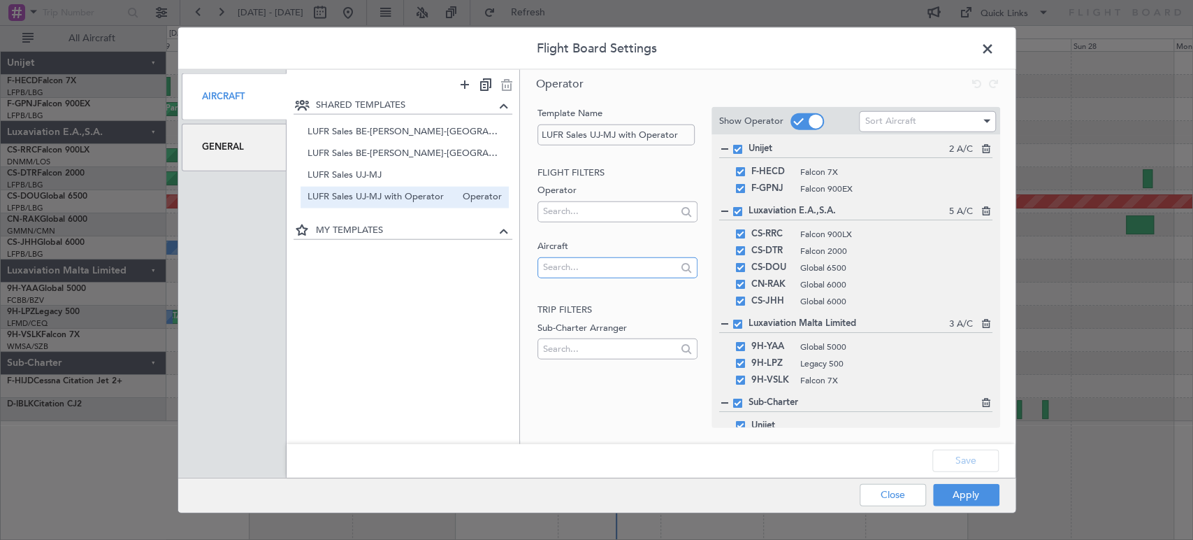
click at [581, 260] on input "text" at bounding box center [609, 266] width 133 height 21
click at [861, 44] on header "Flight Board Settings" at bounding box center [596, 49] width 837 height 42
click at [567, 262] on input "text" at bounding box center [609, 266] width 133 height 21
type input "OO-LUX"
click at [568, 294] on span "OO-LUX" at bounding box center [618, 289] width 138 height 21
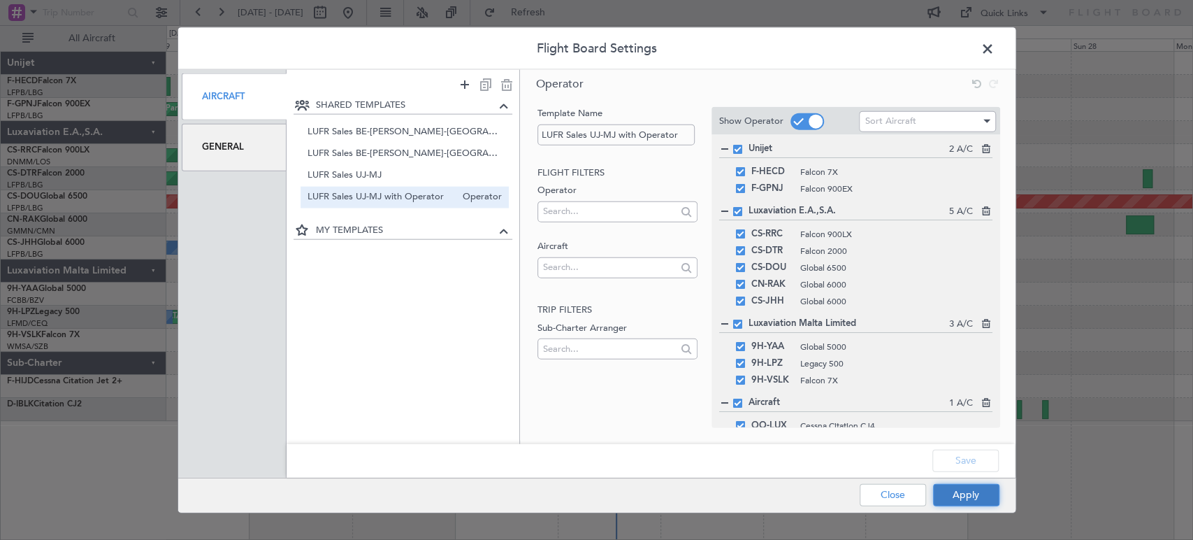
click at [983, 493] on button "Apply" at bounding box center [966, 494] width 66 height 22
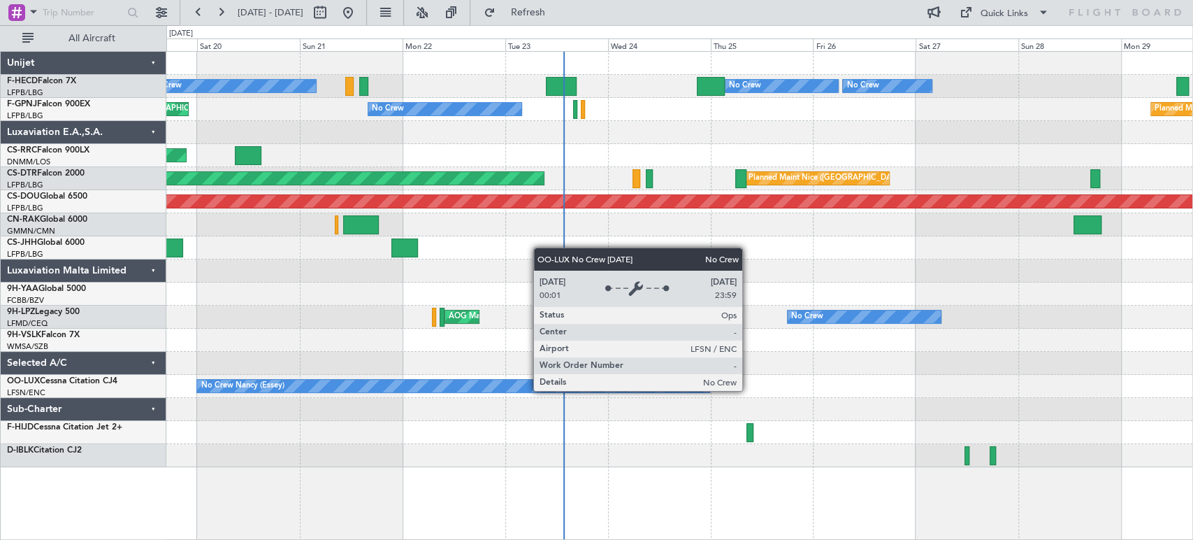
click at [661, 391] on div "No Crew Nancy (Essey)" at bounding box center [453, 385] width 512 height 13
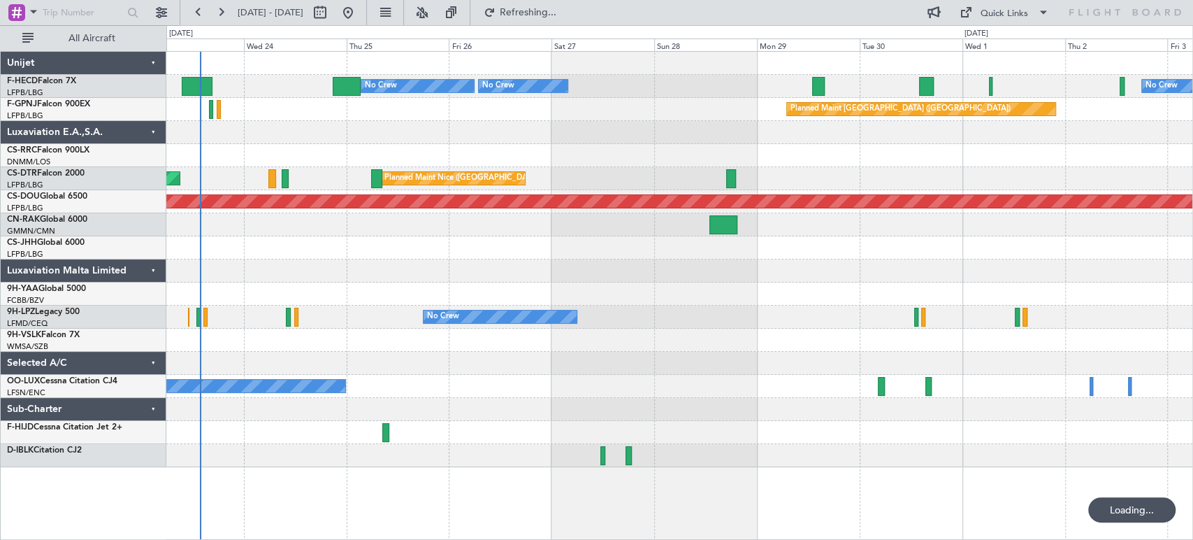
click at [421, 235] on div at bounding box center [679, 224] width 1026 height 23
click at [458, 237] on div at bounding box center [679, 247] width 1026 height 23
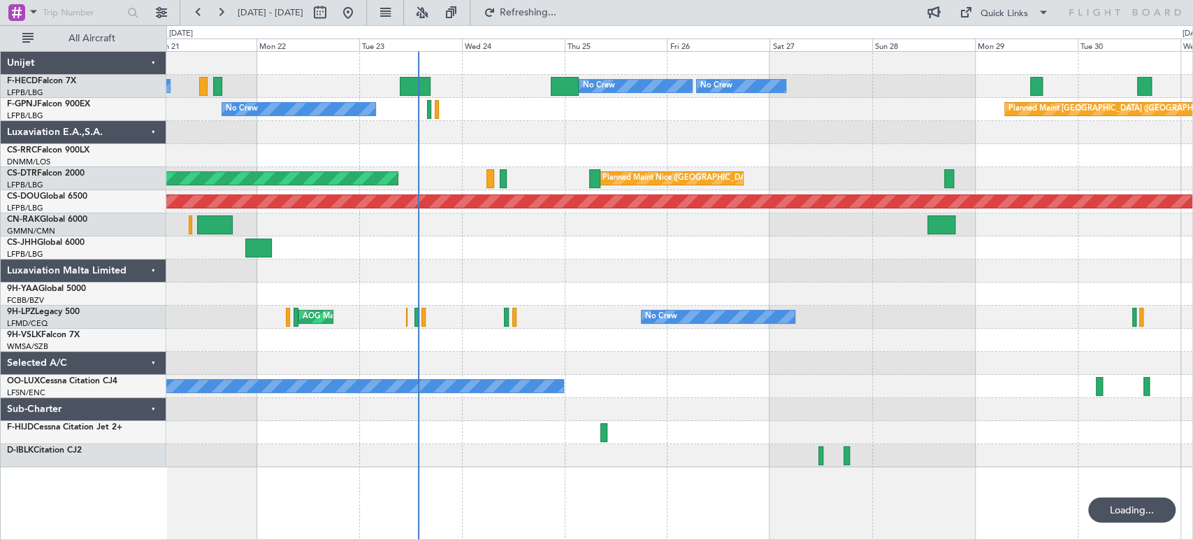
click at [628, 194] on div "Planned Maint [GEOGRAPHIC_DATA] ([GEOGRAPHIC_DATA]) No Crew No Crew No Crew Pla…" at bounding box center [679, 259] width 1026 height 415
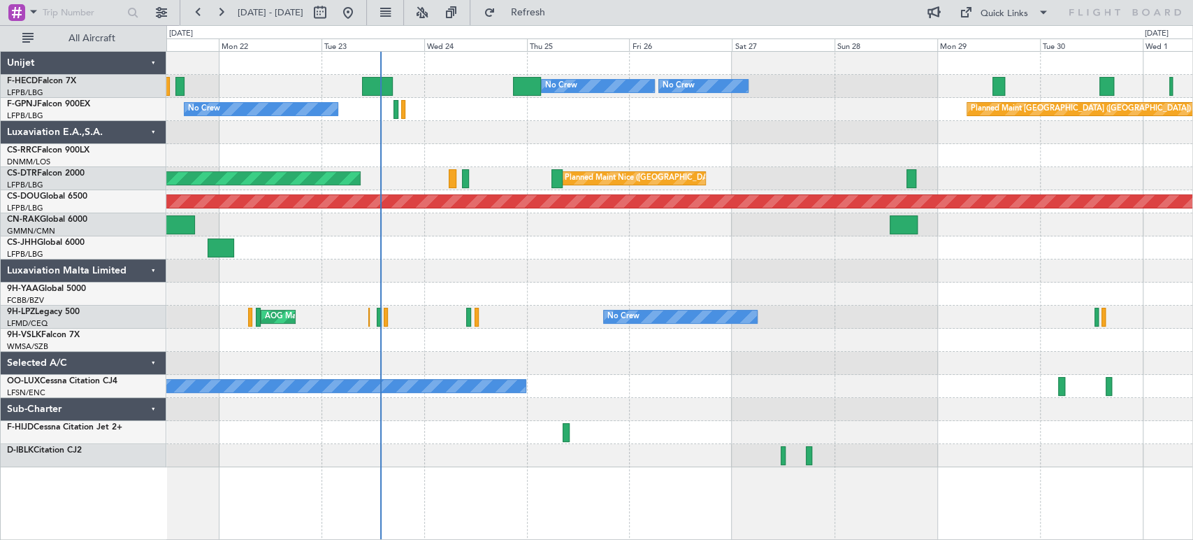
click at [769, 155] on div "No Crew Planned Maint [GEOGRAPHIC_DATA] ([GEOGRAPHIC_DATA]) No Crew No Crew Pla…" at bounding box center [679, 259] width 1026 height 415
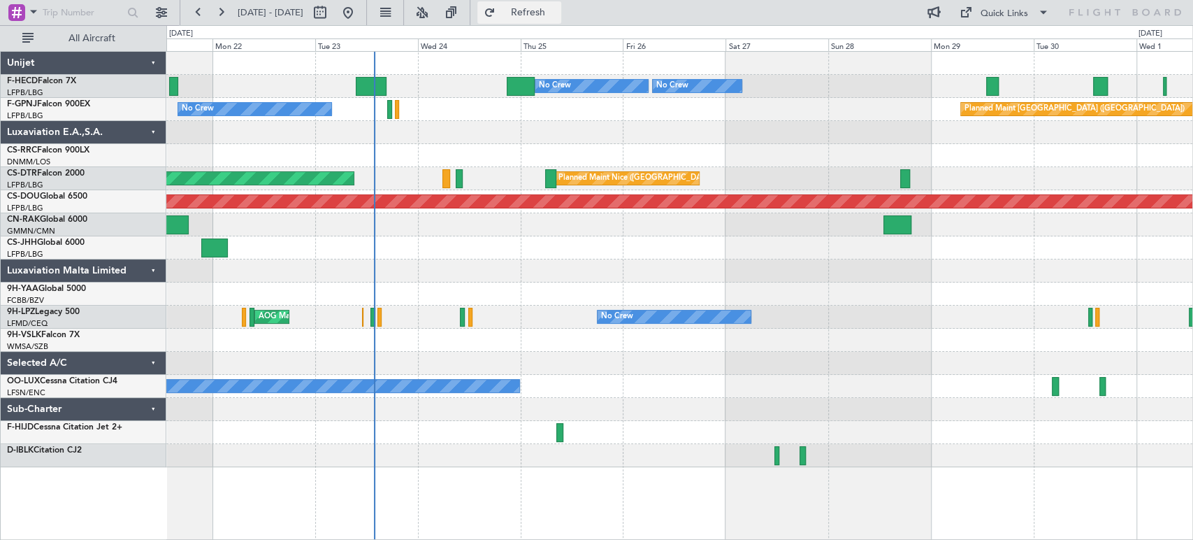
click at [555, 8] on span "Refresh" at bounding box center [527, 13] width 59 height 10
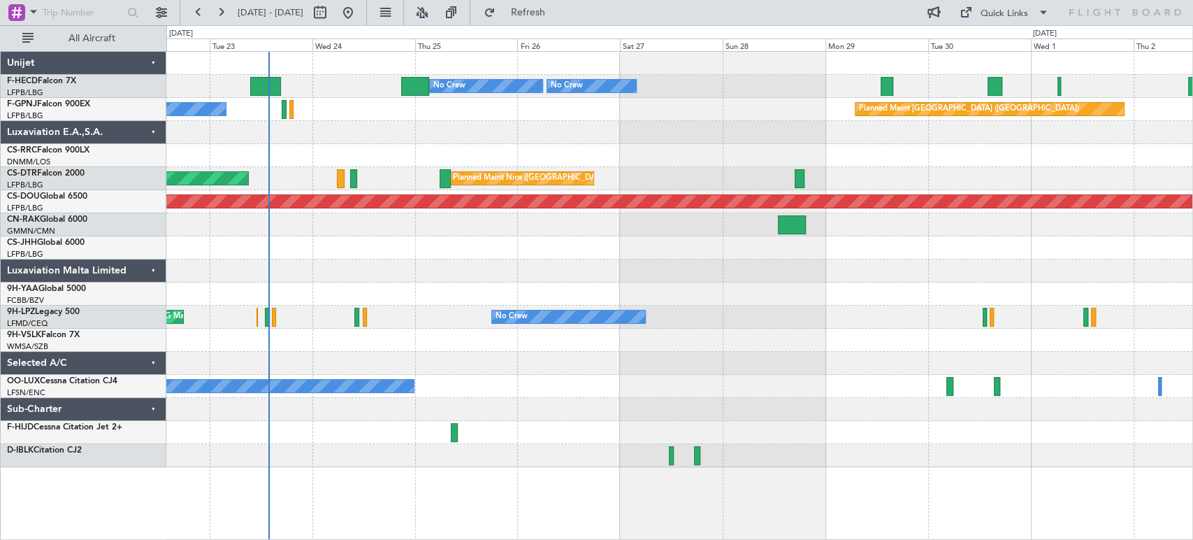
click at [642, 116] on div "Planned Maint [GEOGRAPHIC_DATA] ([GEOGRAPHIC_DATA]) No Crew" at bounding box center [679, 109] width 1026 height 23
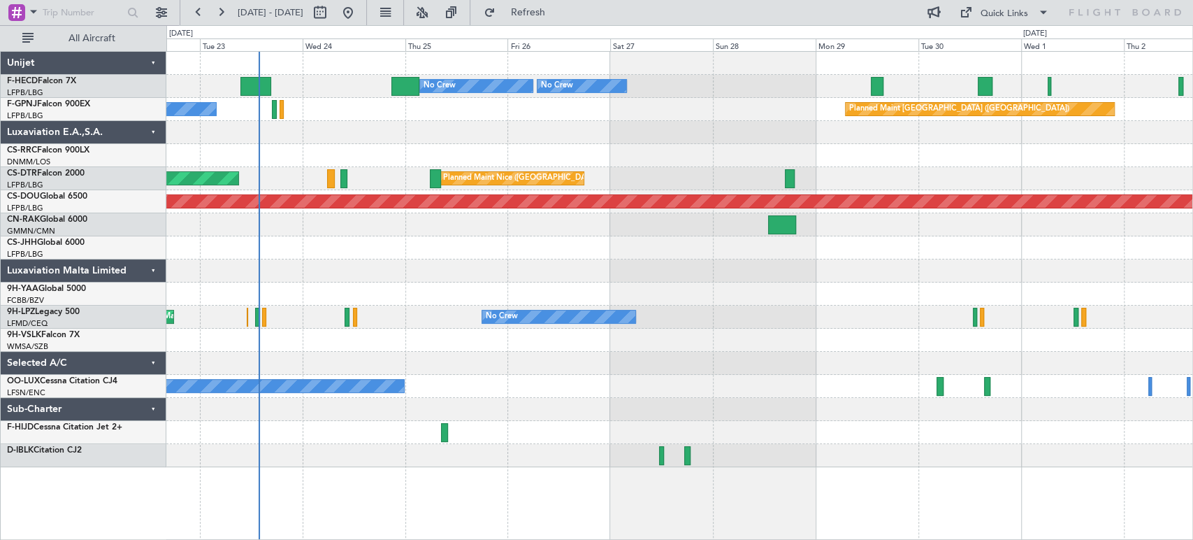
click at [618, 166] on div "No Crew Planned Maint [GEOGRAPHIC_DATA] ([GEOGRAPHIC_DATA]) No Crew No Crew No …" at bounding box center [679, 259] width 1026 height 415
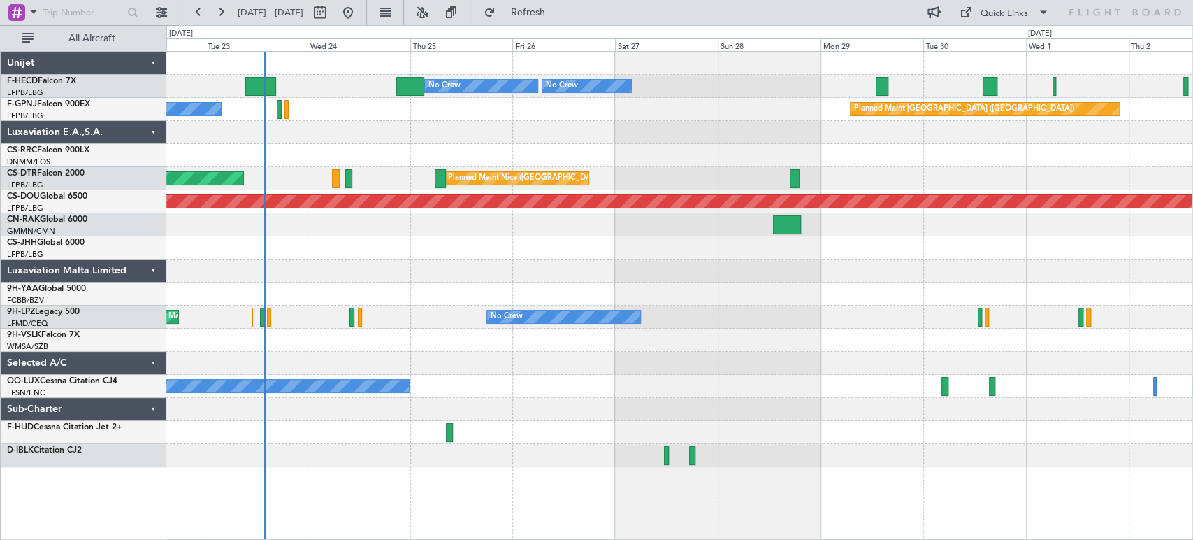
click at [146, 10] on div at bounding box center [90, 12] width 180 height 25
click at [157, 6] on button at bounding box center [161, 12] width 22 height 22
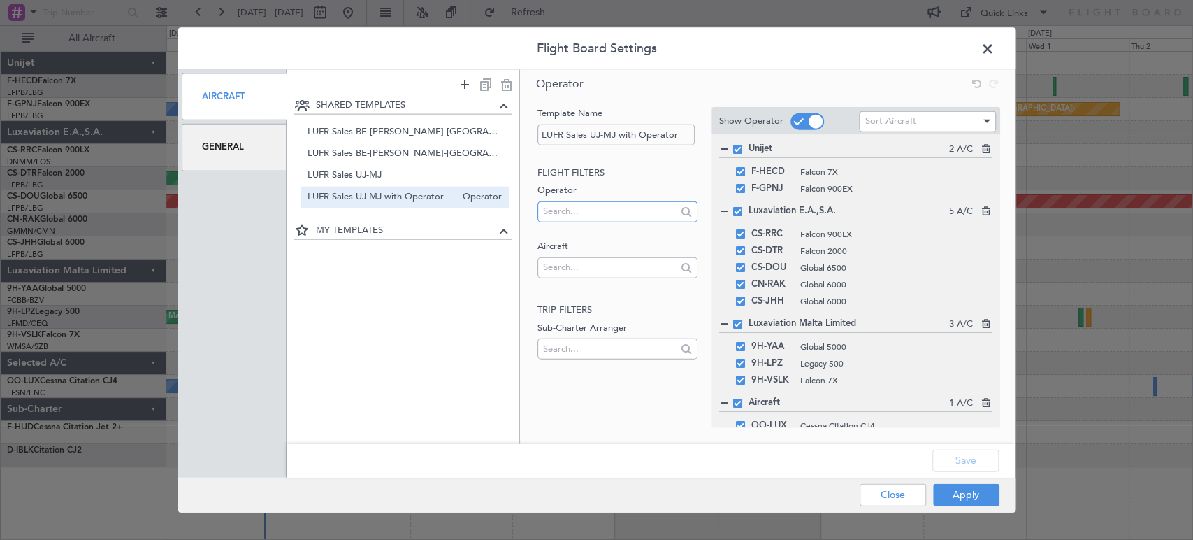
click at [568, 212] on input "text" at bounding box center [609, 211] width 133 height 21
type input "O"
type input "LUXAVIATION BE"
click at [622, 259] on span "Luxaviation [GEOGRAPHIC_DATA]" at bounding box center [618, 254] width 138 height 21
click at [987, 495] on button "Apply" at bounding box center [966, 494] width 66 height 22
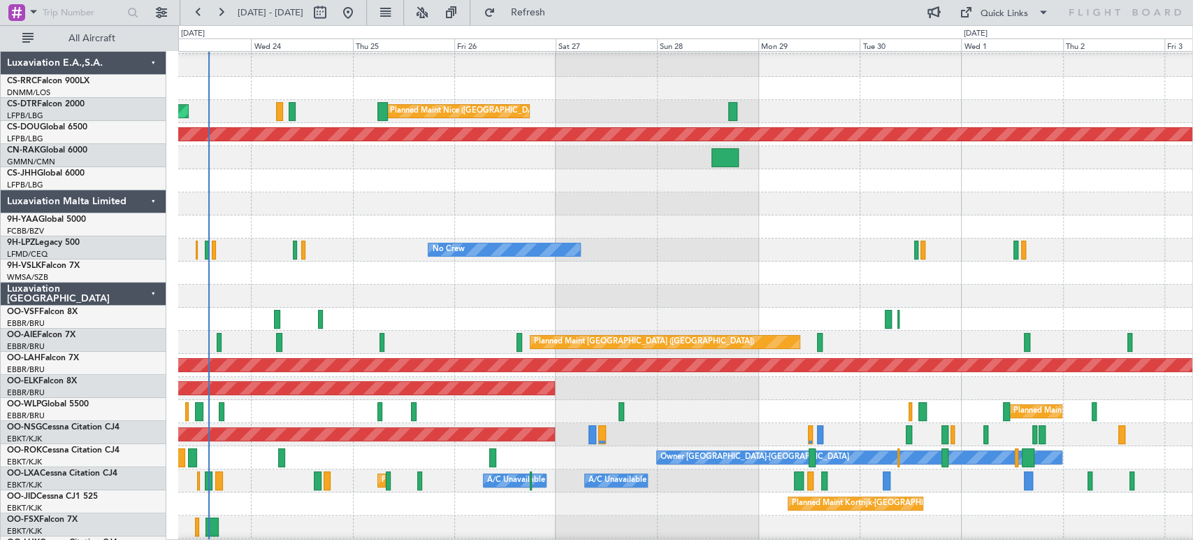
scroll to position [67, 0]
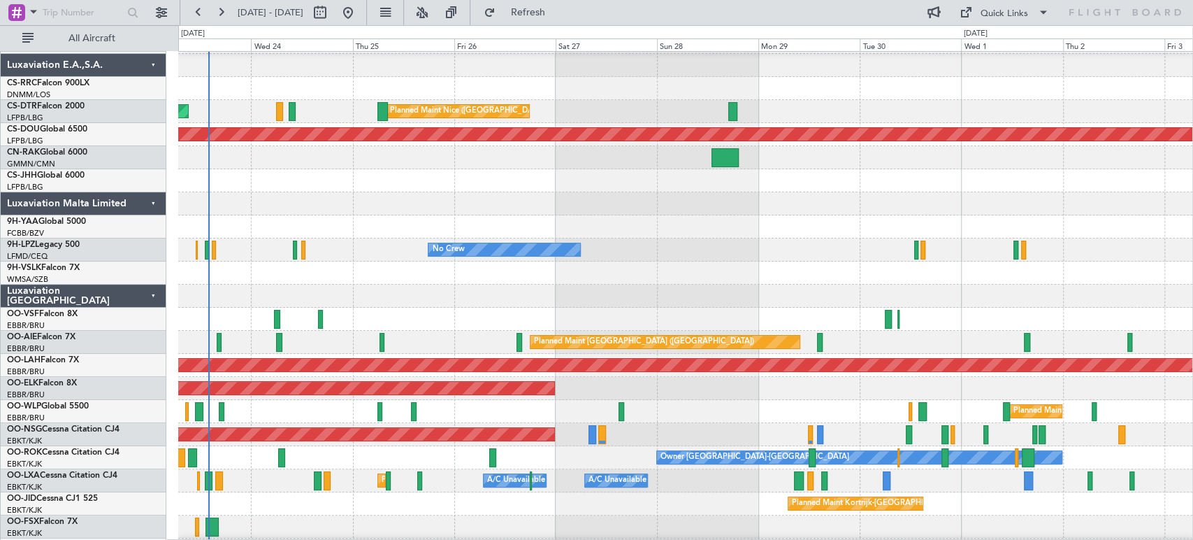
click at [416, 313] on div at bounding box center [685, 319] width 1014 height 23
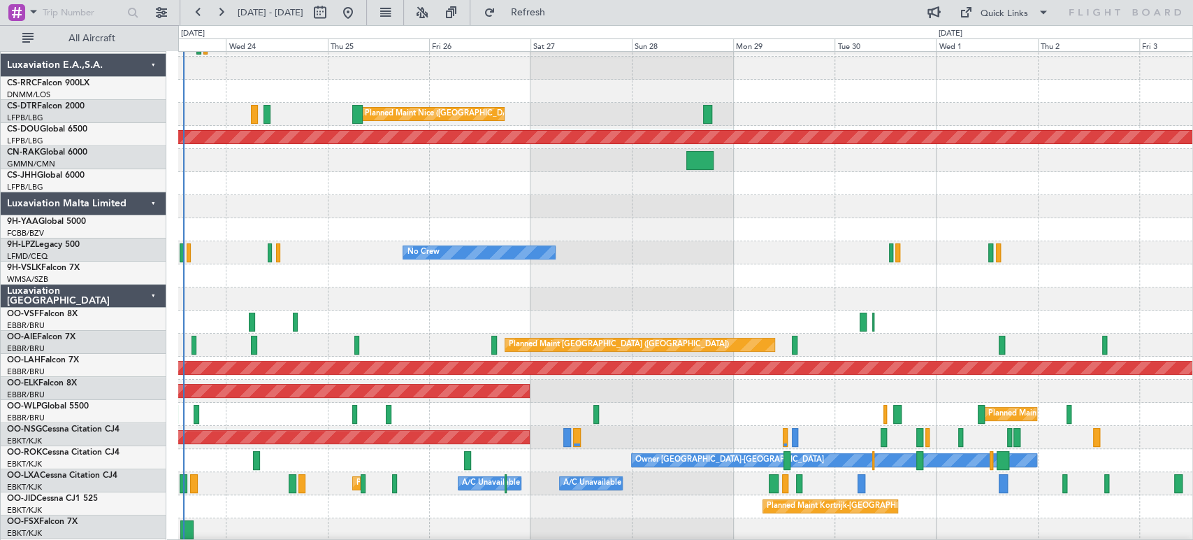
scroll to position [64, 0]
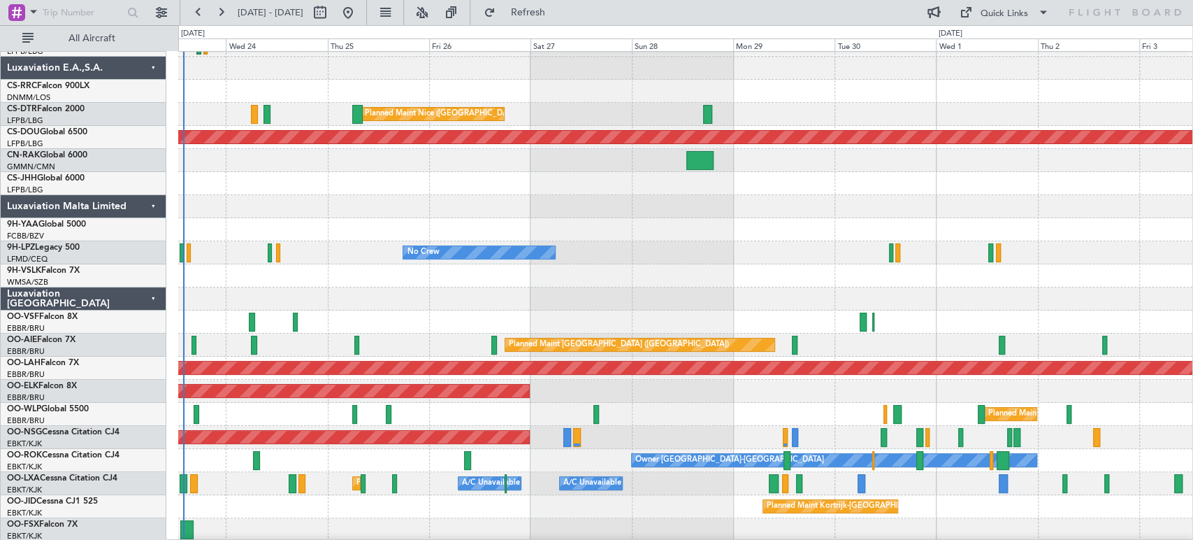
click at [284, 348] on div "Planned Maint [GEOGRAPHIC_DATA] ([GEOGRAPHIC_DATA])" at bounding box center [685, 344] width 1014 height 23
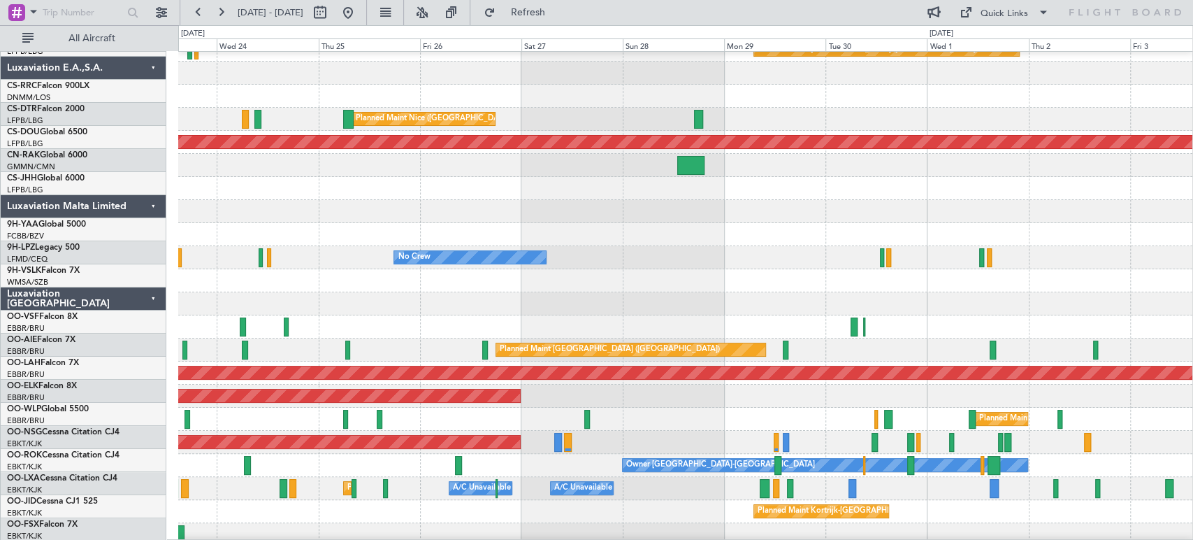
scroll to position [59, 0]
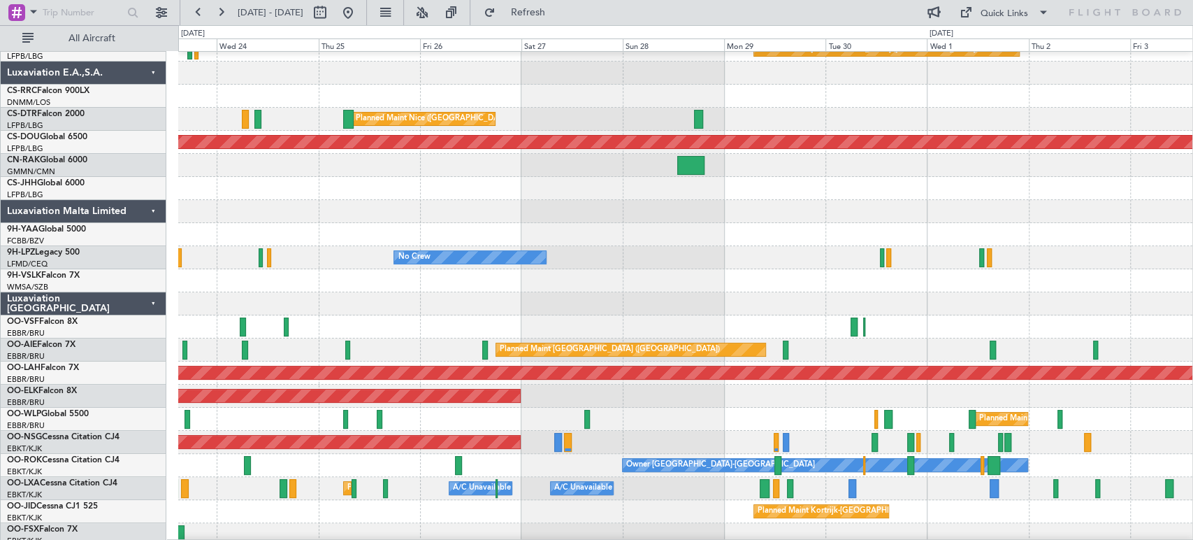
click at [272, 348] on div "Planned Maint [GEOGRAPHIC_DATA] ([GEOGRAPHIC_DATA])" at bounding box center [685, 349] width 1014 height 23
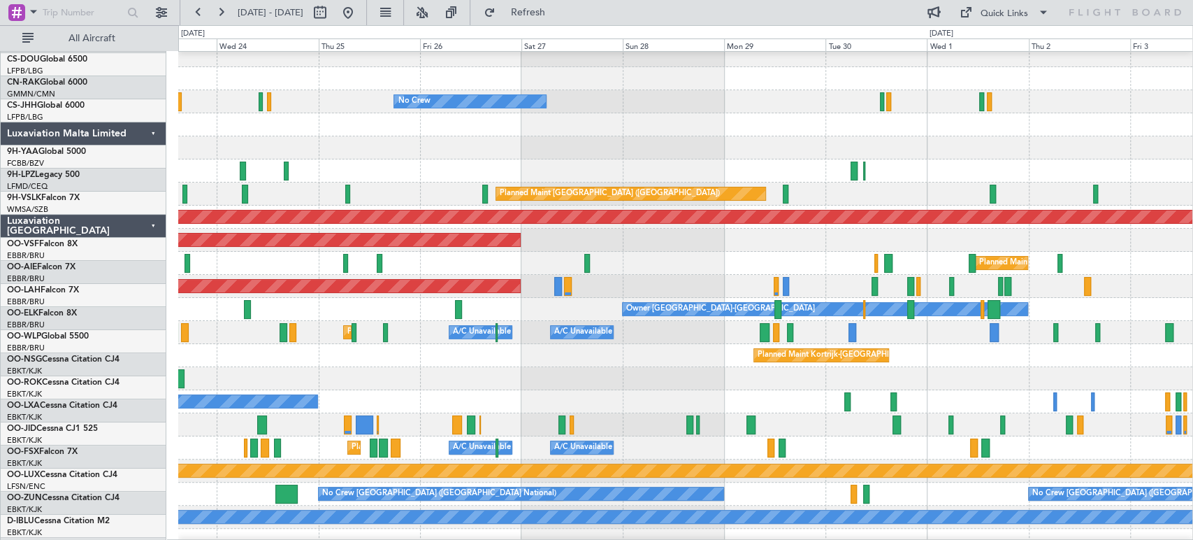
scroll to position [215, 0]
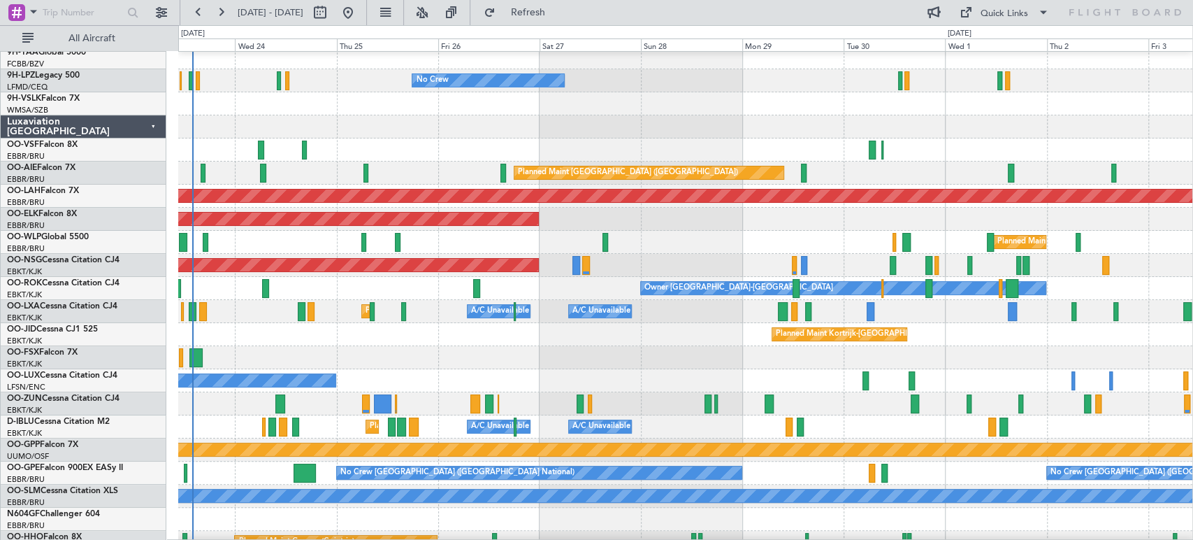
click at [391, 333] on div "Planned Maint Kortrijk-[GEOGRAPHIC_DATA]" at bounding box center [685, 334] width 1014 height 23
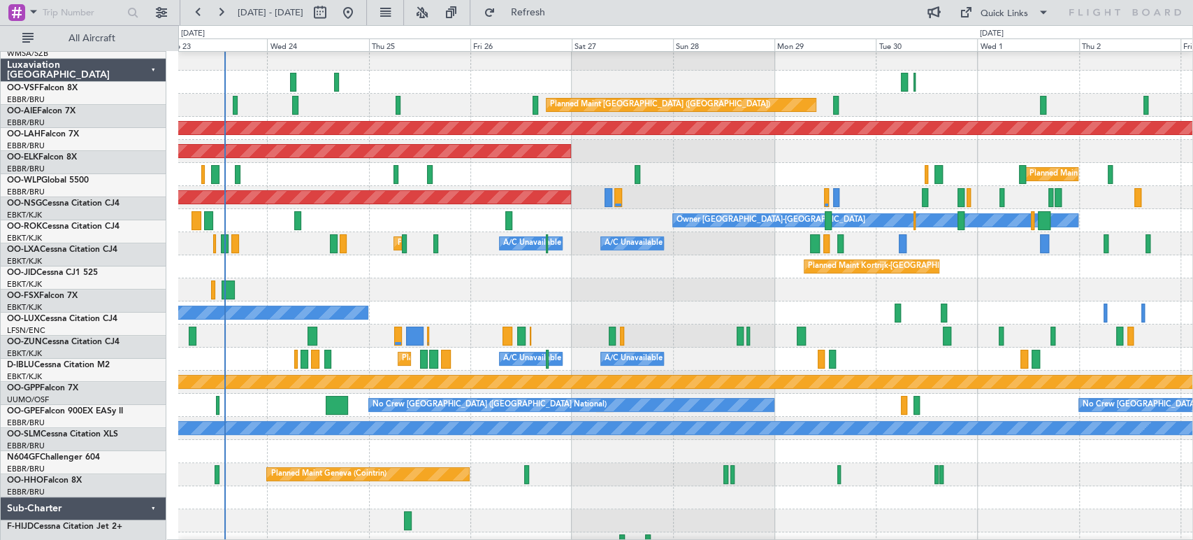
scroll to position [305, 0]
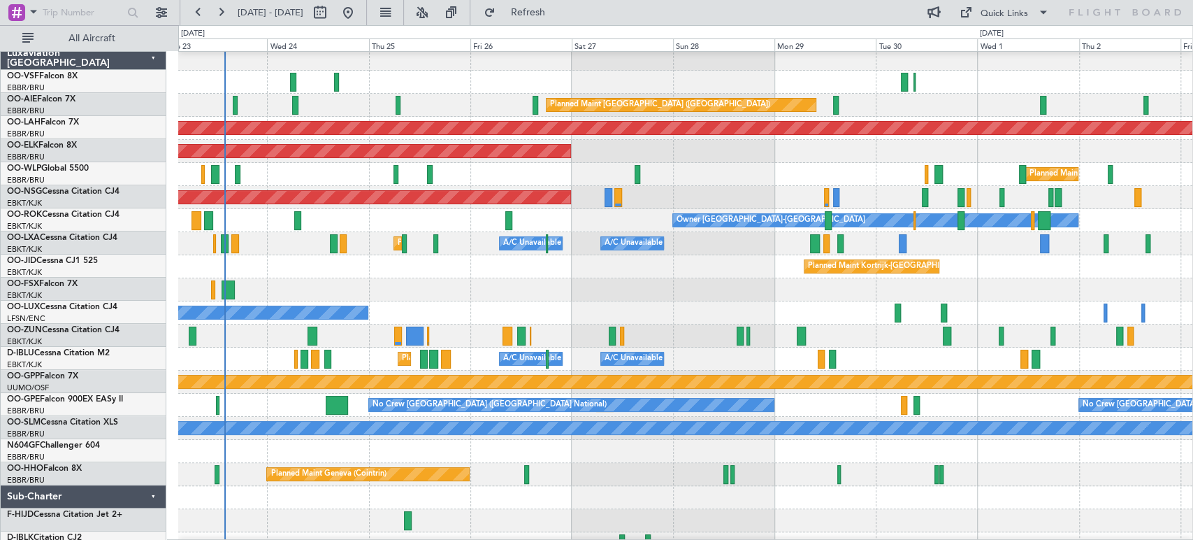
click at [425, 265] on div "Planned Maint Kortrijk-[GEOGRAPHIC_DATA]" at bounding box center [685, 266] width 1014 height 23
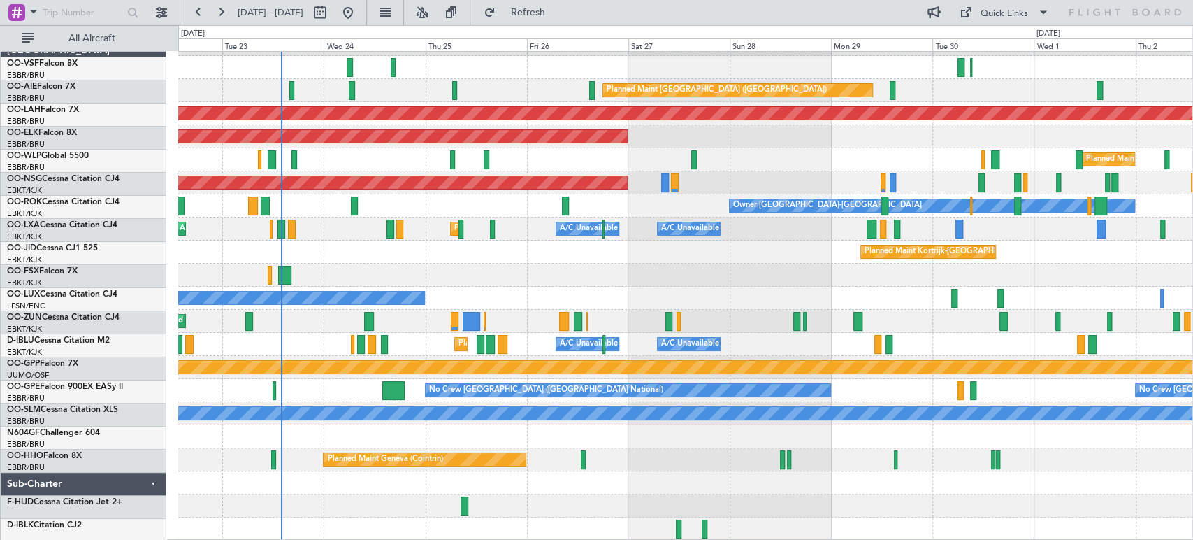
scroll to position [319, 0]
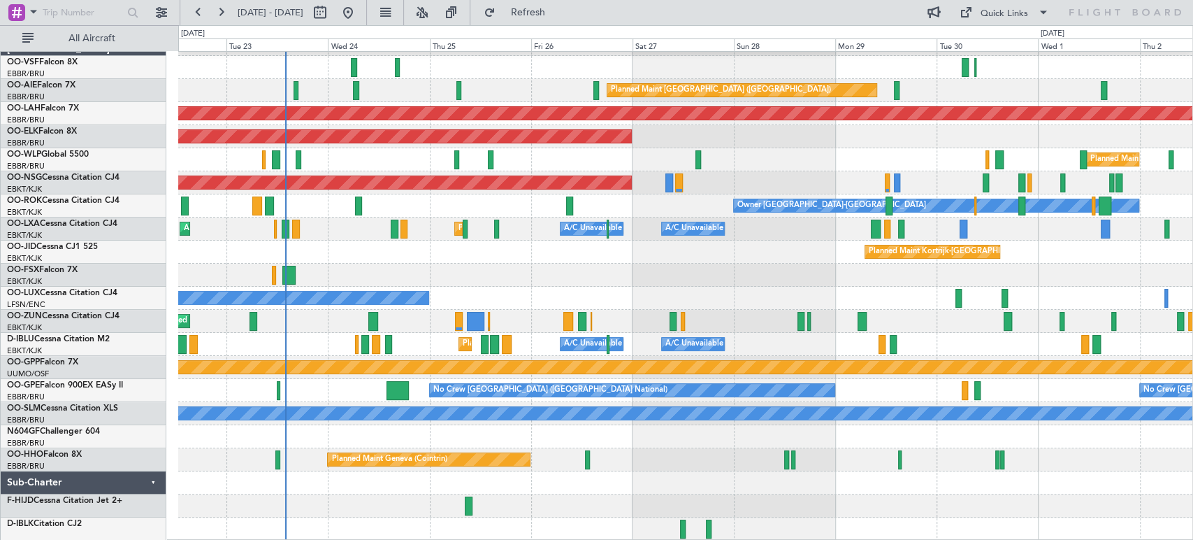
click at [413, 442] on div "Planned Maint [GEOGRAPHIC_DATA] ([GEOGRAPHIC_DATA]) Planned [GEOGRAPHIC_DATA][P…" at bounding box center [685, 136] width 1014 height 807
click at [164, 8] on button at bounding box center [161, 12] width 22 height 22
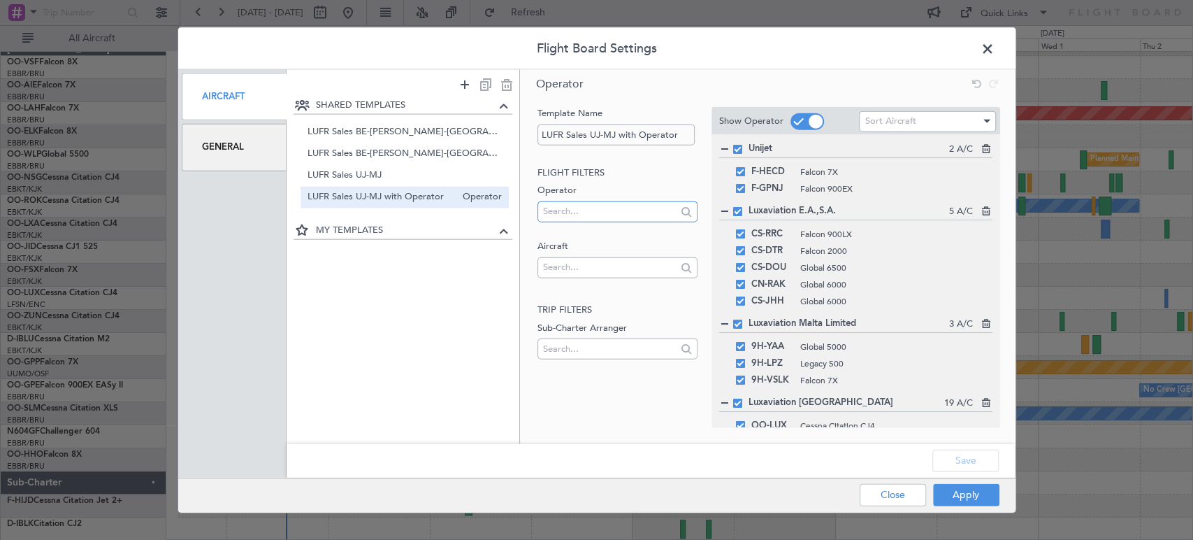
click at [614, 209] on input "text" at bounding box center [609, 211] width 133 height 21
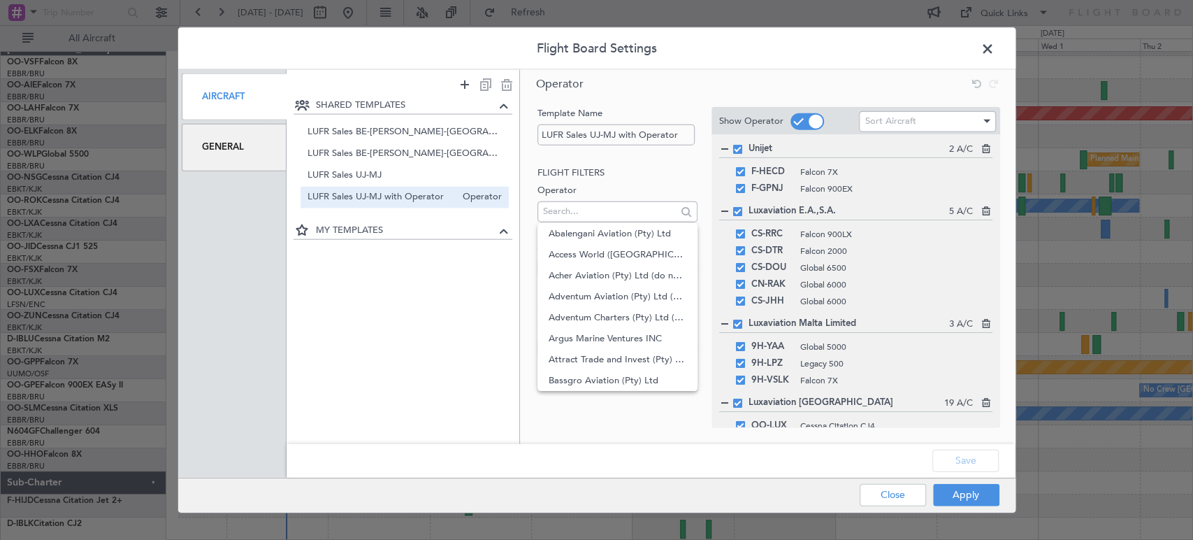
click at [477, 282] on div "SHARED TEMPLATES LUFR Sales BE-[PERSON_NAME]-UK Operator LUFR Sales BE-[PERSON_…" at bounding box center [403, 260] width 233 height 327
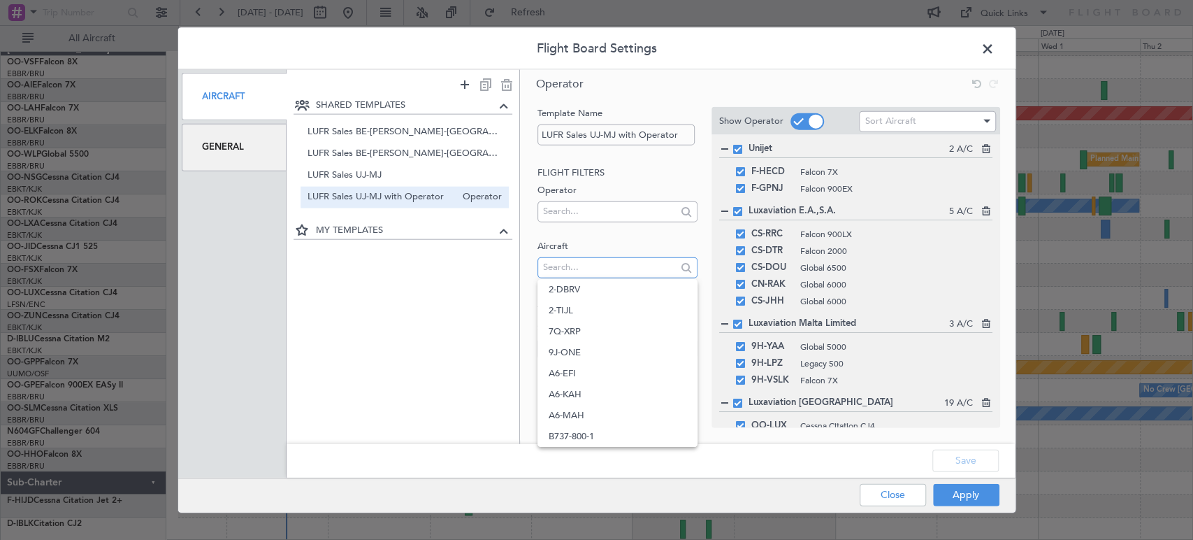
click at [549, 268] on input "text" at bounding box center [609, 266] width 133 height 21
type input "g-jaga"
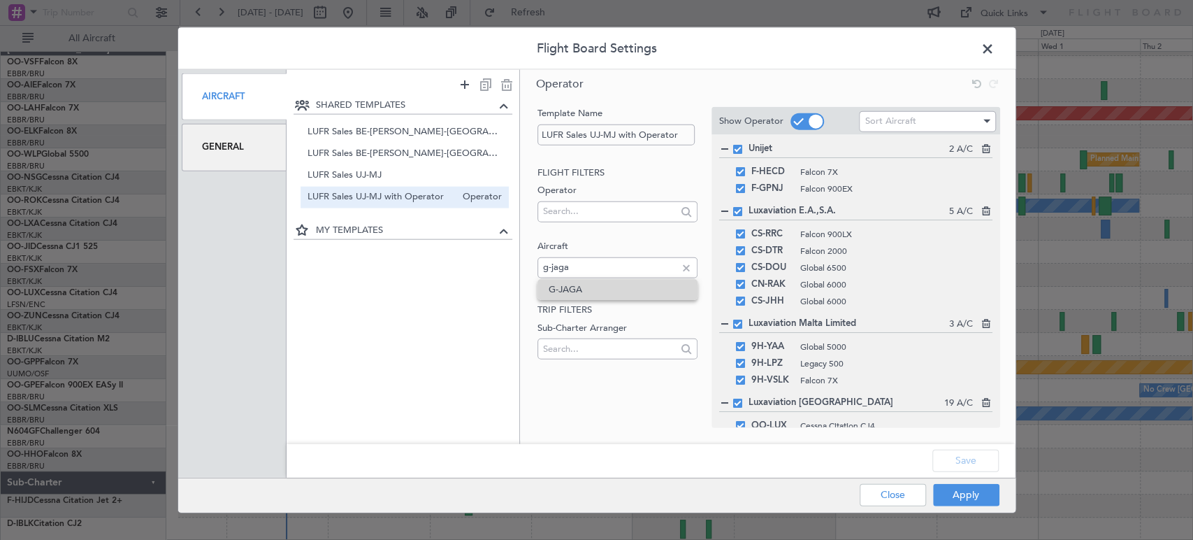
click at [557, 280] on span "G-JAGA" at bounding box center [618, 289] width 138 height 21
click at [966, 489] on button "Apply" at bounding box center [966, 494] width 66 height 22
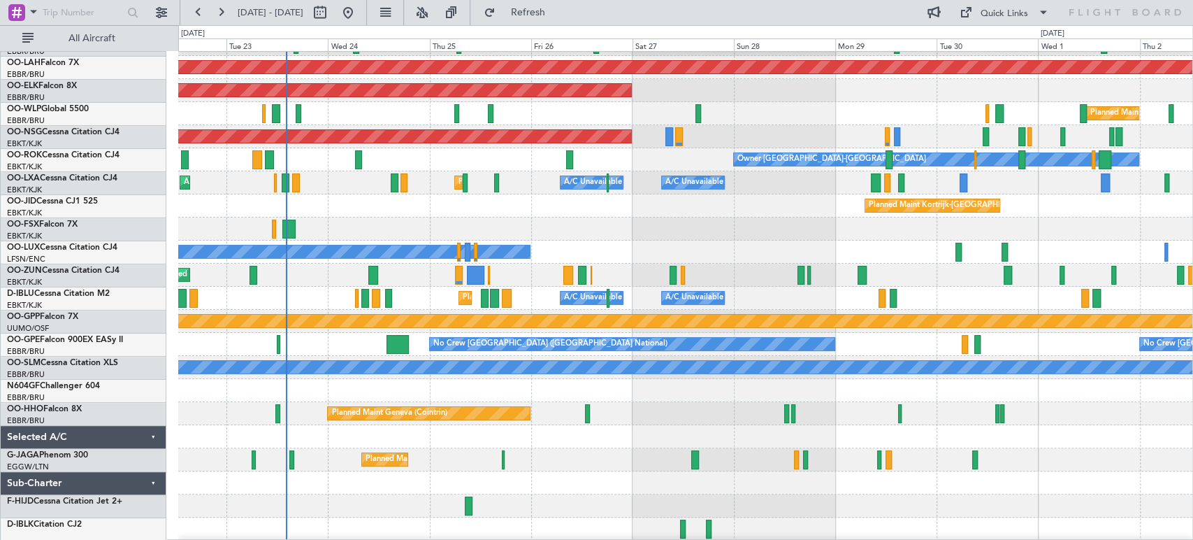
scroll to position [364, 0]
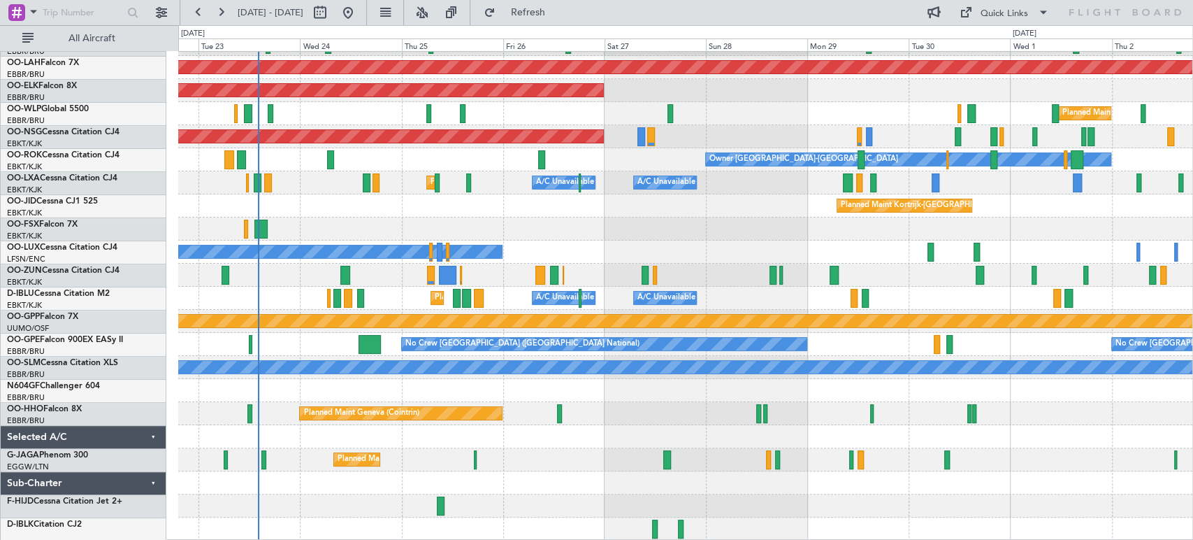
click at [554, 217] on div at bounding box center [685, 228] width 1014 height 23
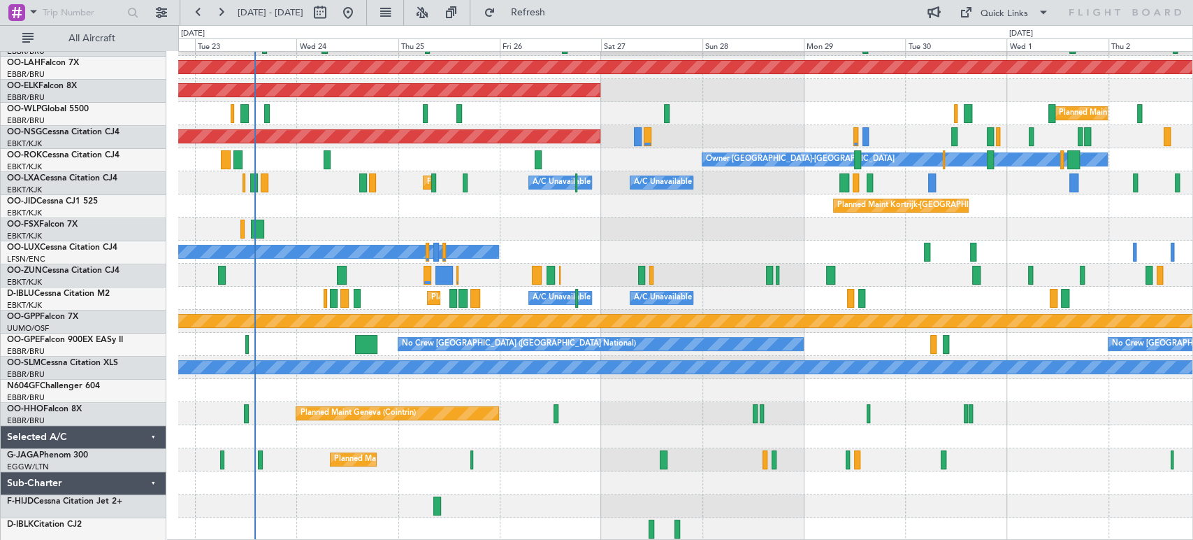
click at [611, 194] on div "Planned Maint Kortrijk-[GEOGRAPHIC_DATA] A/C Unavailable [GEOGRAPHIC_DATA] ([GE…" at bounding box center [685, 182] width 1014 height 23
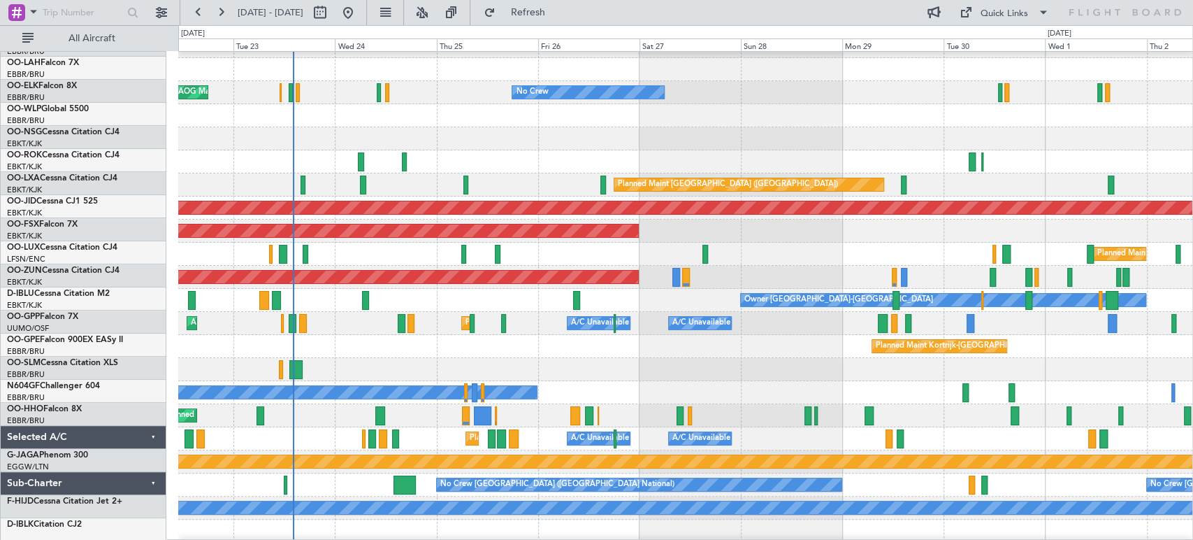
scroll to position [224, 0]
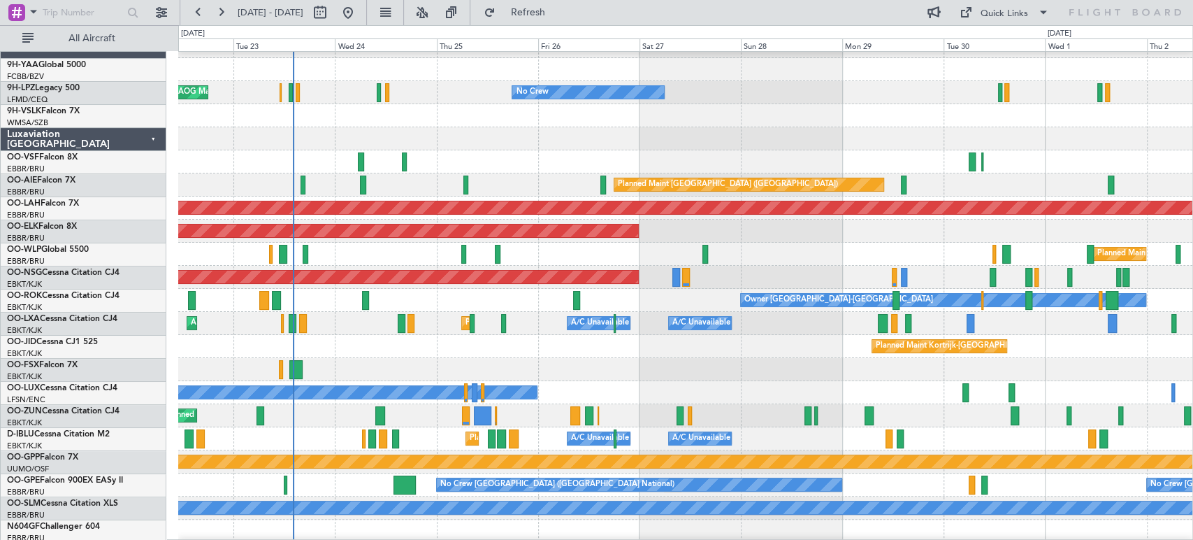
click at [360, 150] on div at bounding box center [685, 161] width 1014 height 23
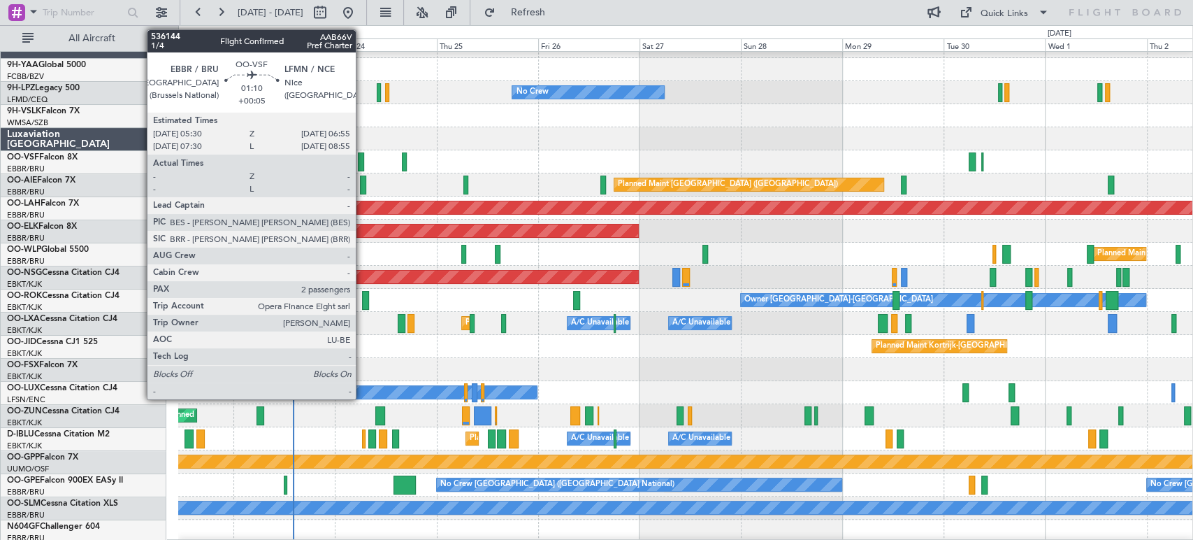
click at [362, 154] on div at bounding box center [361, 161] width 6 height 19
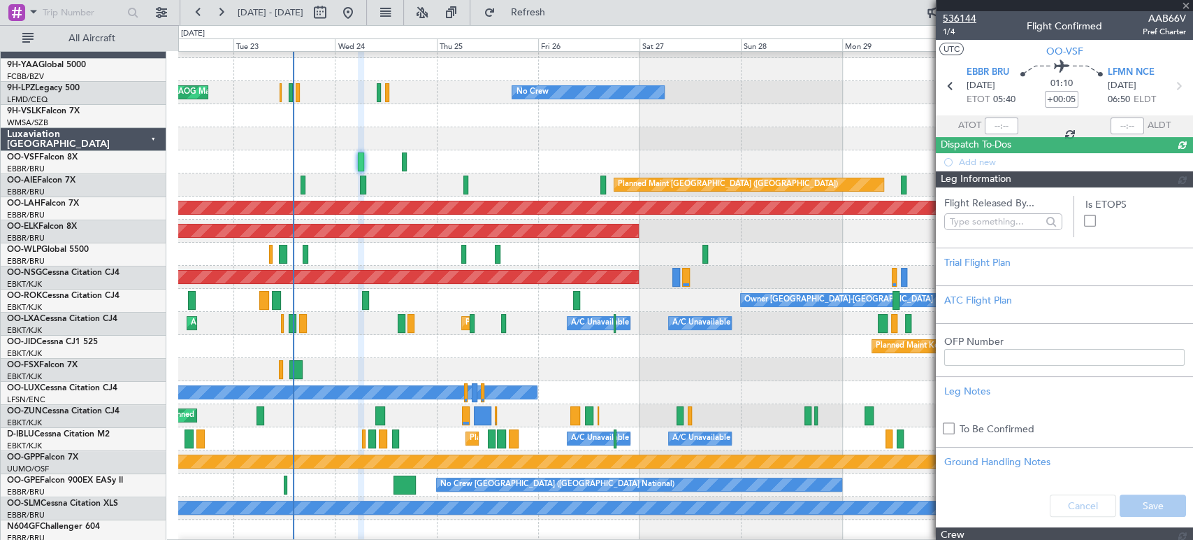
click at [959, 14] on span "536144" at bounding box center [960, 18] width 34 height 15
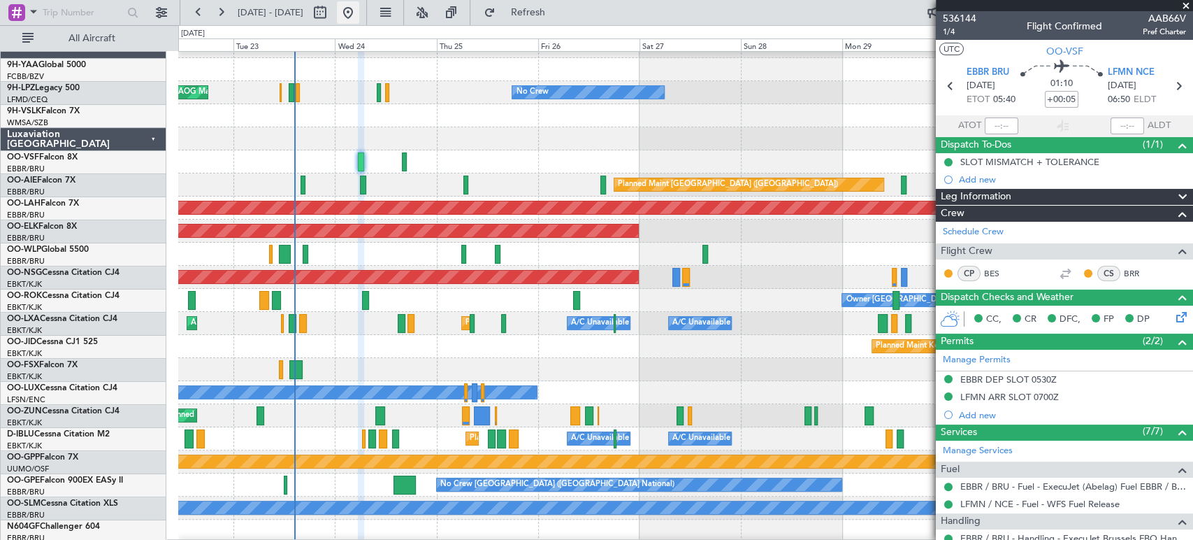
click at [359, 21] on button at bounding box center [348, 12] width 22 height 22
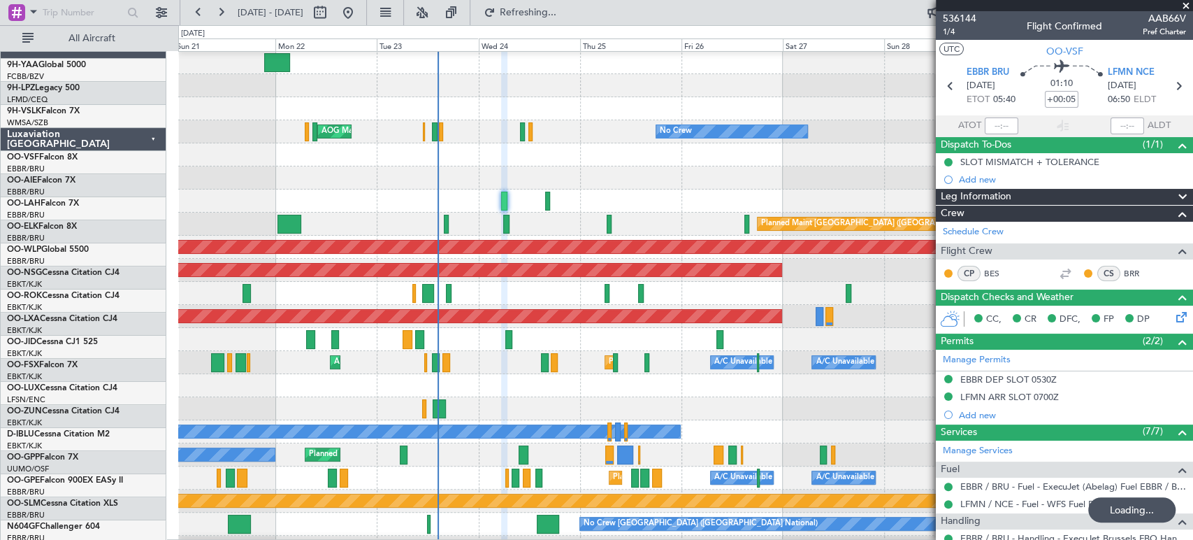
click at [351, 178] on div at bounding box center [685, 177] width 1014 height 23
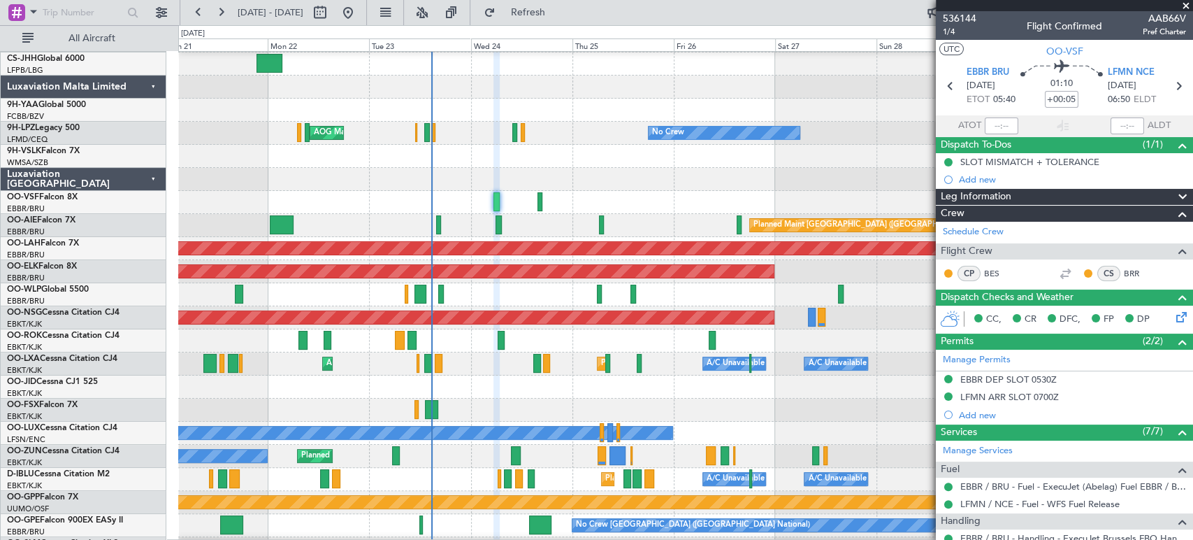
click at [449, 185] on div at bounding box center [685, 179] width 1014 height 23
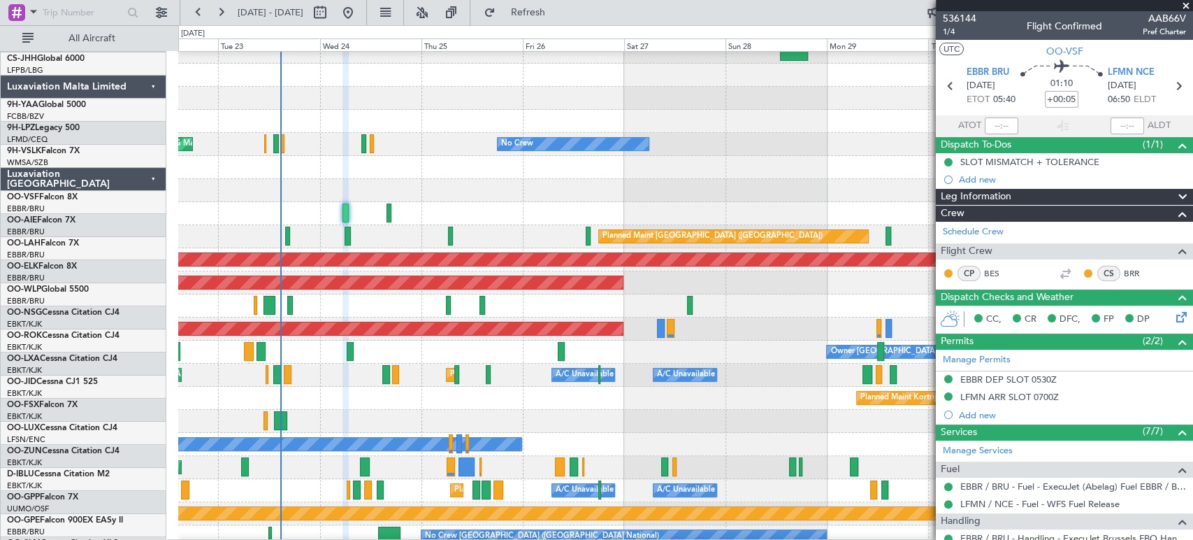
scroll to position [173, 0]
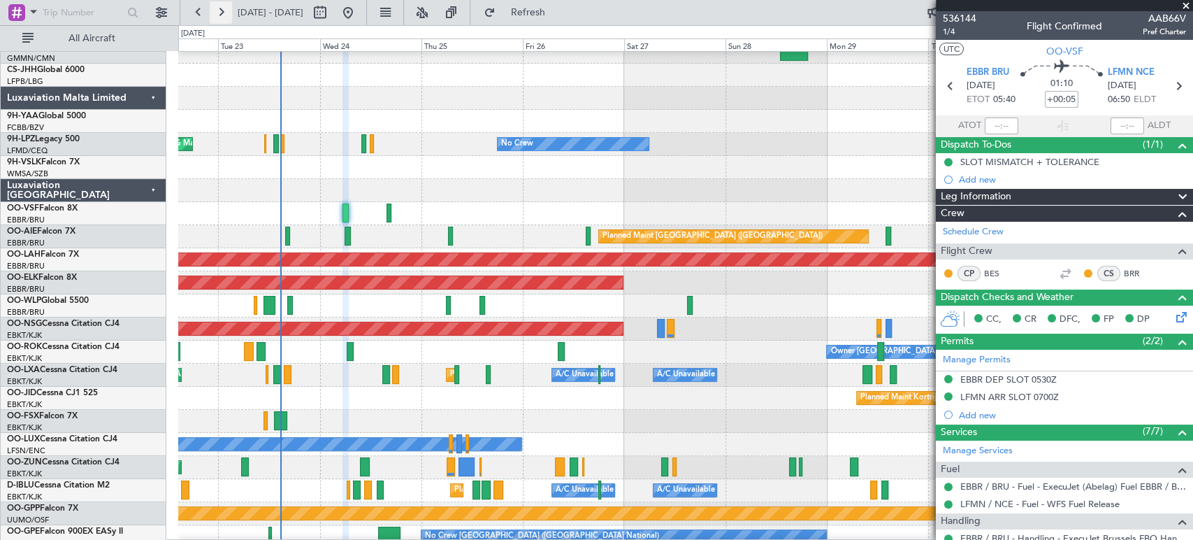
click at [212, 12] on button at bounding box center [221, 12] width 22 height 22
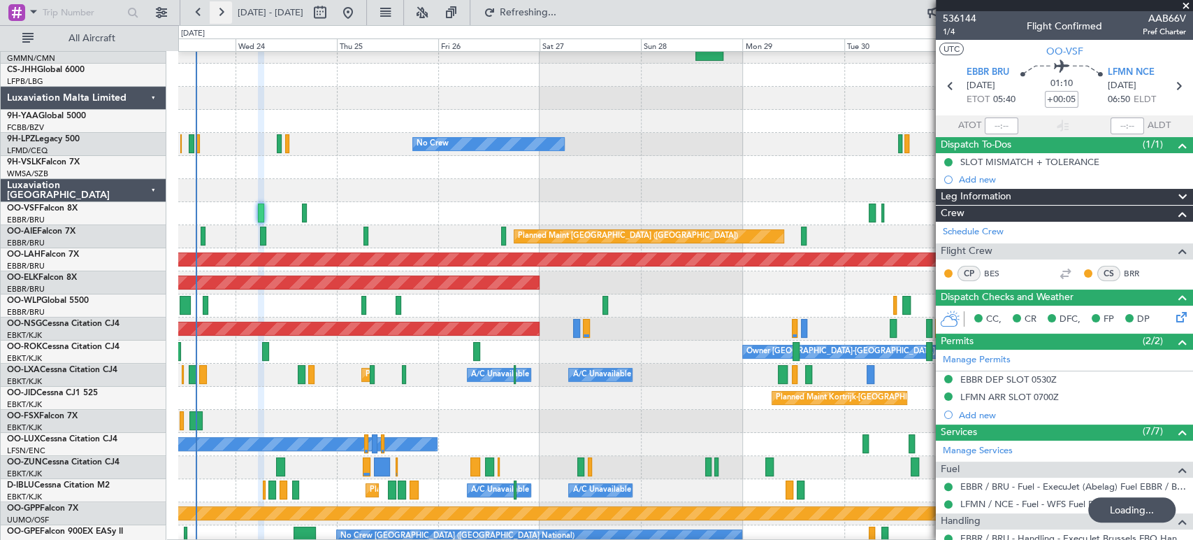
click at [212, 11] on button at bounding box center [221, 12] width 22 height 22
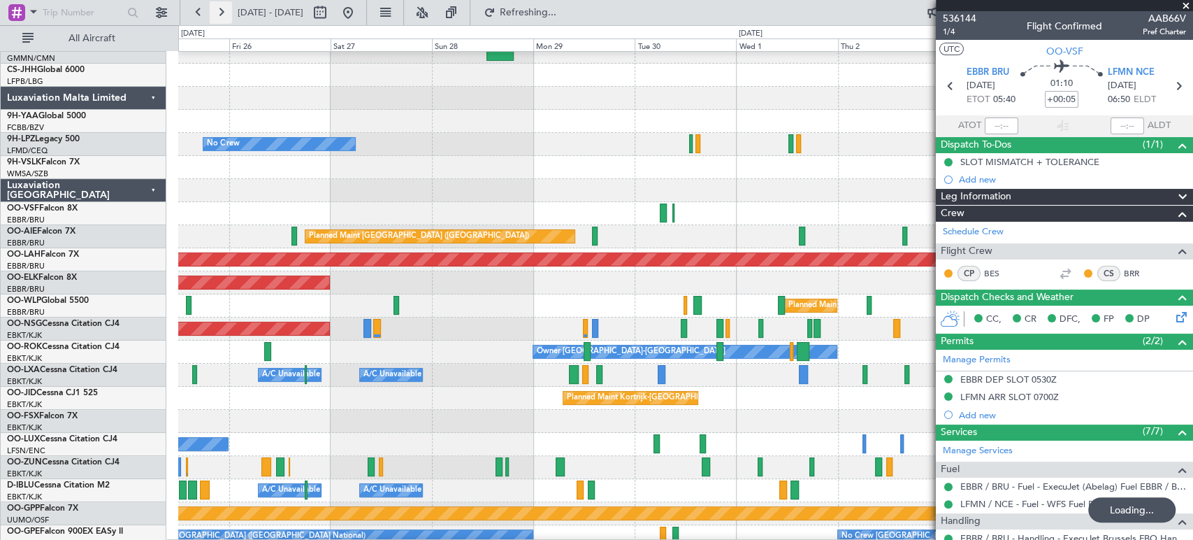
click at [212, 11] on button at bounding box center [221, 12] width 22 height 22
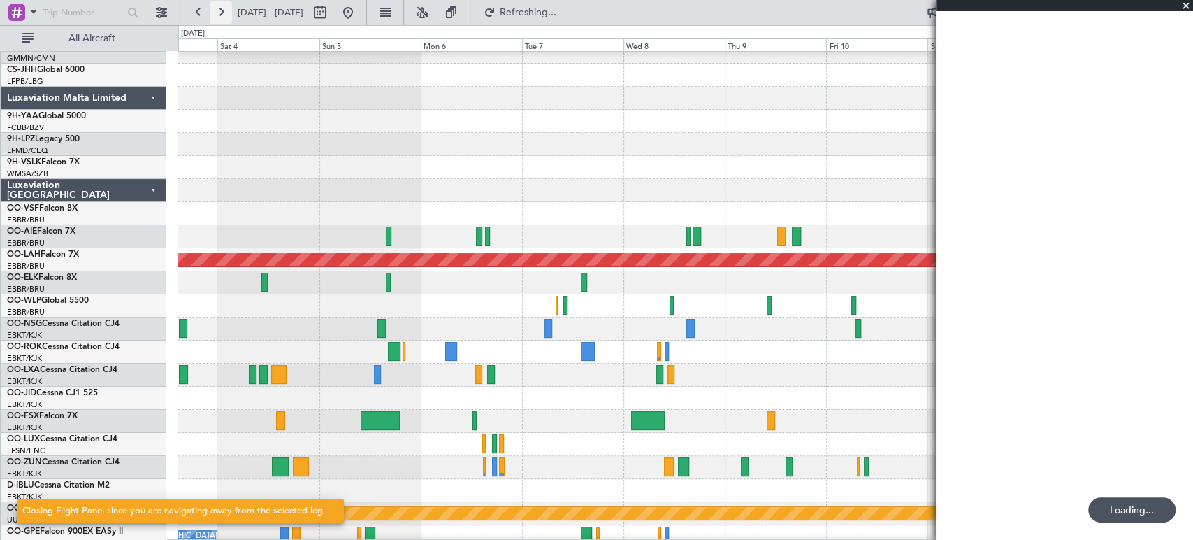
click at [212, 10] on button at bounding box center [221, 12] width 22 height 22
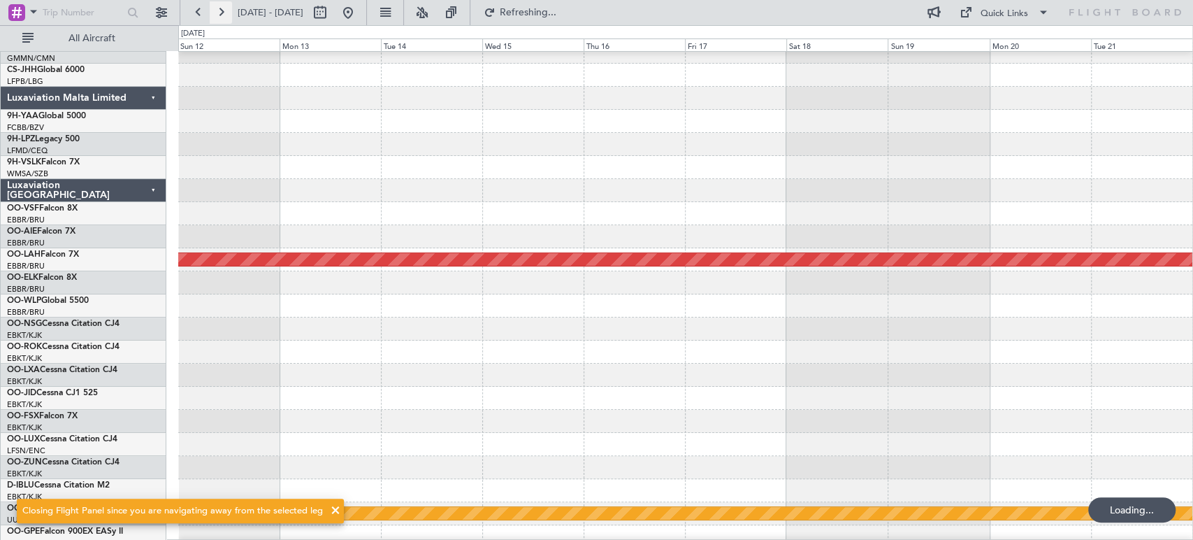
click at [212, 10] on button at bounding box center [221, 12] width 22 height 22
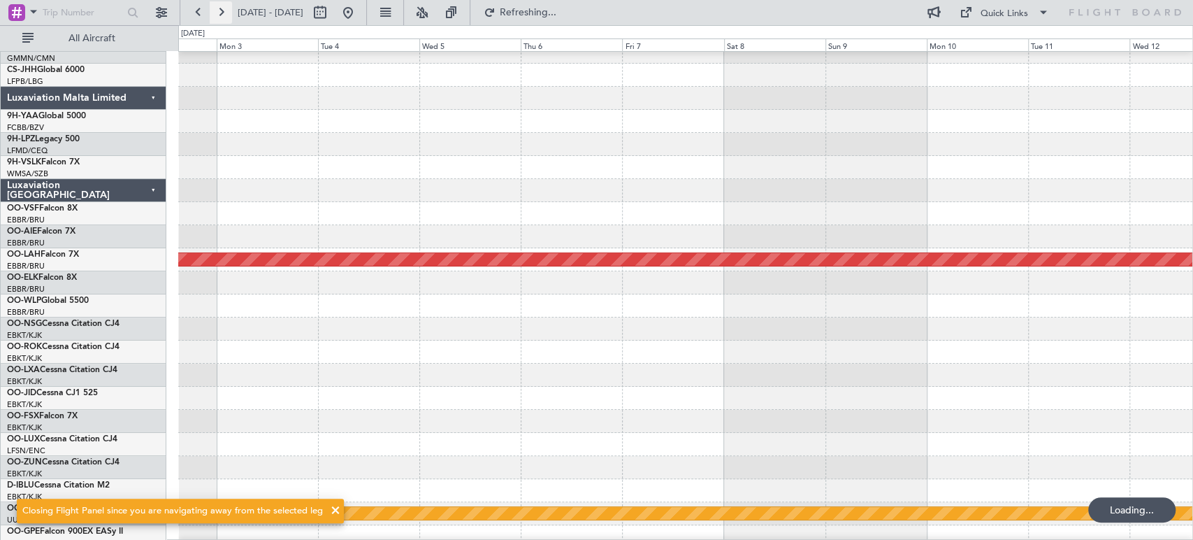
click at [212, 10] on button at bounding box center [221, 12] width 22 height 22
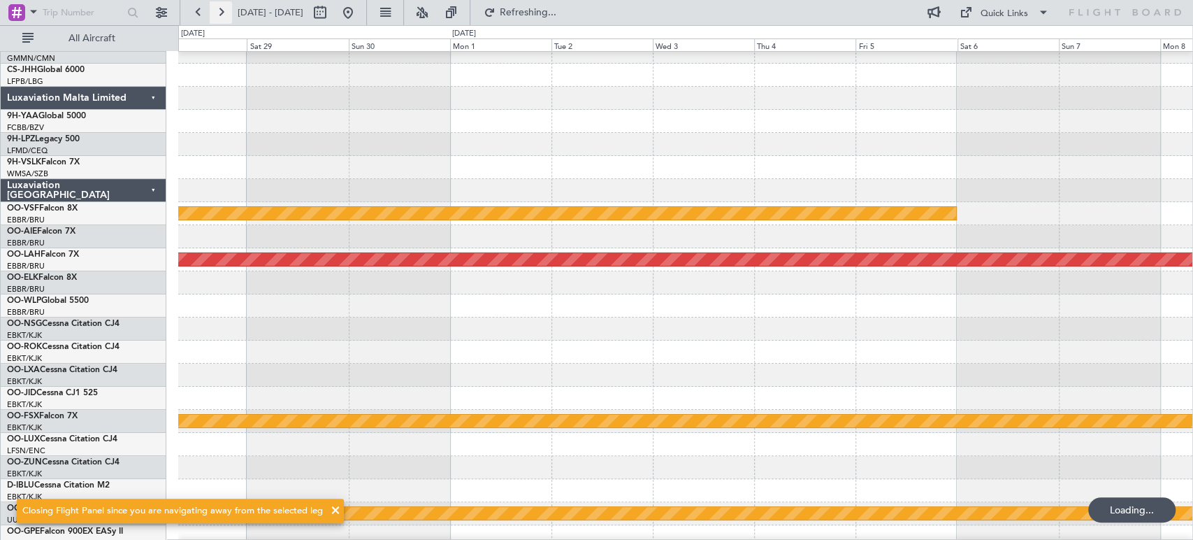
click at [212, 9] on button at bounding box center [221, 12] width 22 height 22
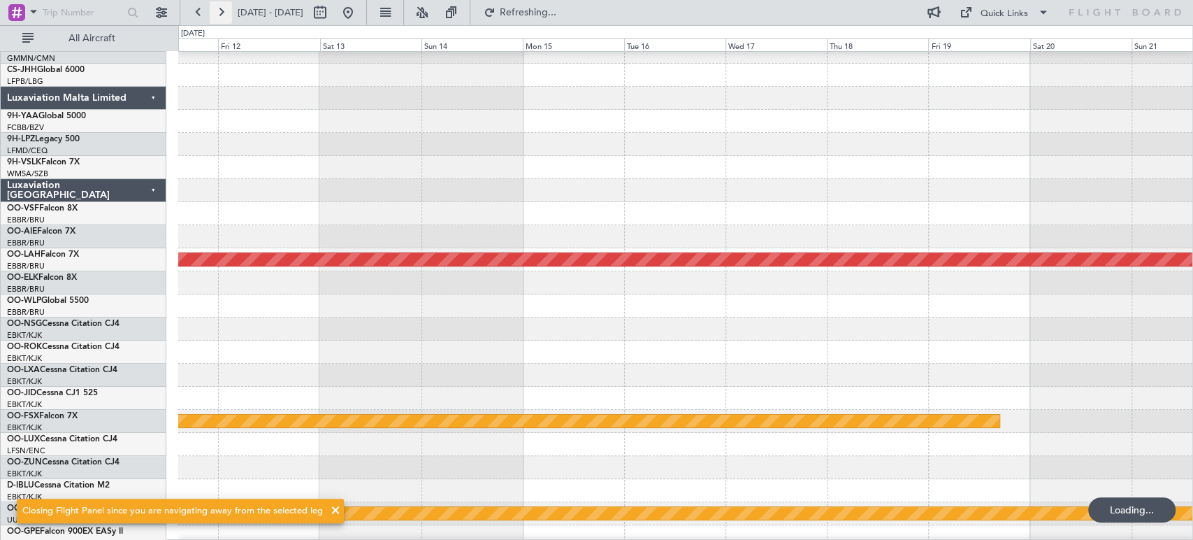
click at [212, 9] on button at bounding box center [221, 12] width 22 height 22
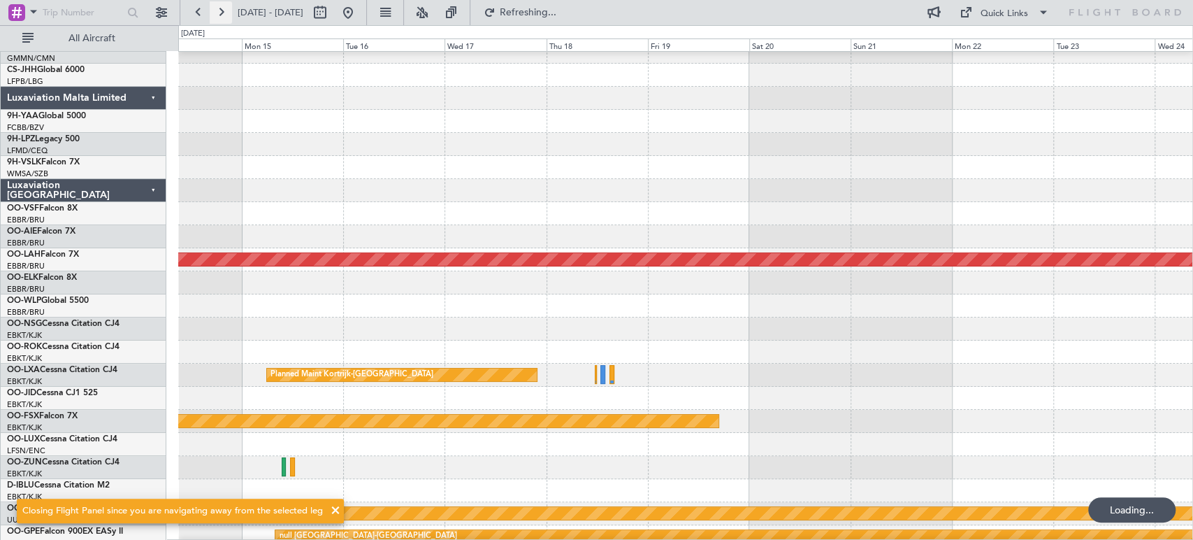
click at [212, 8] on button at bounding box center [221, 12] width 22 height 22
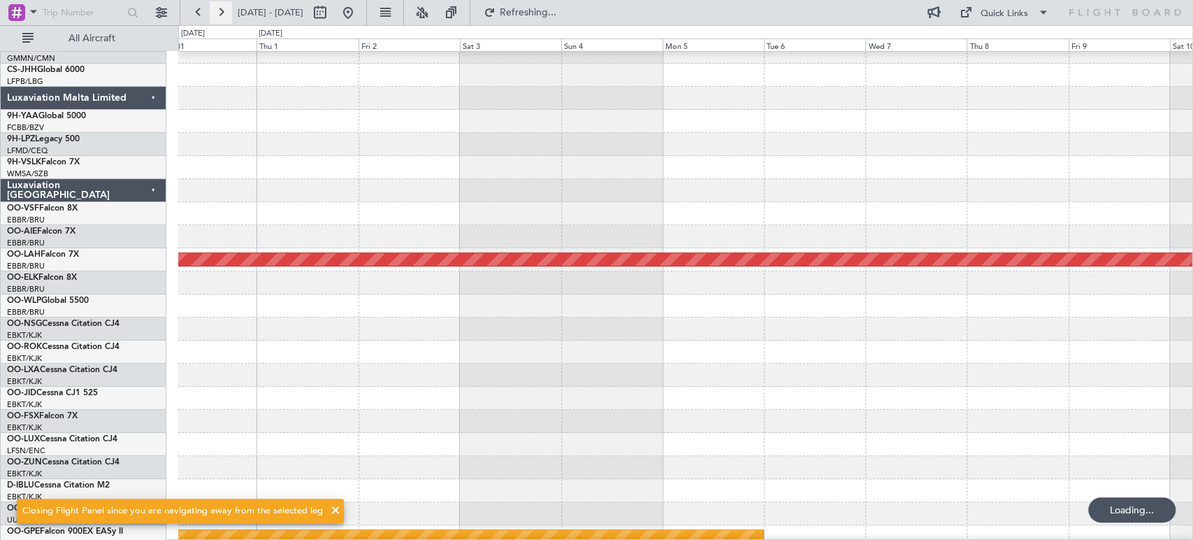
click at [212, 8] on button at bounding box center [221, 12] width 22 height 22
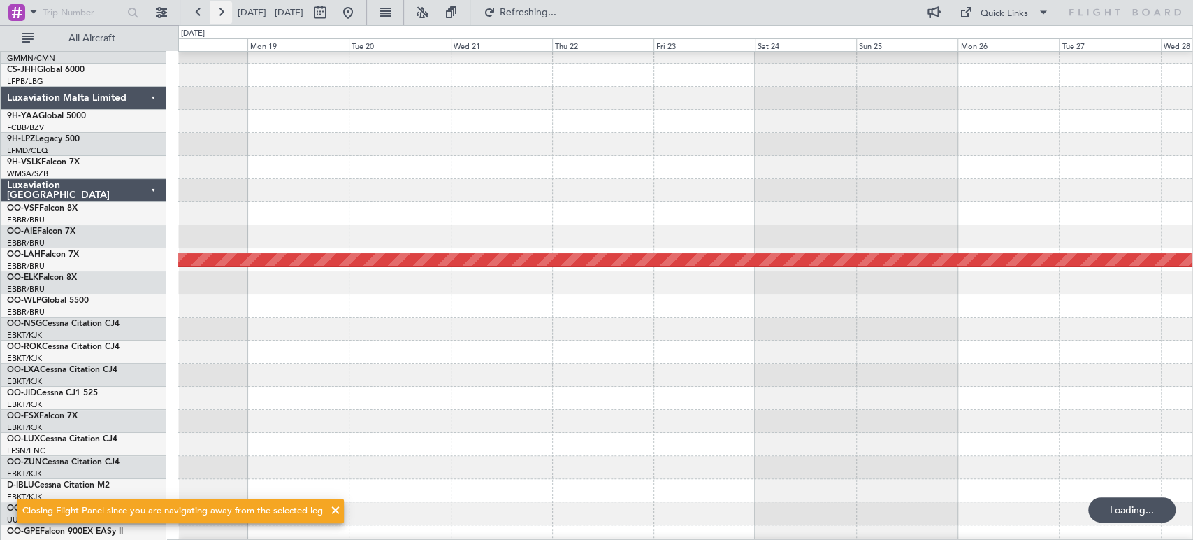
click at [212, 8] on button at bounding box center [221, 12] width 22 height 22
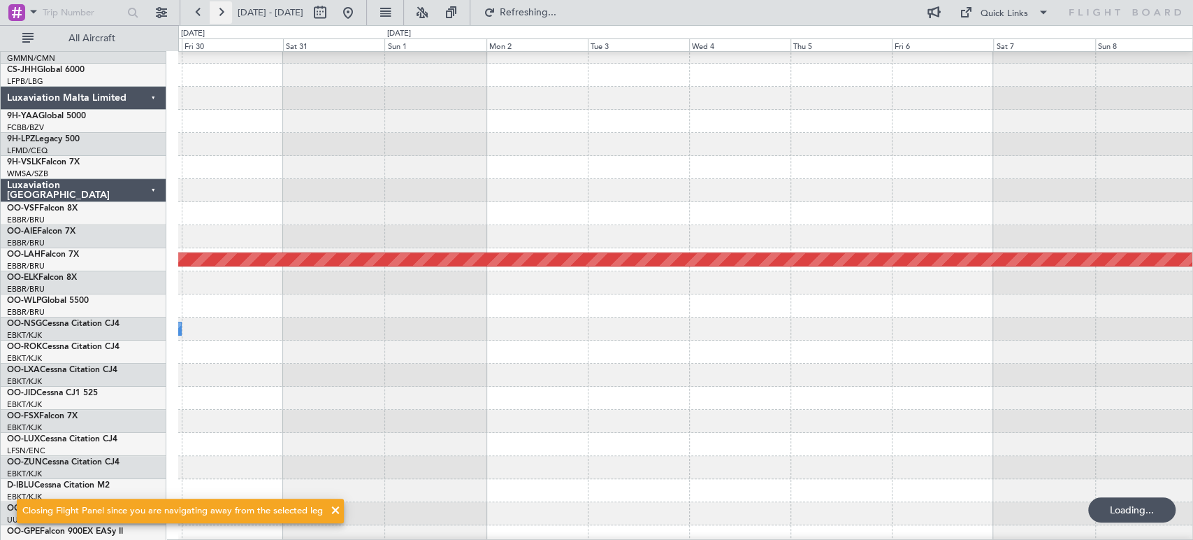
click at [212, 7] on button at bounding box center [221, 12] width 22 height 22
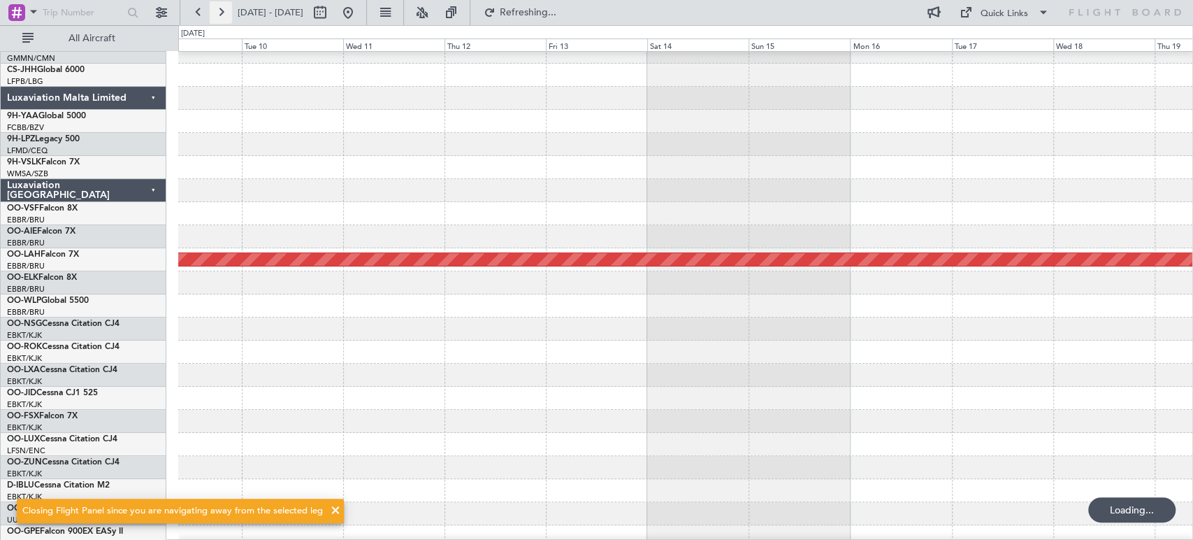
click at [212, 6] on button at bounding box center [221, 12] width 22 height 22
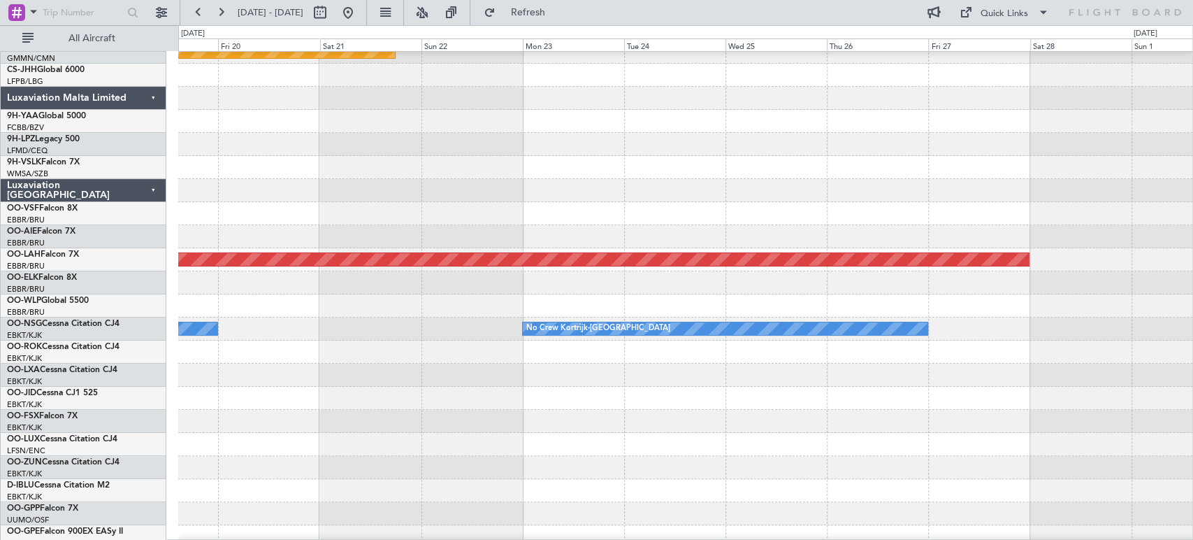
scroll to position [0, 0]
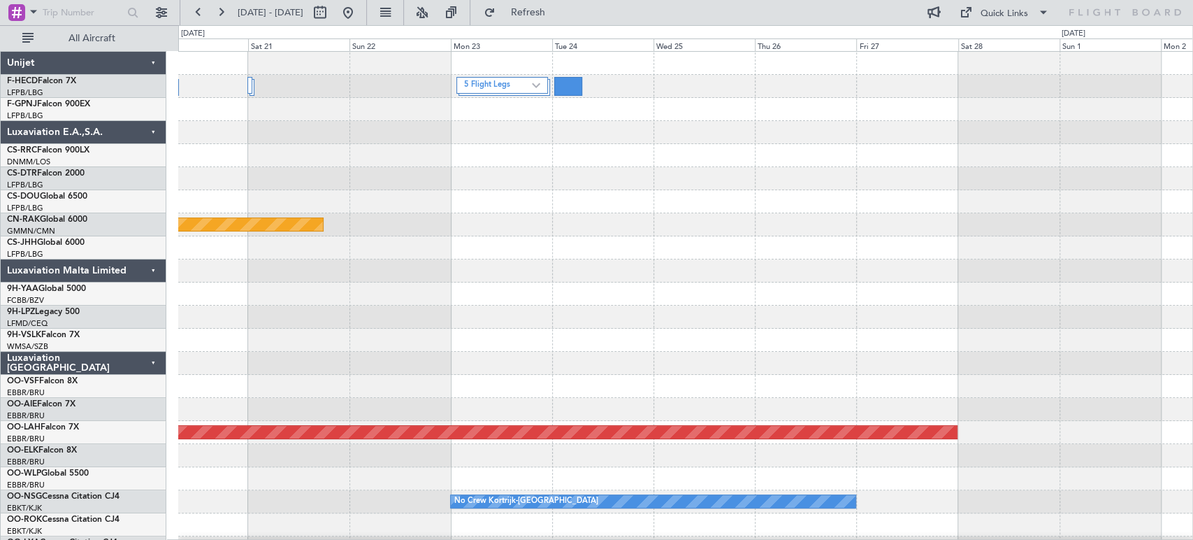
click at [498, 203] on div "5 Flight Legs Planned Maint Planned [GEOGRAPHIC_DATA][PERSON_NAME]-[GEOGRAPHIC_…" at bounding box center [685, 444] width 1014 height 784
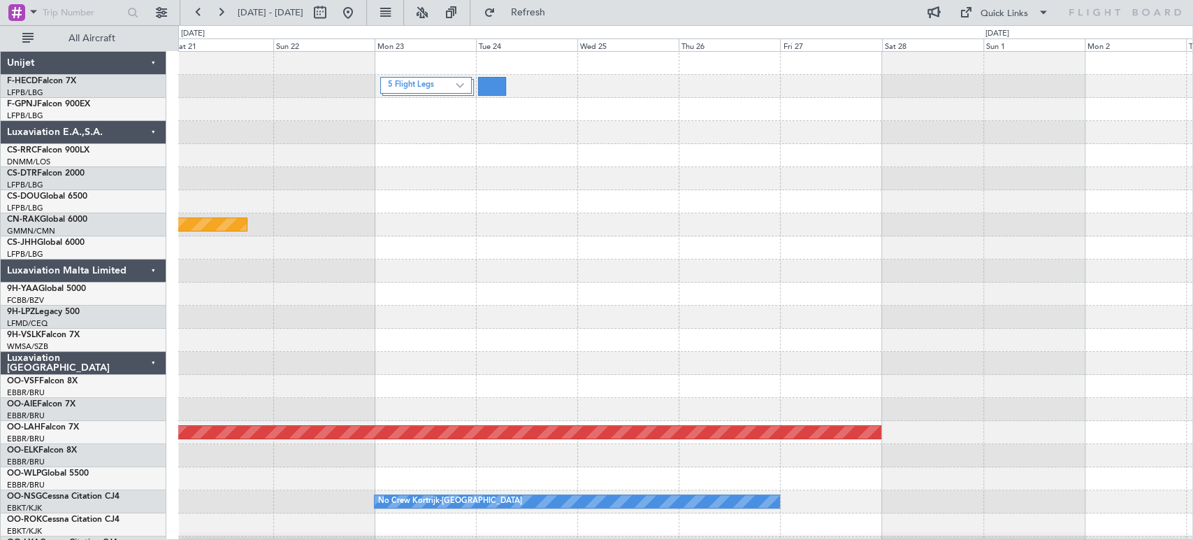
click at [452, 75] on div "5 Flight Legs" at bounding box center [685, 86] width 1014 height 23
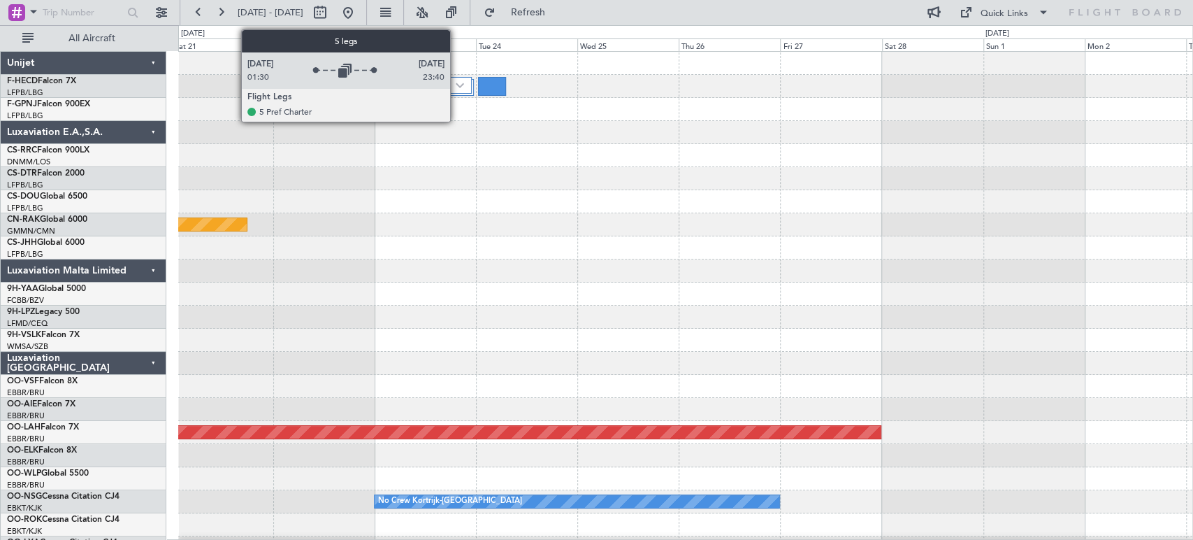
click at [459, 82] on img at bounding box center [460, 85] width 8 height 6
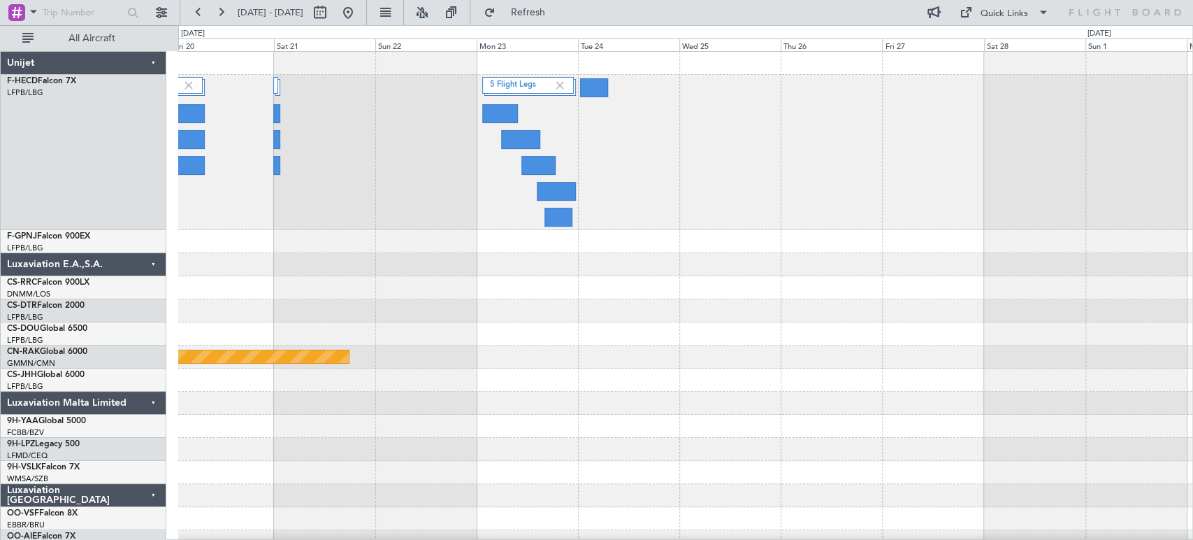
click at [441, 117] on div "5 Flight Legs" at bounding box center [685, 152] width 1014 height 155
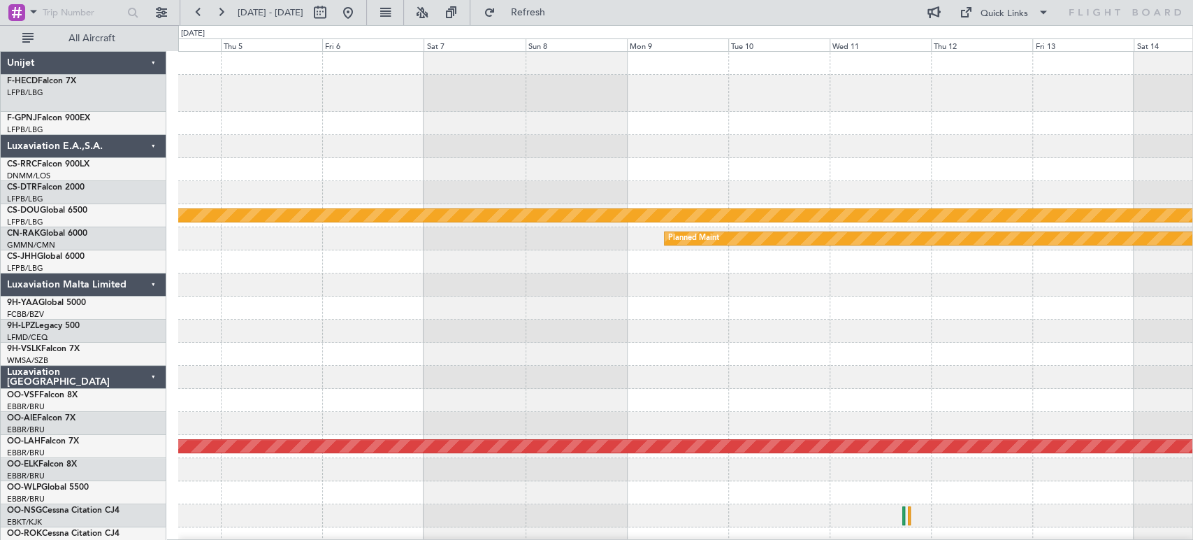
click at [837, 90] on div at bounding box center [685, 93] width 1014 height 37
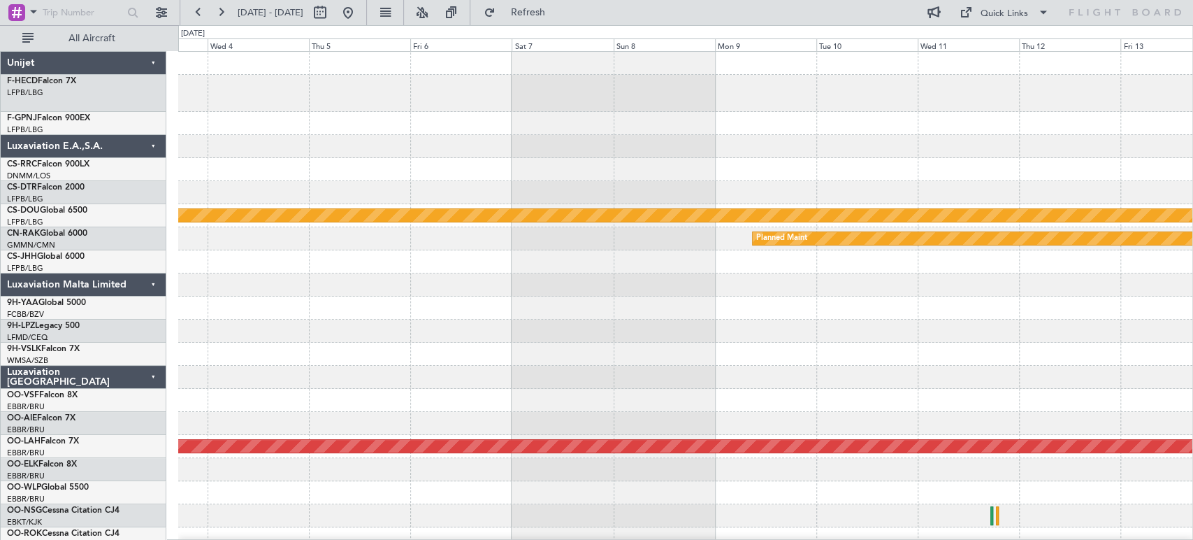
click at [721, 138] on div "Planned Maint London ([GEOGRAPHIC_DATA]) Planned Maint Planned [GEOGRAPHIC_DATA…" at bounding box center [685, 451] width 1014 height 798
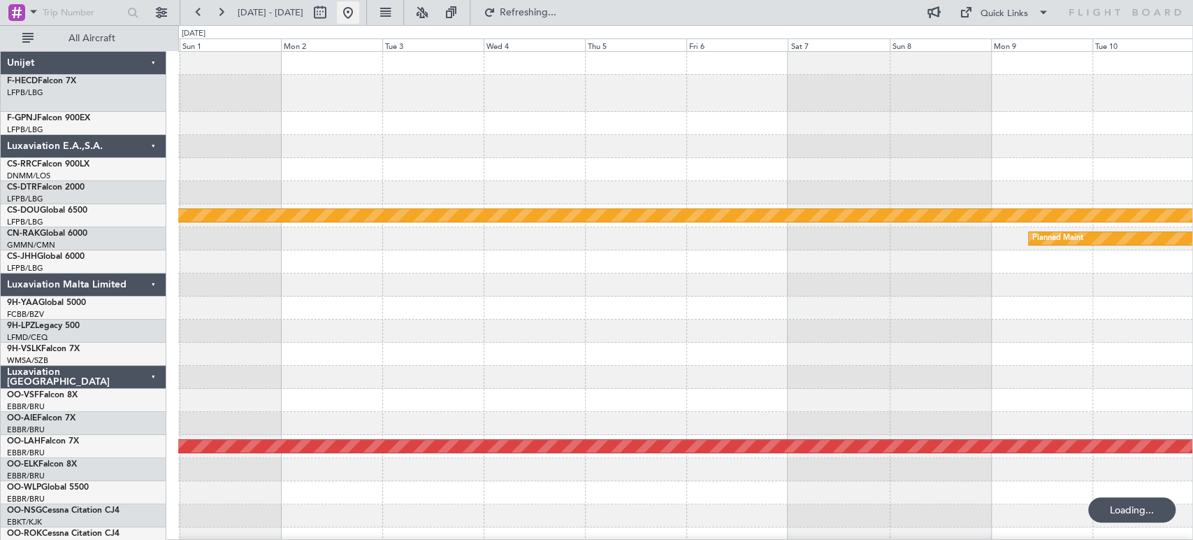
click at [359, 15] on button at bounding box center [348, 12] width 22 height 22
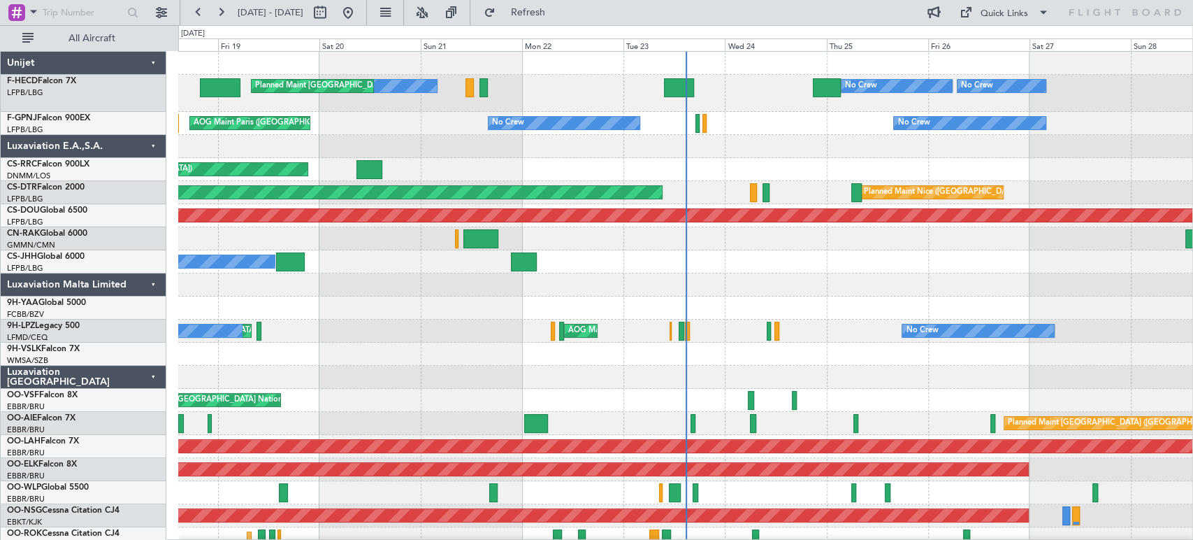
click at [233, 103] on div "No Crew No Crew Planned Maint [GEOGRAPHIC_DATA] ([GEOGRAPHIC_DATA]) Planned Mai…" at bounding box center [685, 93] width 1014 height 37
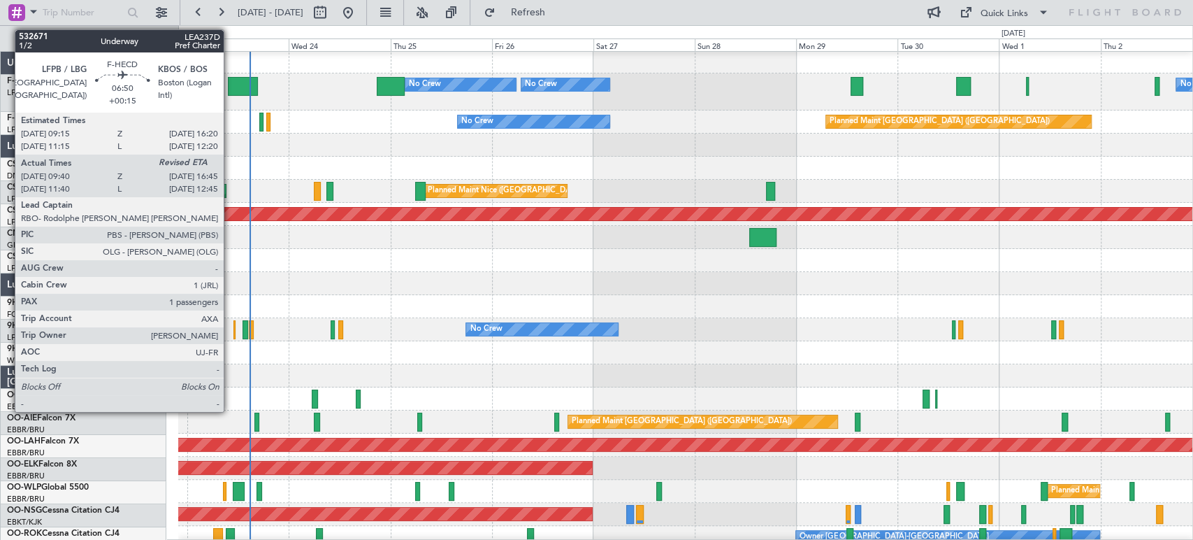
scroll to position [1, 0]
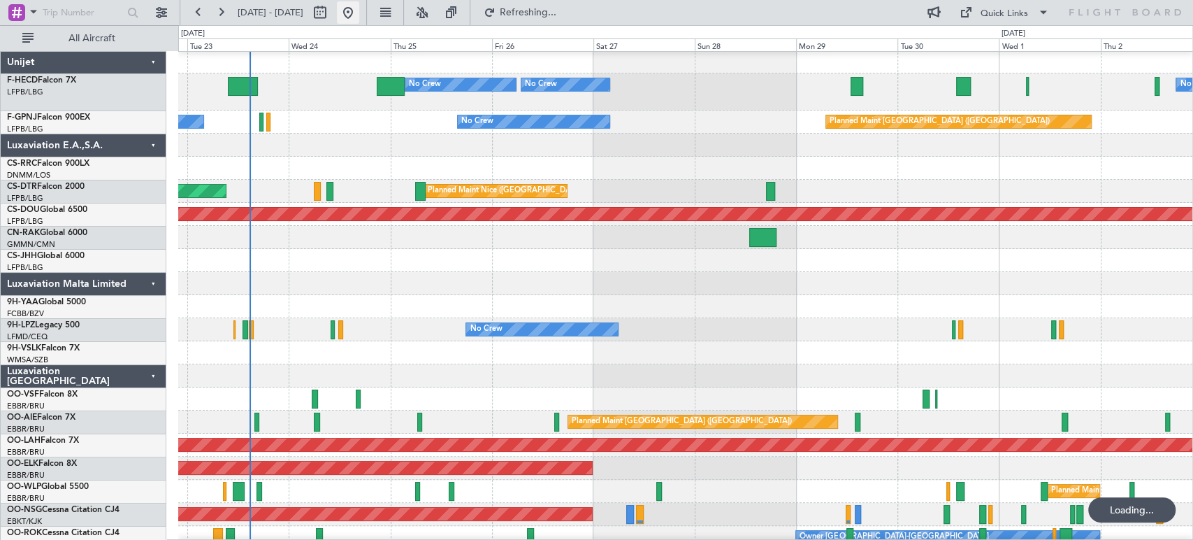
click at [359, 10] on button at bounding box center [348, 12] width 22 height 22
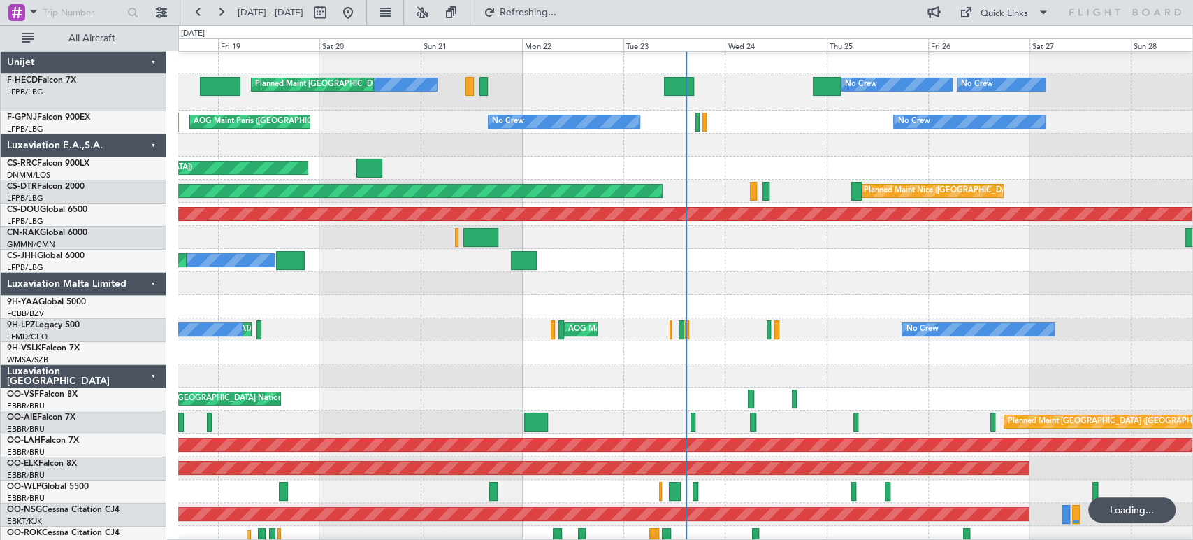
click at [364, 189] on div "Planned Maint Nice ([GEOGRAPHIC_DATA]) AOG Maint Sofia Planned Maint Sofia" at bounding box center [685, 191] width 1014 height 23
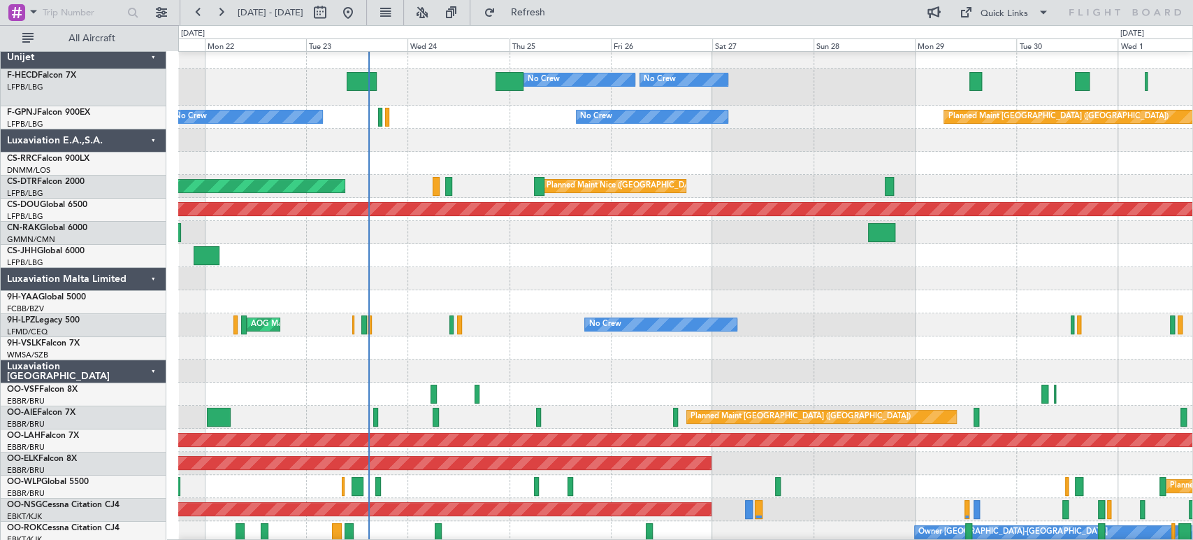
scroll to position [0, 0]
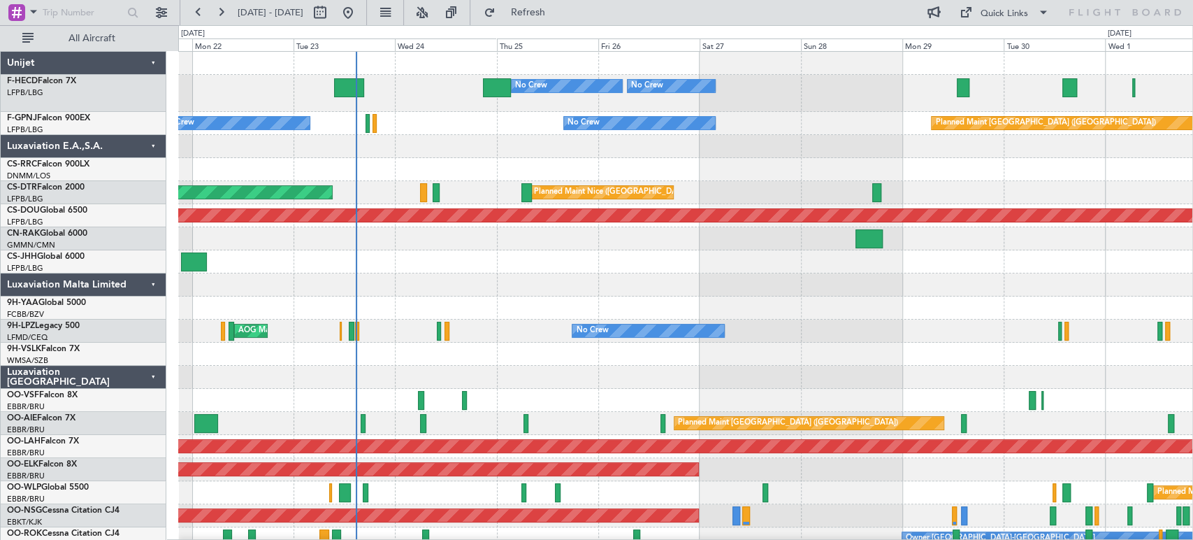
click at [939, 275] on div "No Crew Planned Maint [GEOGRAPHIC_DATA] ([GEOGRAPHIC_DATA]) No Crew No Crew No …" at bounding box center [685, 485] width 1014 height 867
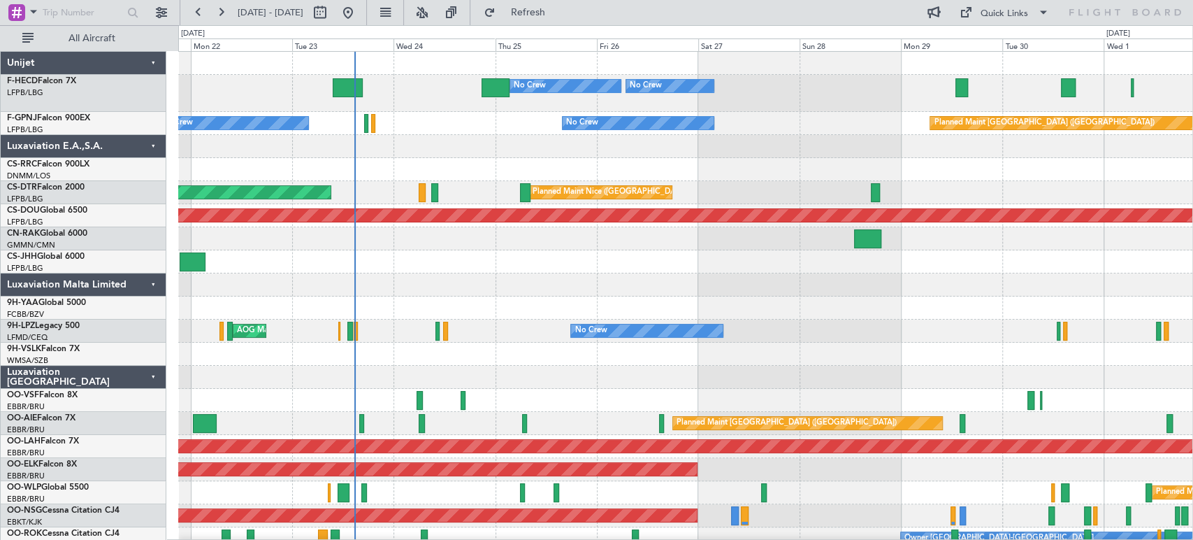
click at [372, 155] on div "No Crew Planned Maint [GEOGRAPHIC_DATA] ([GEOGRAPHIC_DATA]) No Crew No Crew No …" at bounding box center [685, 485] width 1014 height 867
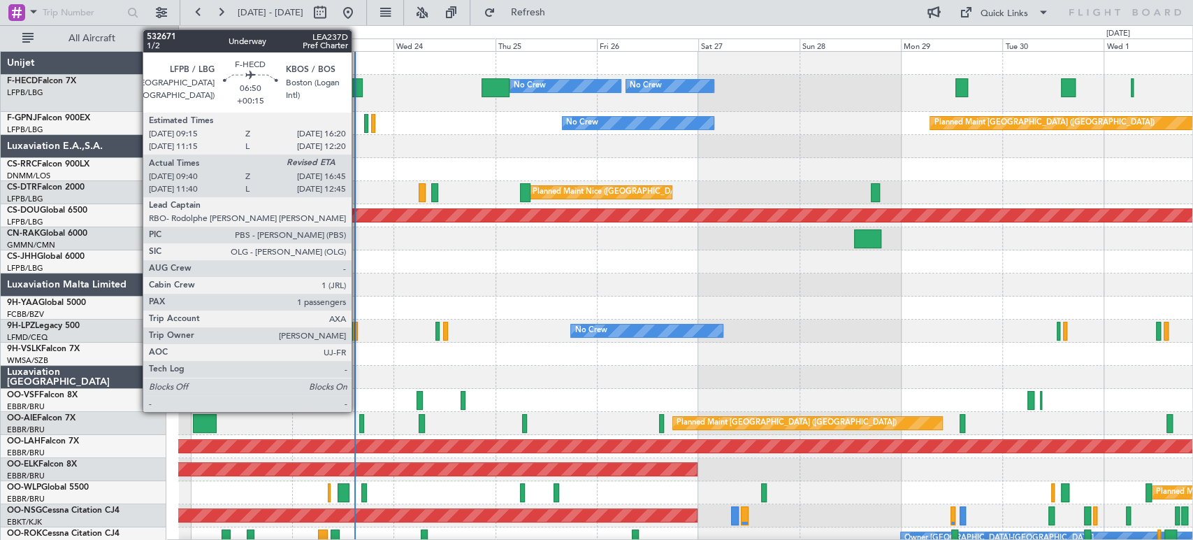
click at [358, 85] on div at bounding box center [348, 87] width 30 height 19
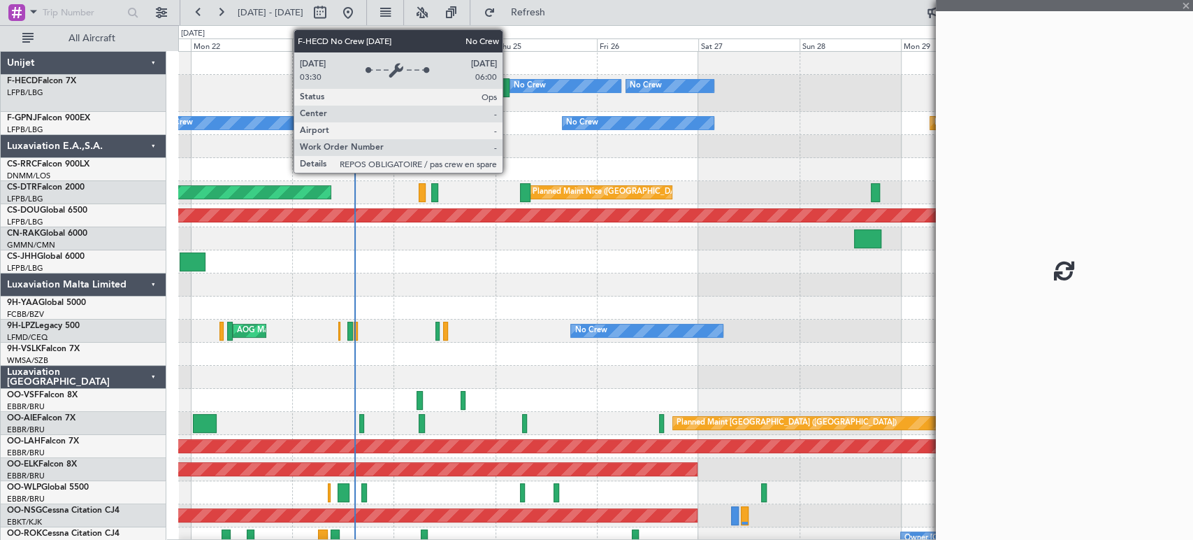
click at [509, 82] on div at bounding box center [495, 87] width 27 height 19
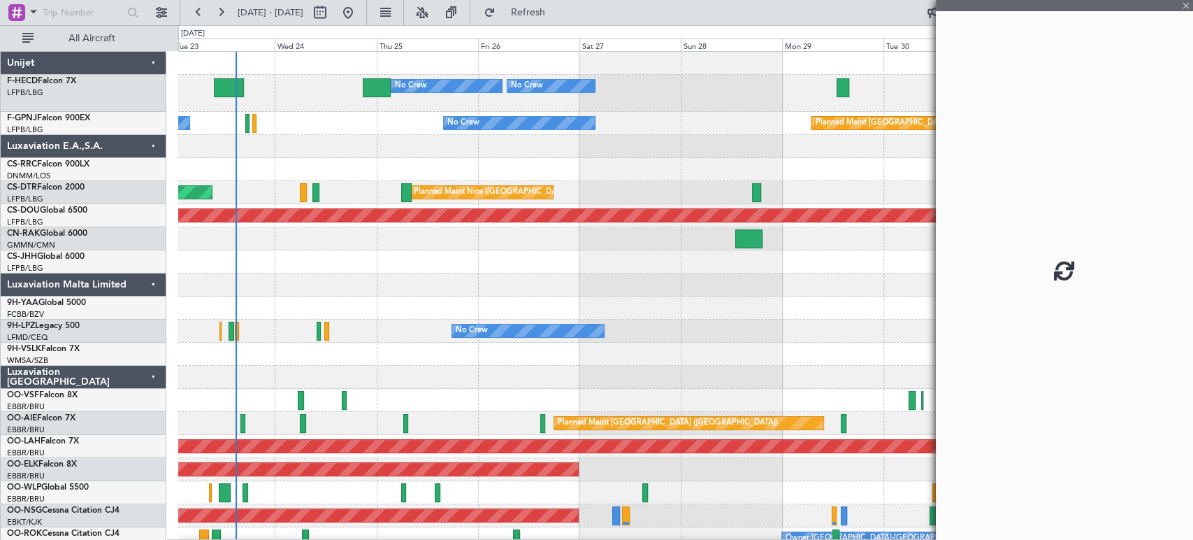
click at [609, 135] on div "No Crew Planned Maint [GEOGRAPHIC_DATA] ([GEOGRAPHIC_DATA]) No Crew No Crew No …" at bounding box center [685, 485] width 1014 height 867
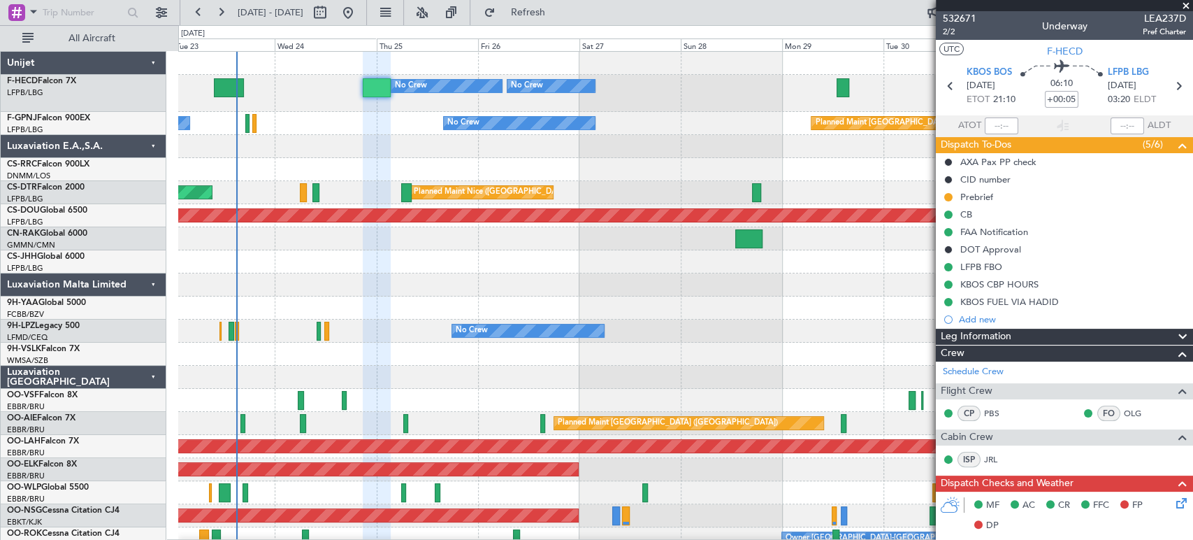
click at [417, 277] on div at bounding box center [685, 284] width 1014 height 23
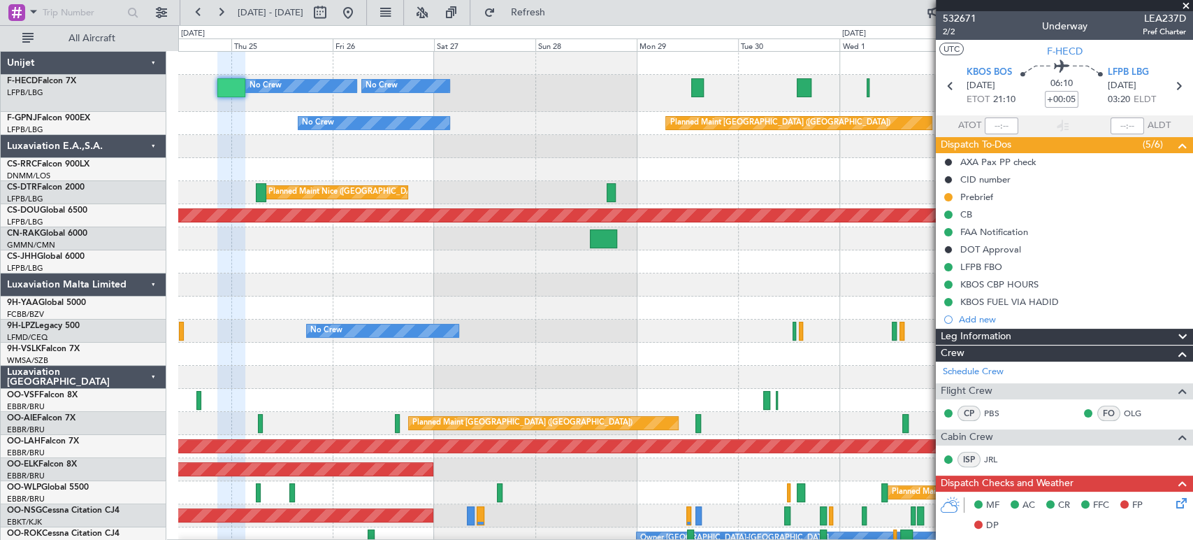
click at [656, 242] on div at bounding box center [685, 238] width 1014 height 23
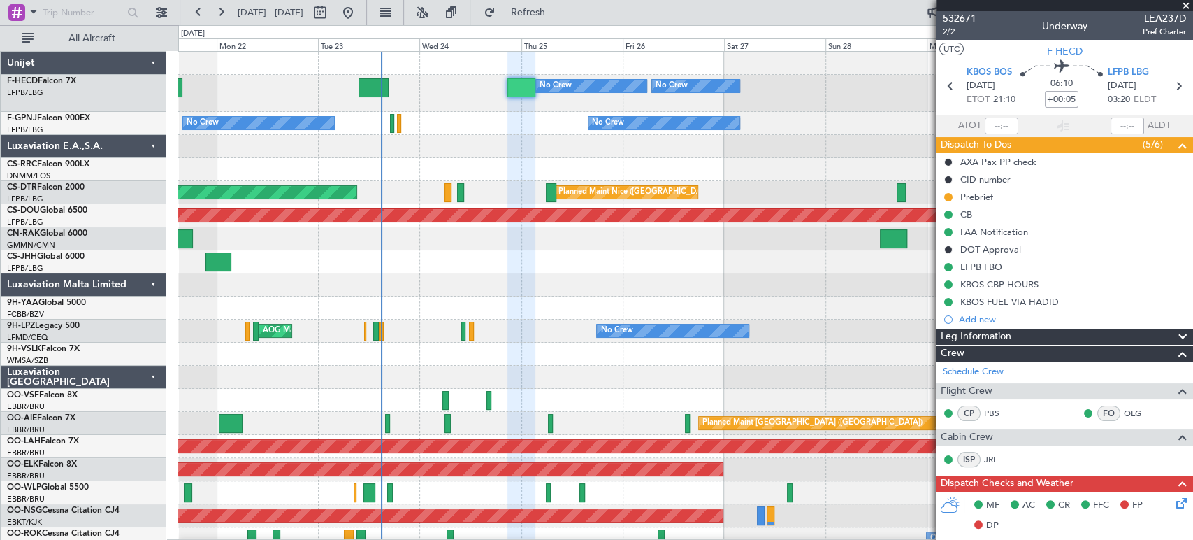
click at [705, 233] on div at bounding box center [685, 238] width 1014 height 23
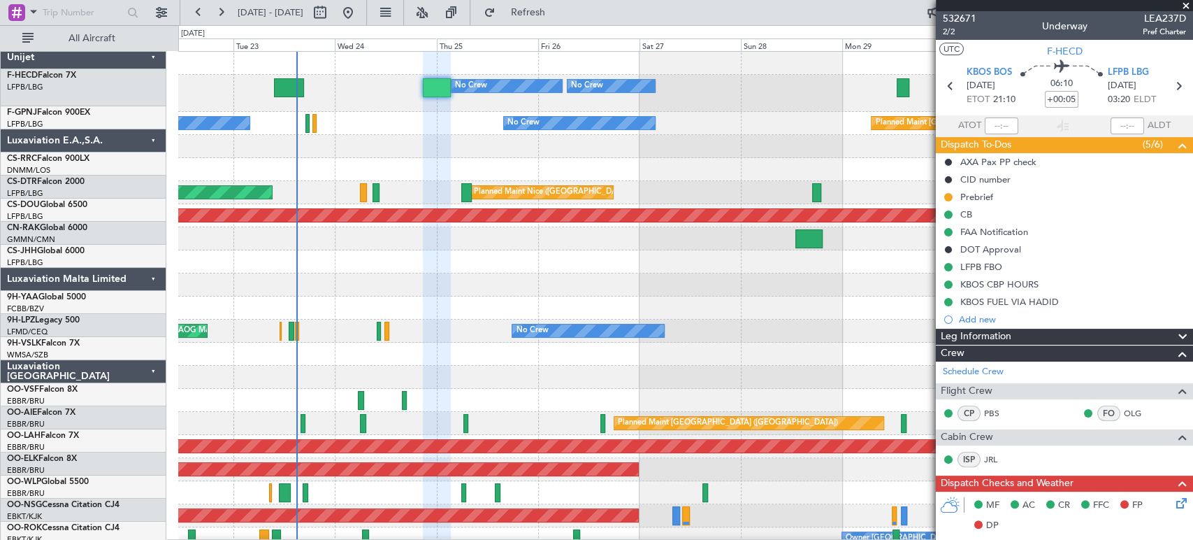
click at [396, 222] on div "No Crew Planned Maint [GEOGRAPHIC_DATA] ([GEOGRAPHIC_DATA]) No Crew No Crew No …" at bounding box center [685, 485] width 1014 height 867
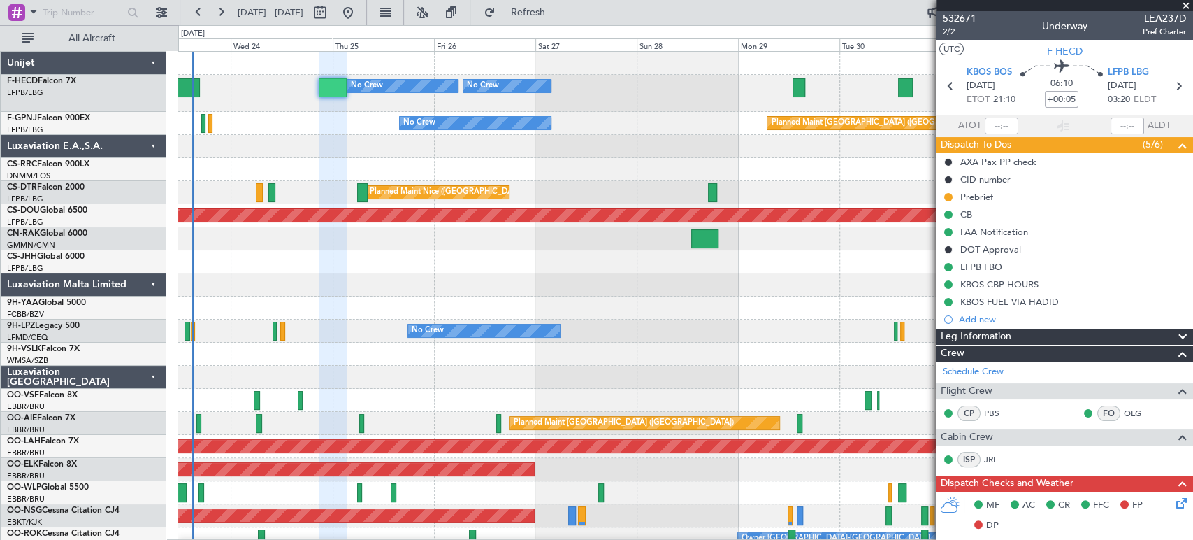
scroll to position [20, 0]
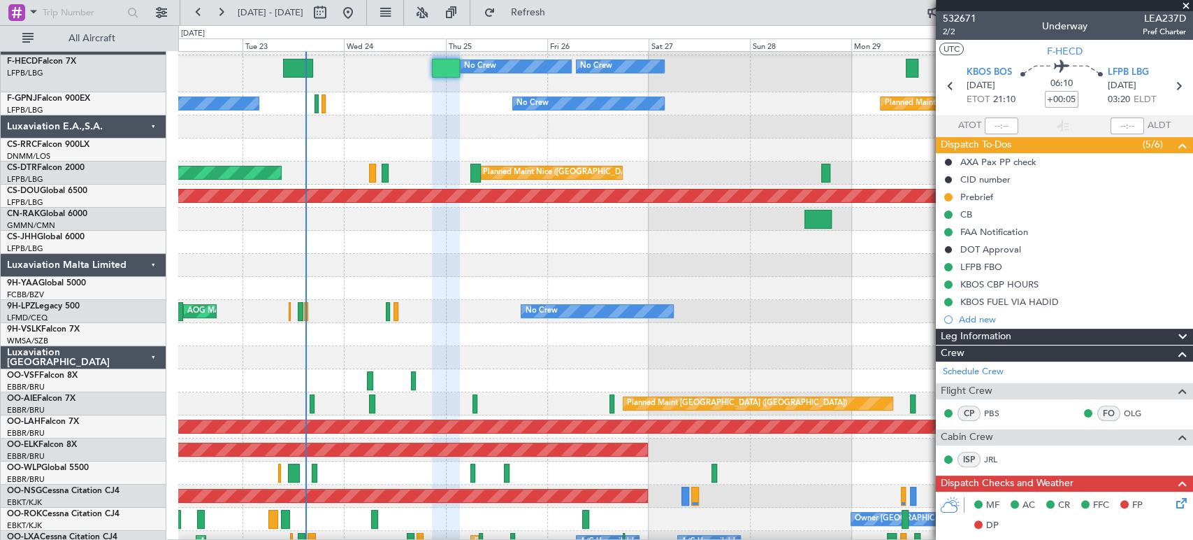
click at [498, 150] on div "Planned Maint [GEOGRAPHIC_DATA] ([GEOGRAPHIC_DATA])" at bounding box center [685, 149] width 1014 height 23
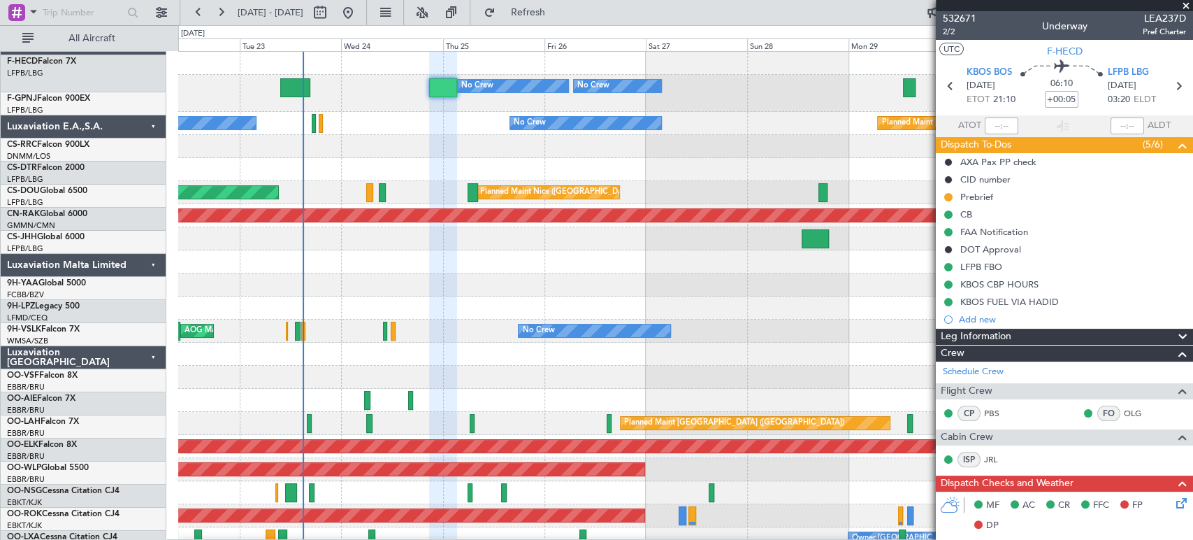
scroll to position [0, 0]
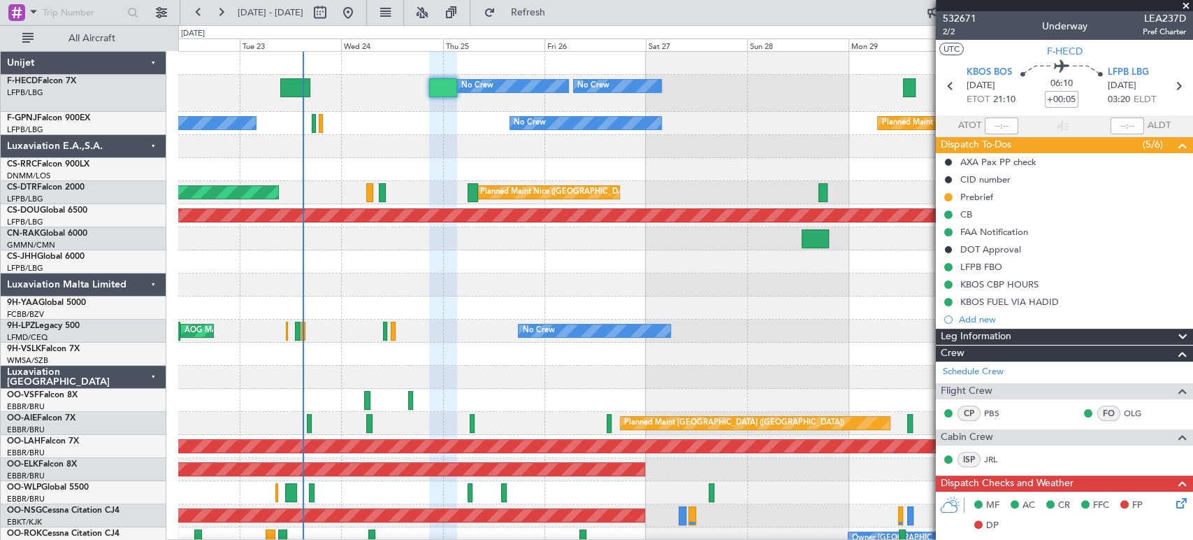
click at [321, 226] on div "No Crew Planned Maint [GEOGRAPHIC_DATA] ([GEOGRAPHIC_DATA]) No Crew No Crew No …" at bounding box center [685, 485] width 1014 height 867
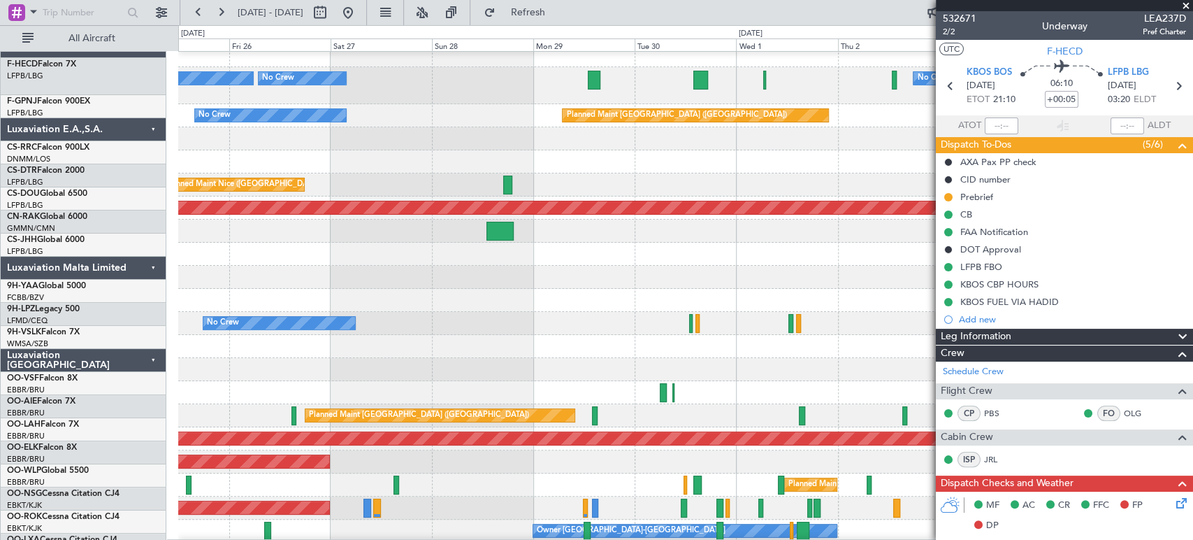
click at [147, 131] on div "No Crew Planned Maint [GEOGRAPHIC_DATA] ([GEOGRAPHIC_DATA]) No Crew No Crew No …" at bounding box center [596, 282] width 1193 height 514
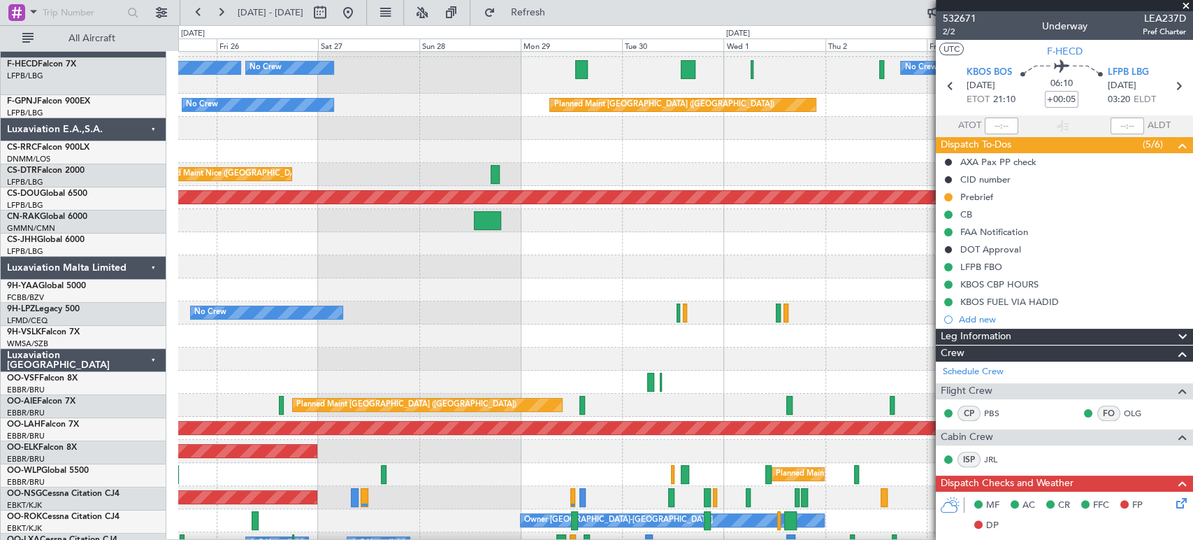
scroll to position [17, 0]
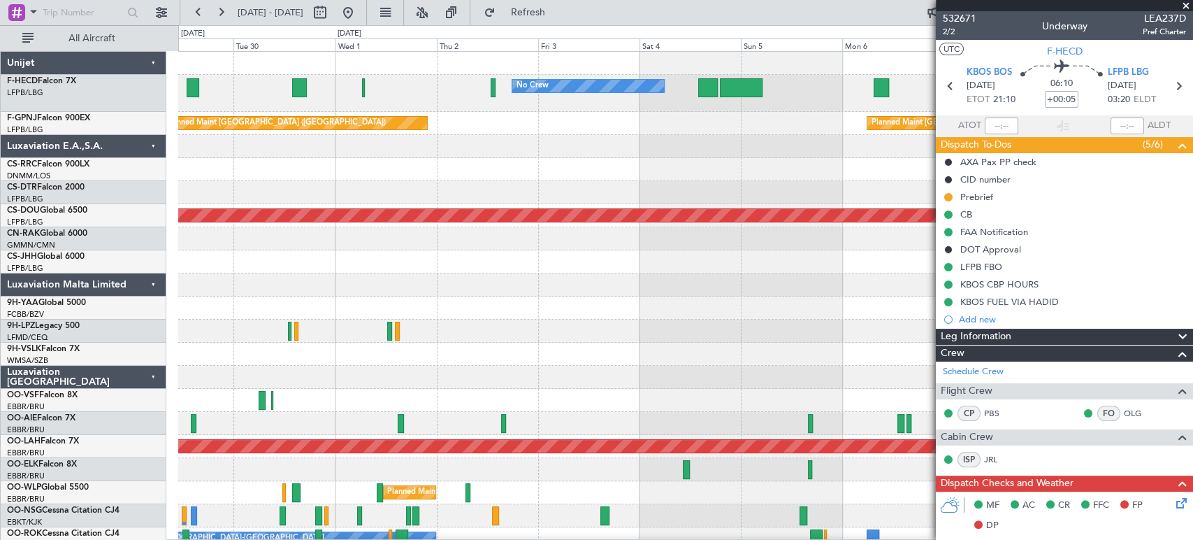
click at [223, 155] on div "No Crew No Crew No Crew Planned Maint [GEOGRAPHIC_DATA] ([GEOGRAPHIC_DATA]) Pla…" at bounding box center [685, 485] width 1014 height 867
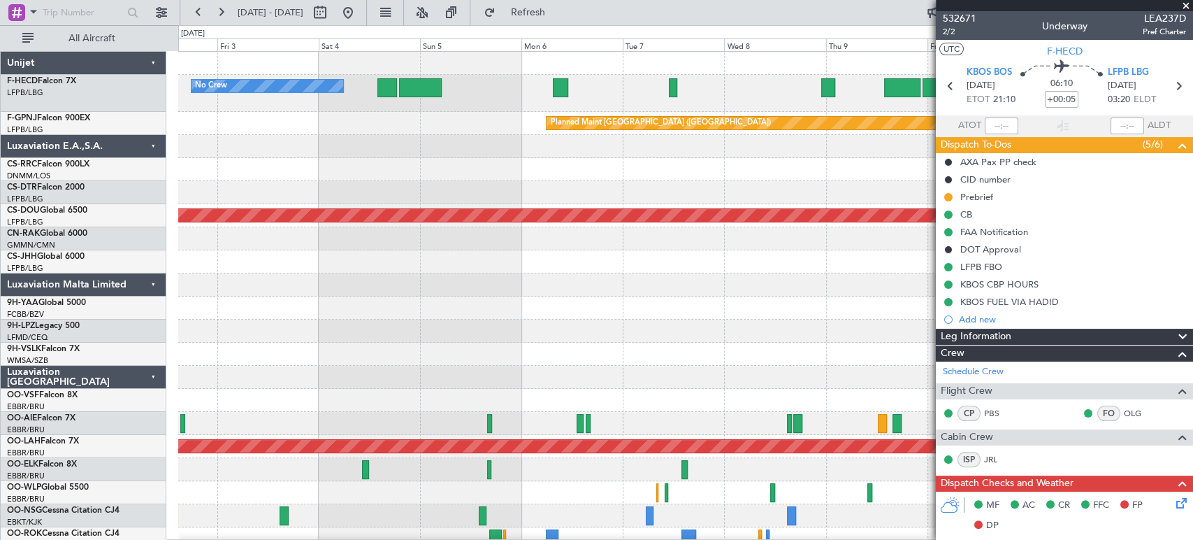
click at [362, 222] on div "Planned Maint London ([GEOGRAPHIC_DATA])" at bounding box center [685, 215] width 1014 height 23
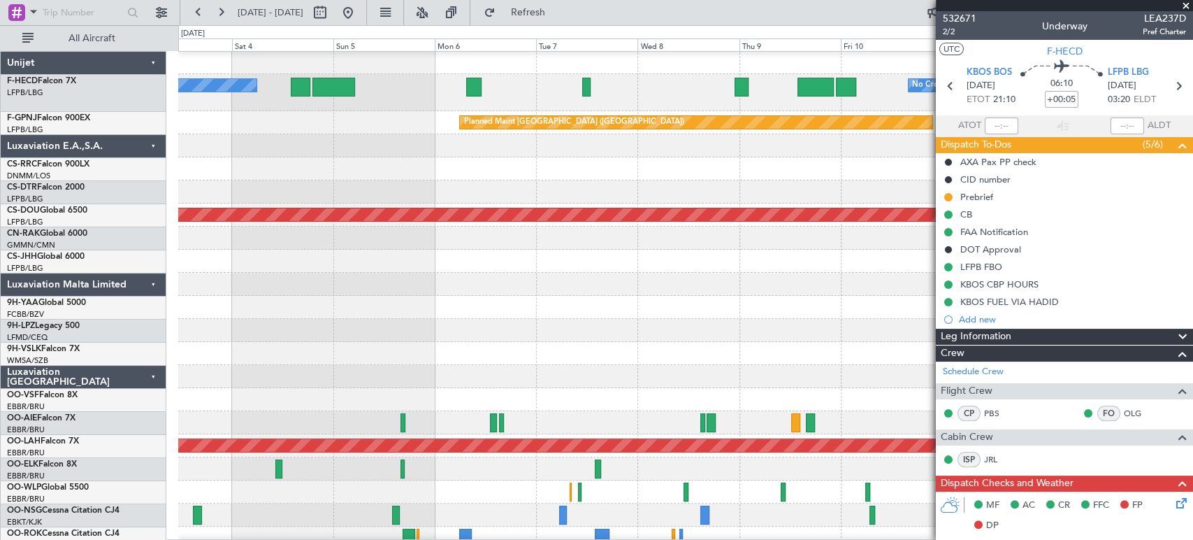
click at [628, 161] on div "No Crew No Crew Planned Maint [GEOGRAPHIC_DATA] ([GEOGRAPHIC_DATA]) Planned Mai…" at bounding box center [685, 484] width 1014 height 867
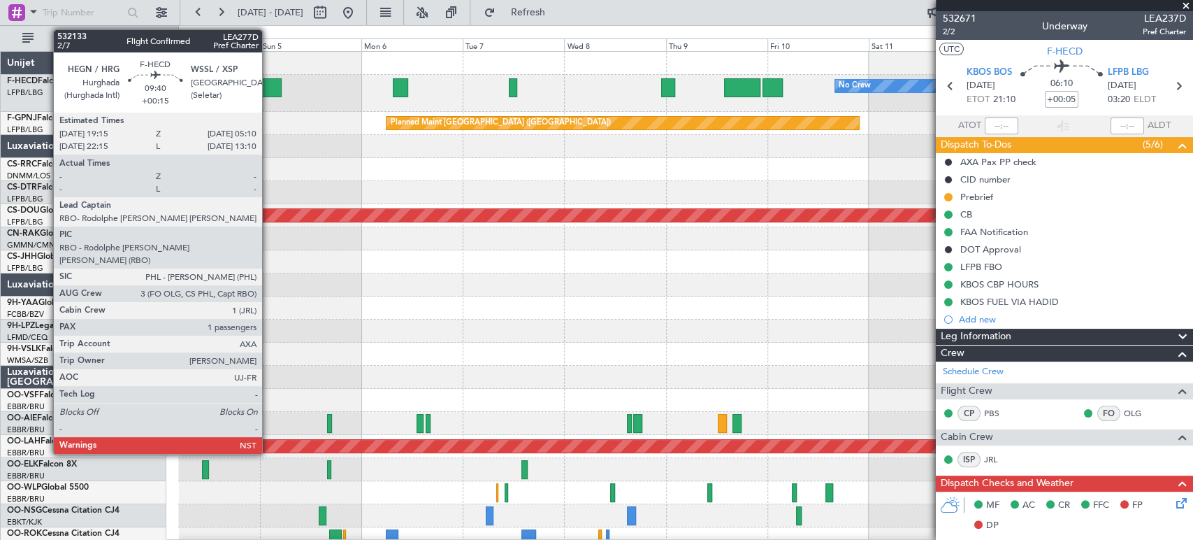
click at [268, 91] on div at bounding box center [260, 87] width 42 height 19
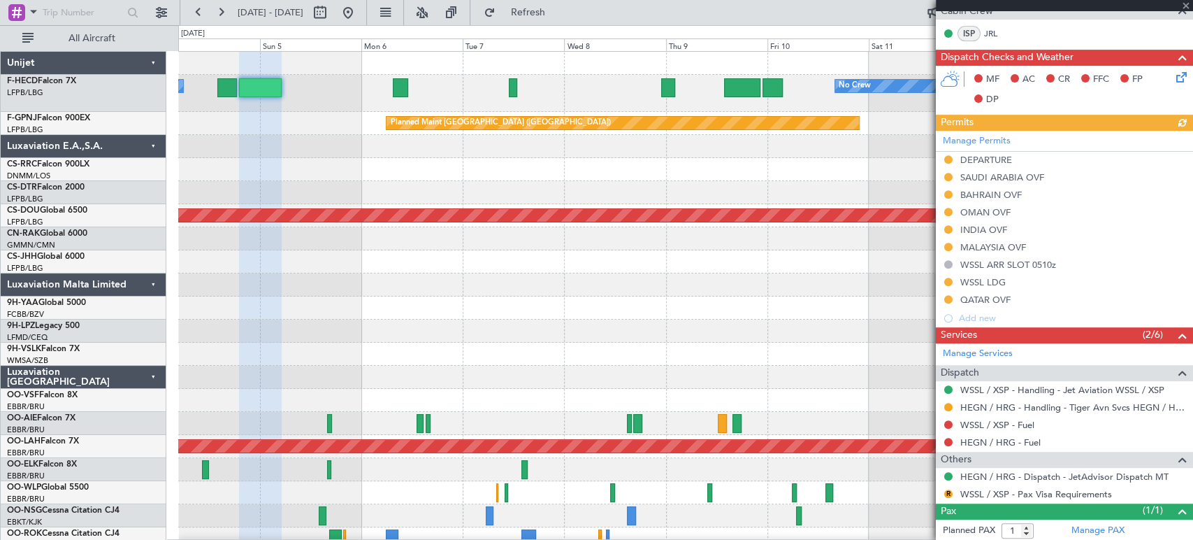
scroll to position [378, 0]
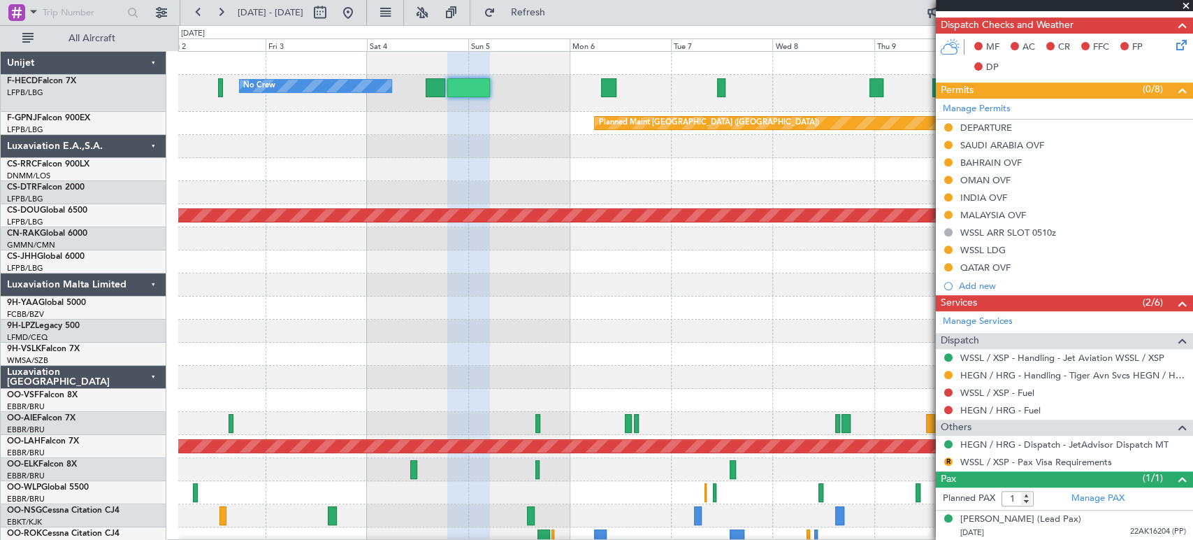
click at [693, 145] on div "No Crew No Crew Planned Maint [GEOGRAPHIC_DATA] ([GEOGRAPHIC_DATA]) Planned Mai…" at bounding box center [685, 451] width 1014 height 798
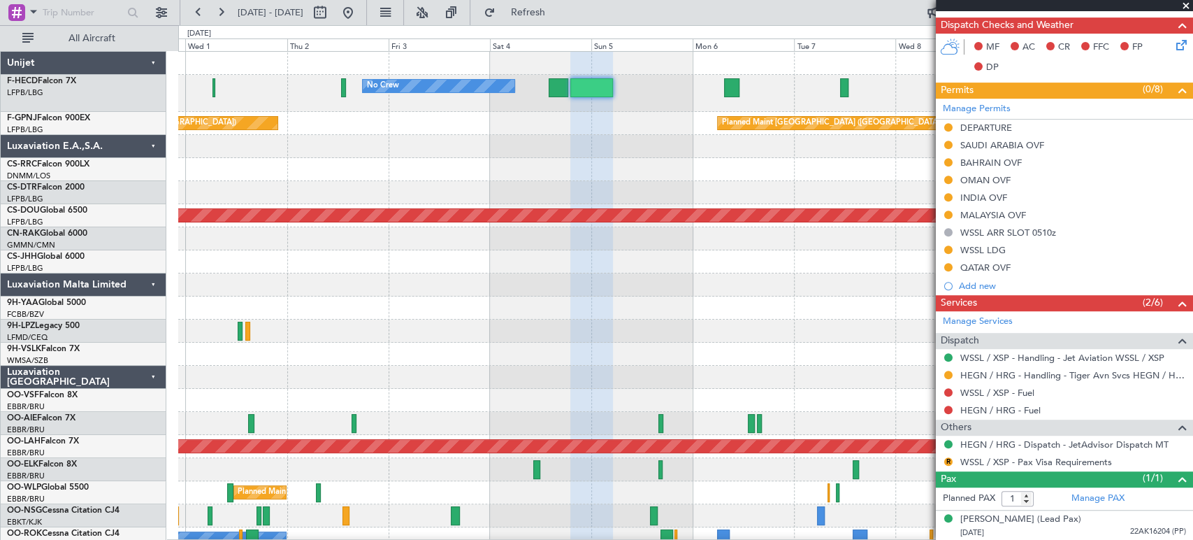
click at [424, 135] on div at bounding box center [685, 146] width 1014 height 23
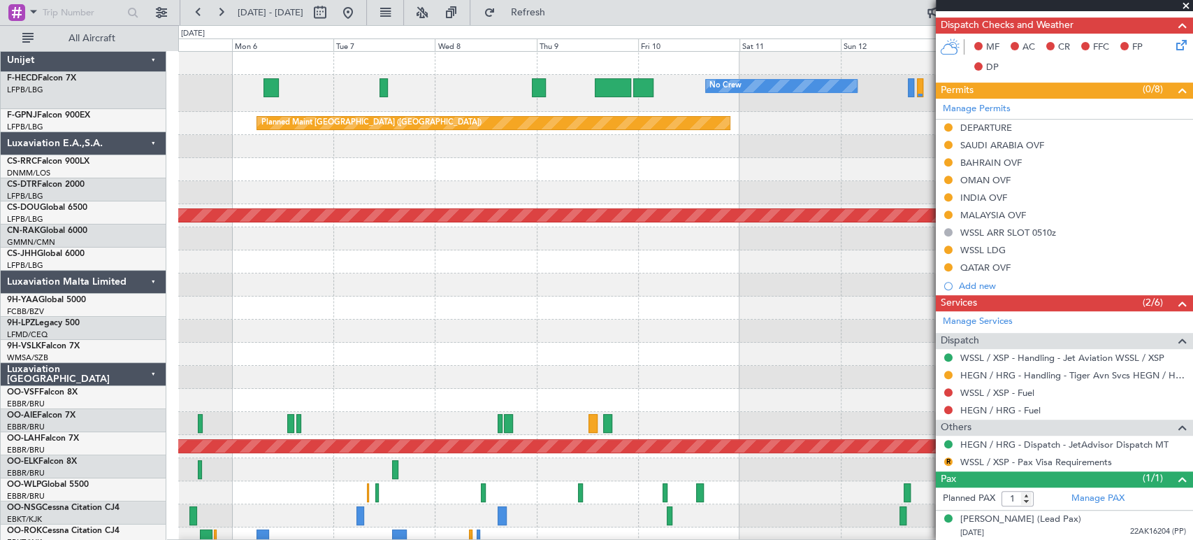
scroll to position [0, 0]
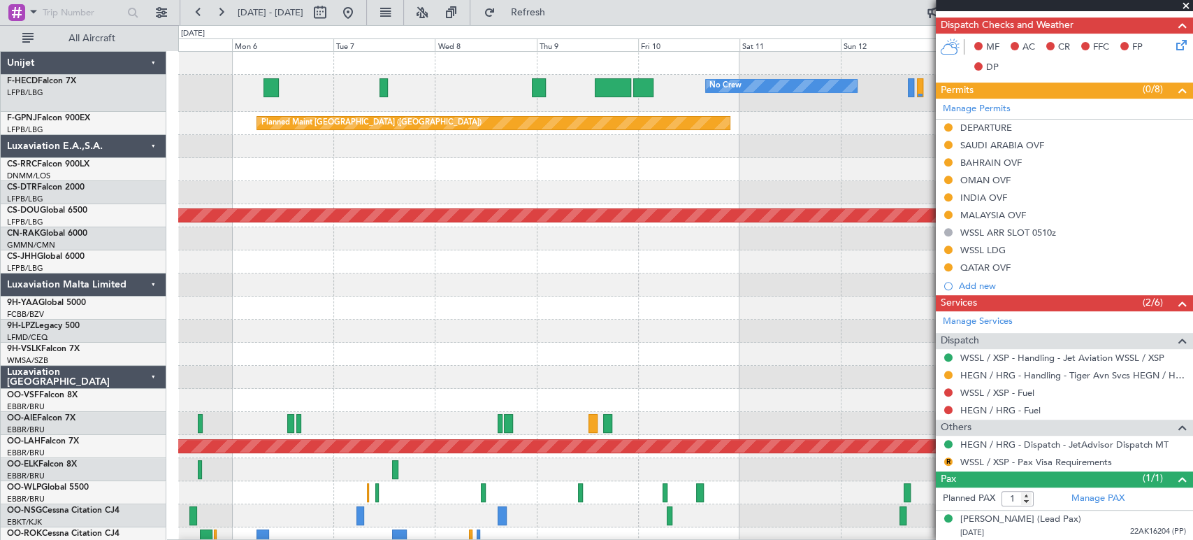
click at [365, 97] on div "No Crew Planned Maint [GEOGRAPHIC_DATA] ([GEOGRAPHIC_DATA]) No Crew" at bounding box center [685, 93] width 1014 height 37
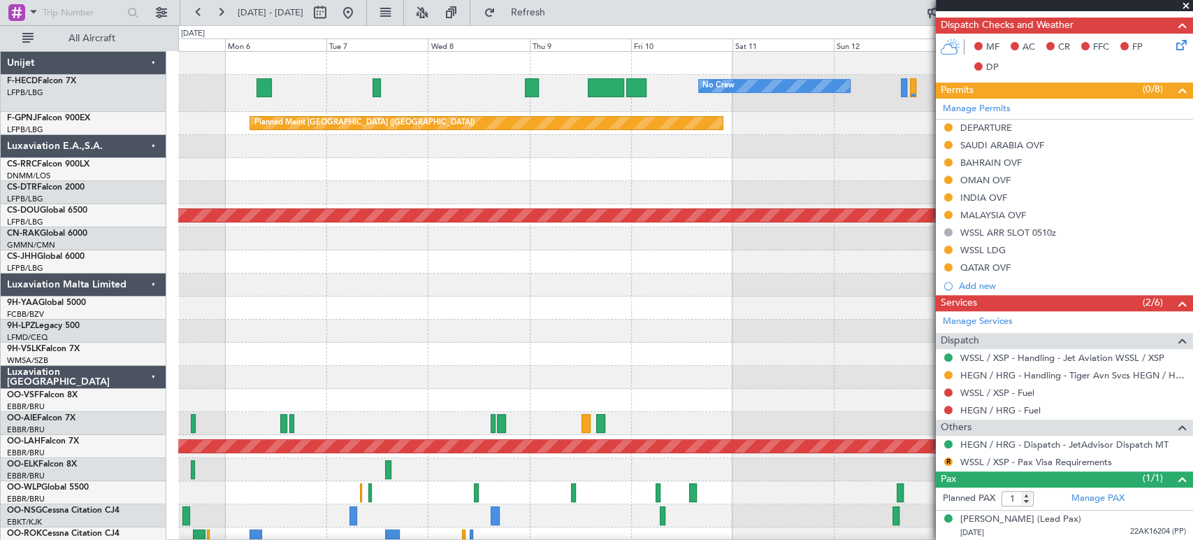
click at [523, 92] on div "No Crew Planned Maint [GEOGRAPHIC_DATA] ([GEOGRAPHIC_DATA]) No Crew" at bounding box center [685, 93] width 1014 height 37
click at [530, 86] on div at bounding box center [532, 87] width 15 height 19
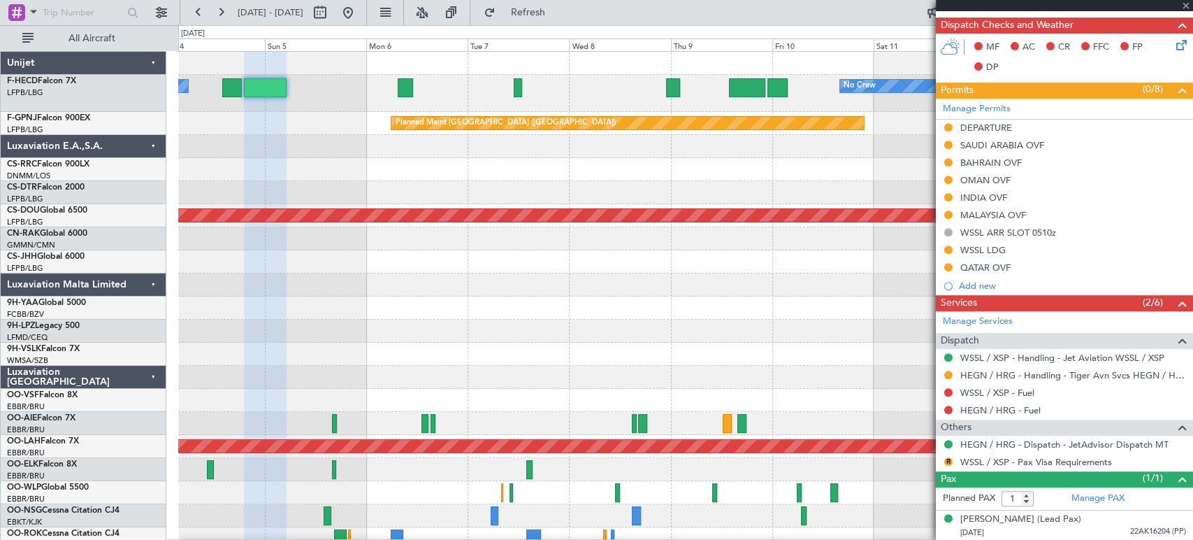
type input "+00:20"
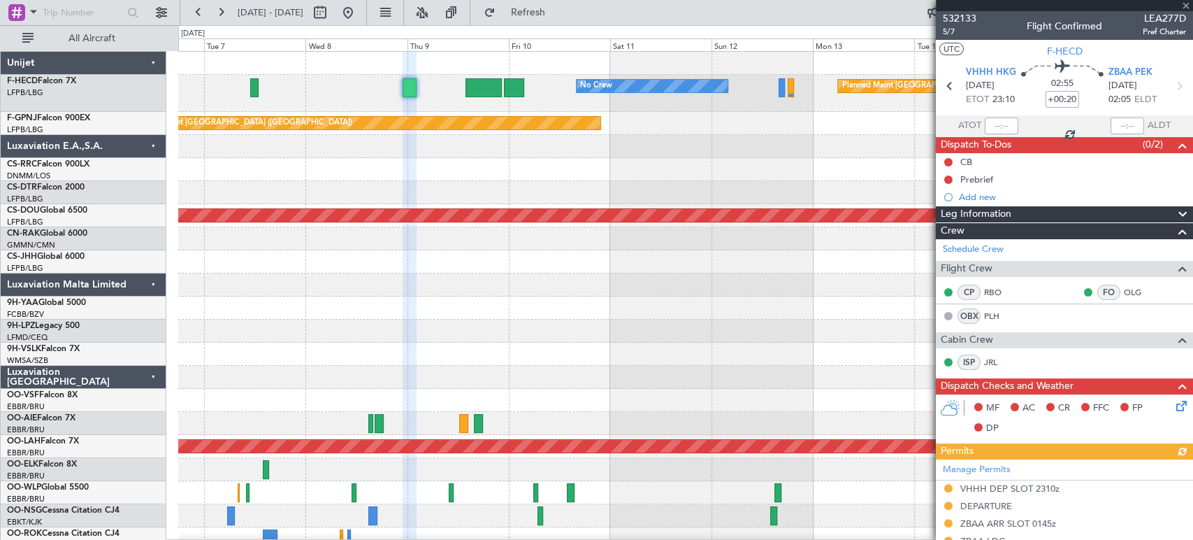
click at [956, 379] on fb-app "[DATE] - [DATE] Refresh Quick Links All Aircraft No Crew Planned Maint [GEOGRAP…" at bounding box center [596, 274] width 1193 height 529
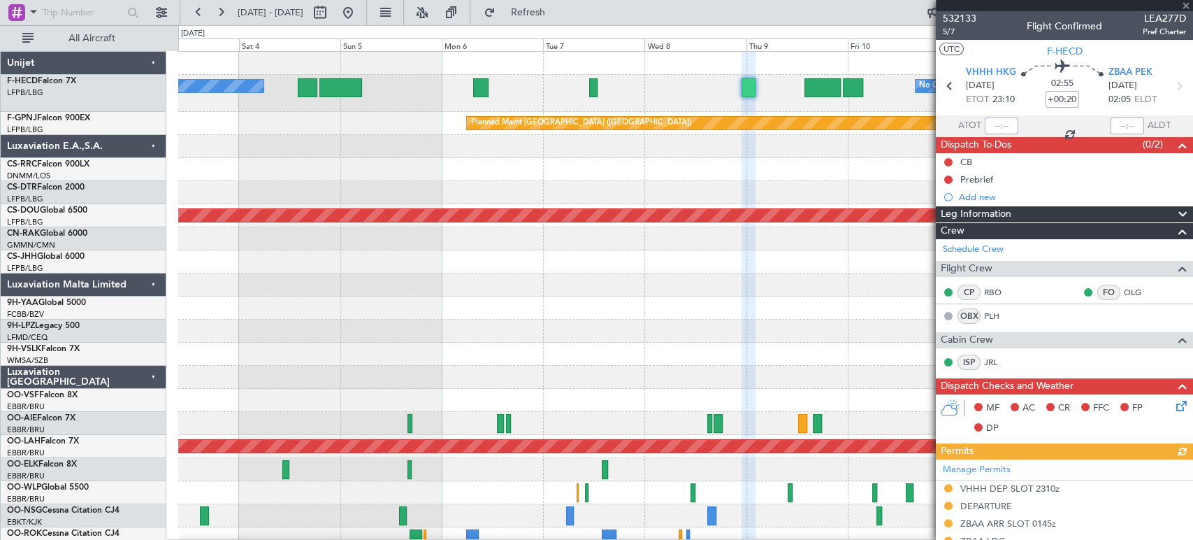
click at [795, 306] on div at bounding box center [685, 307] width 1014 height 23
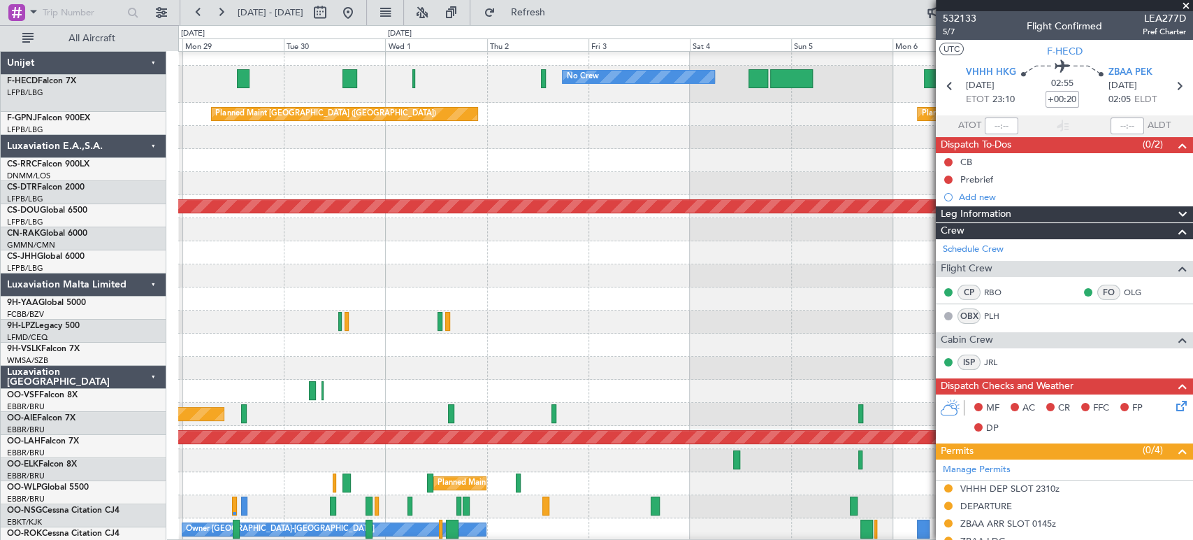
scroll to position [9, 0]
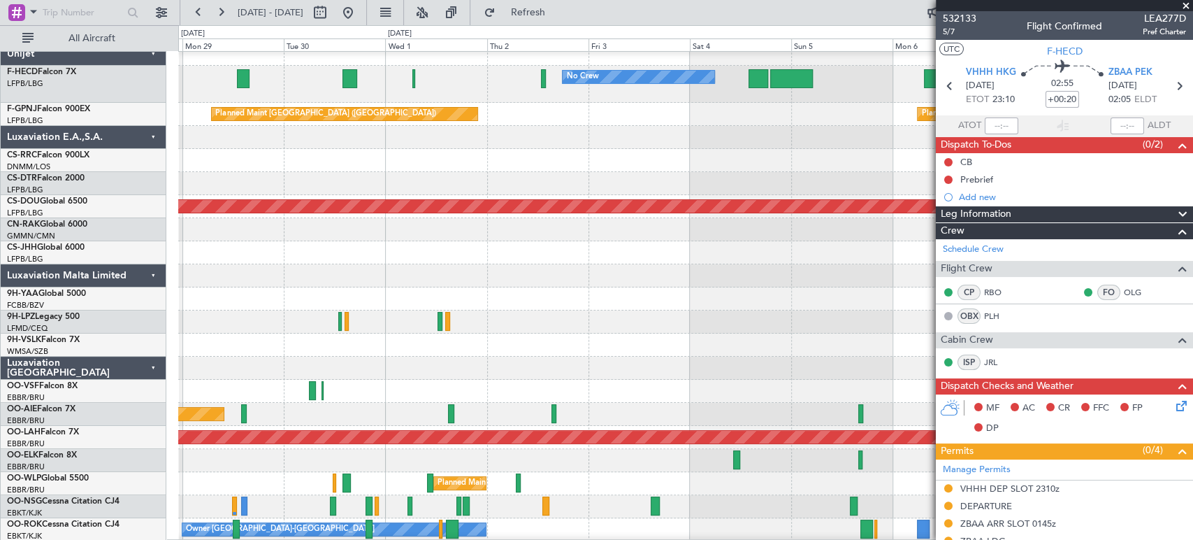
click at [735, 159] on div at bounding box center [685, 160] width 1014 height 23
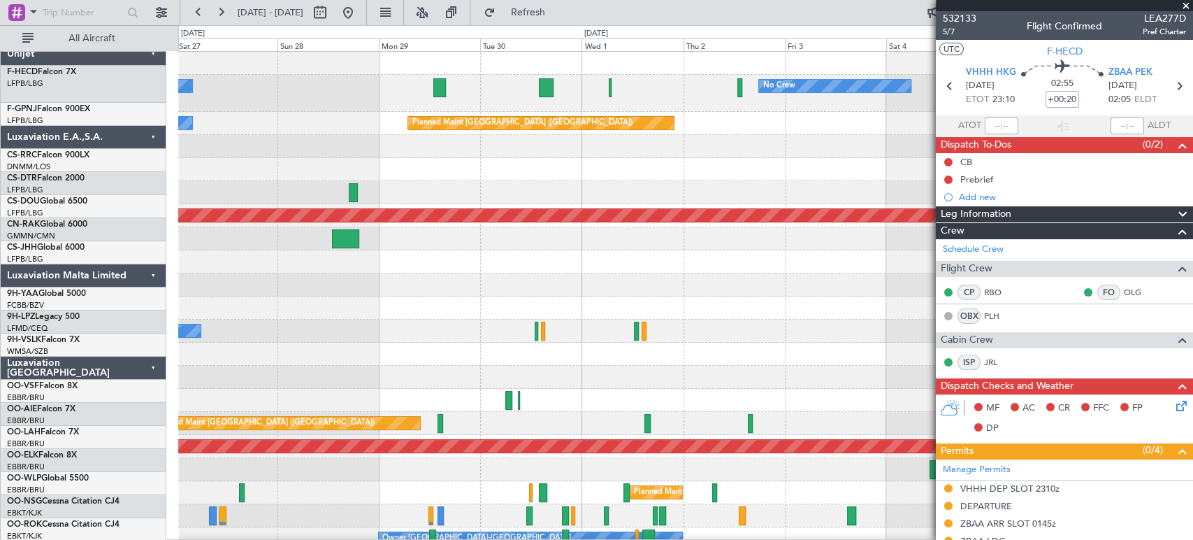
scroll to position [0, 0]
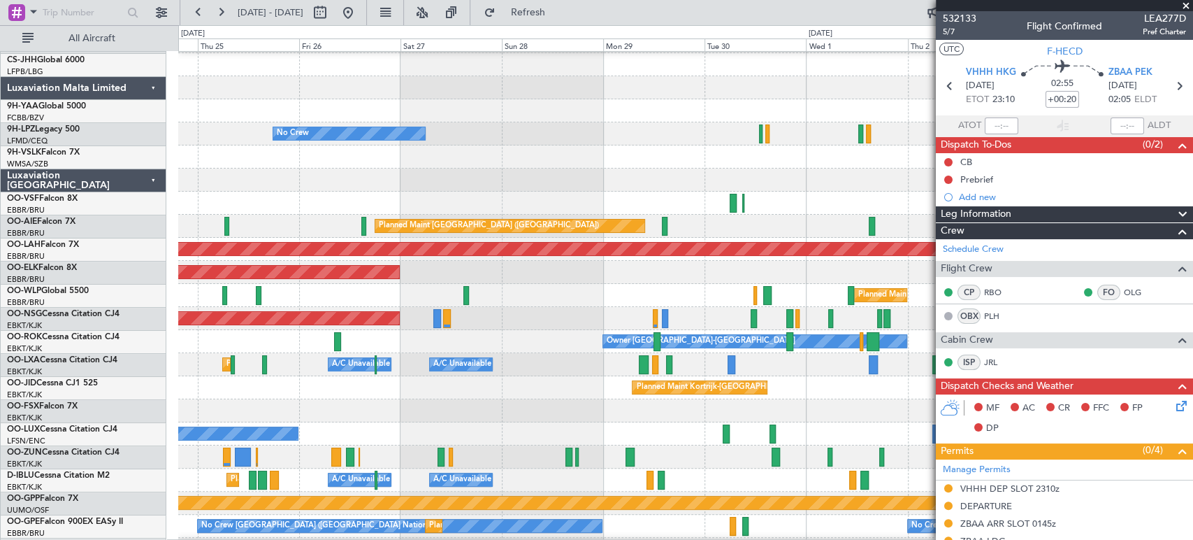
click at [826, 174] on div at bounding box center [685, 179] width 1014 height 23
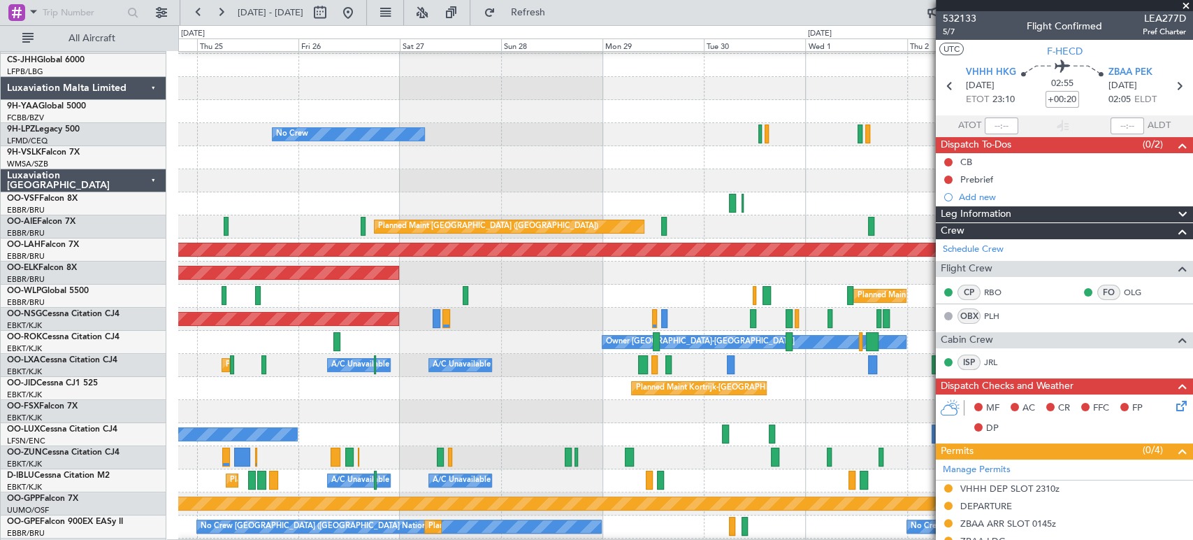
click at [772, 169] on div at bounding box center [685, 157] width 1014 height 23
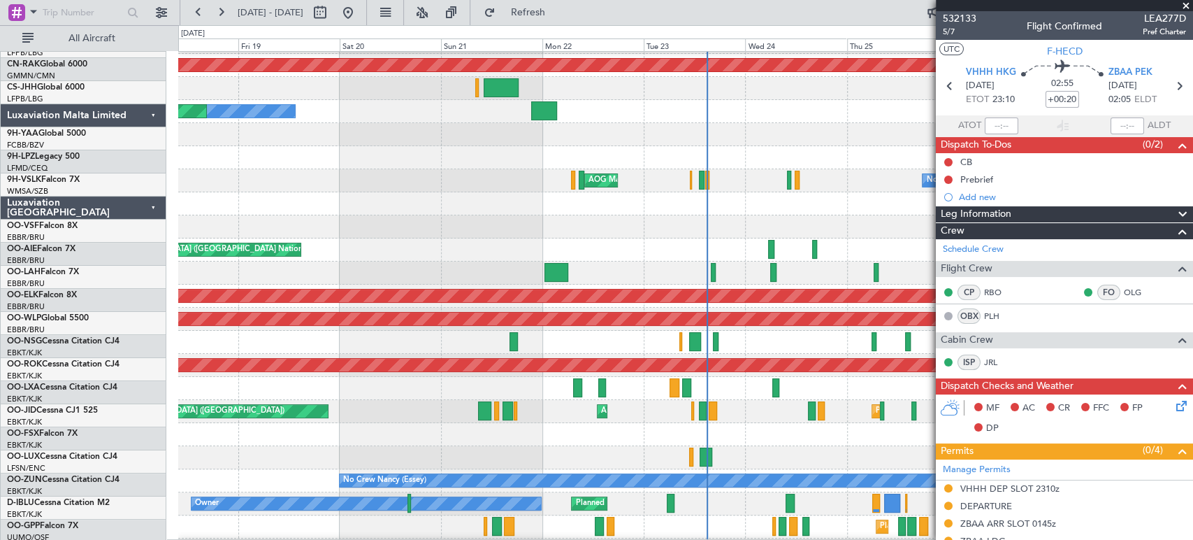
scroll to position [150, 0]
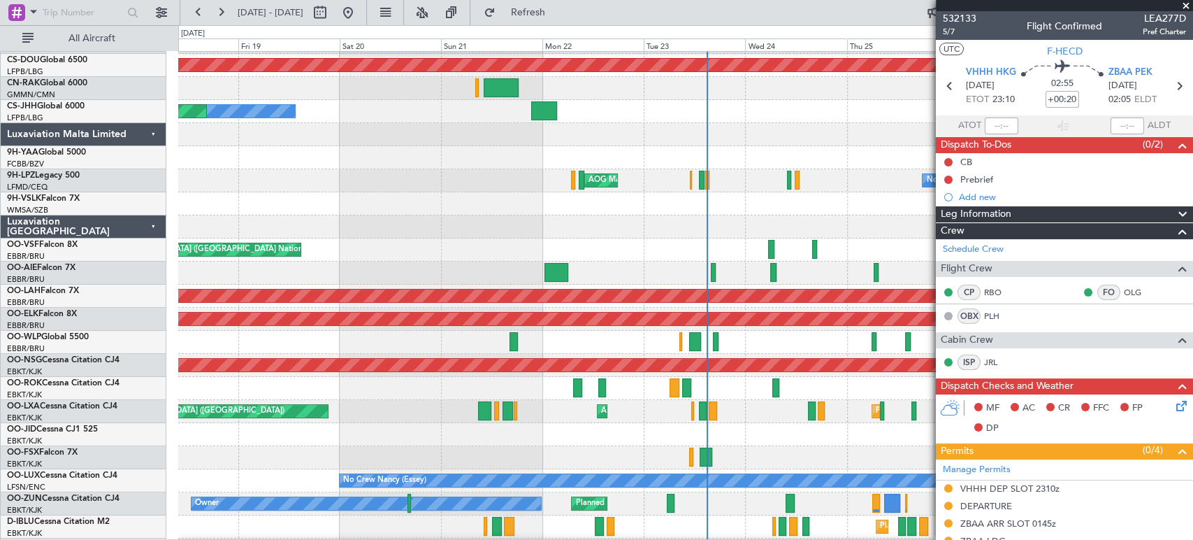
click at [712, 236] on div at bounding box center [685, 226] width 1014 height 23
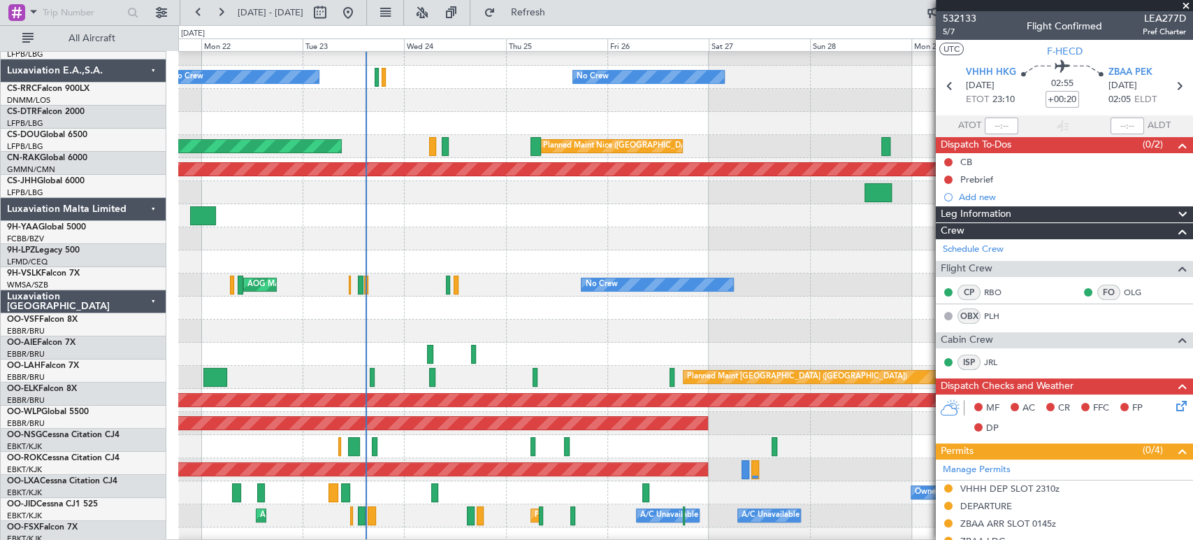
click at [308, 253] on div "Planned Maint [GEOGRAPHIC_DATA] ([GEOGRAPHIC_DATA]) No Crew No Crew No Crew Pla…" at bounding box center [685, 439] width 1014 height 867
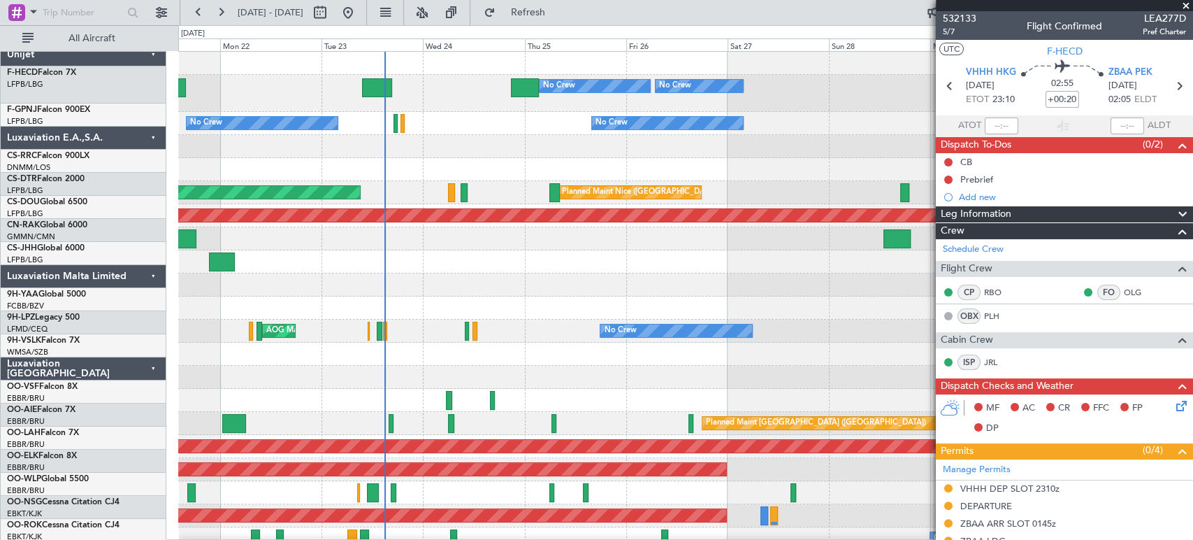
scroll to position [0, 0]
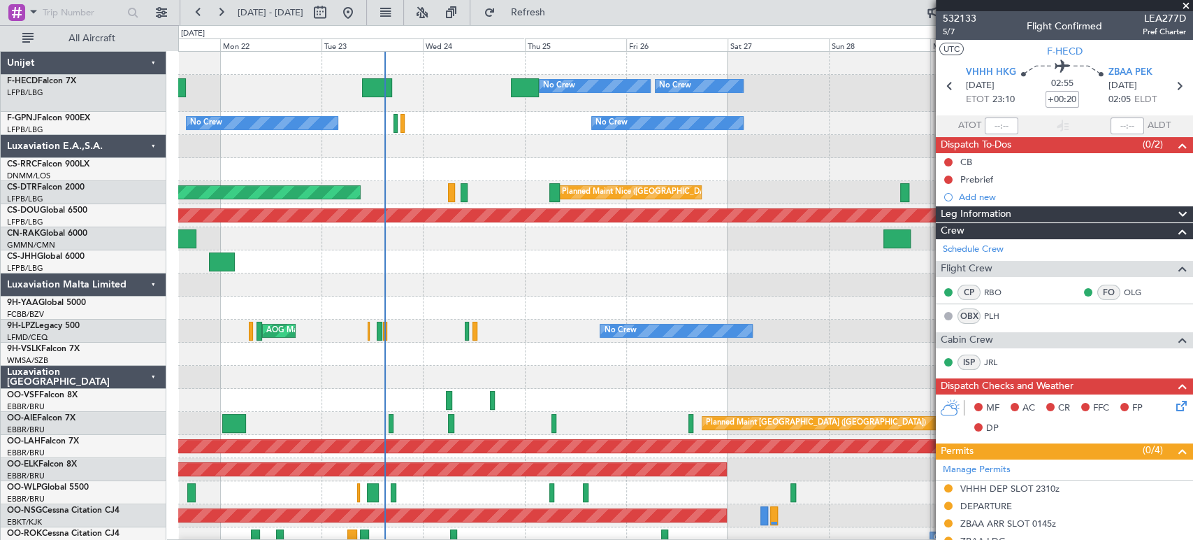
click at [217, 451] on div "Planned Maint [GEOGRAPHIC_DATA] ([GEOGRAPHIC_DATA]) No Crew No Crew No Crew Pla…" at bounding box center [685, 485] width 1014 height 867
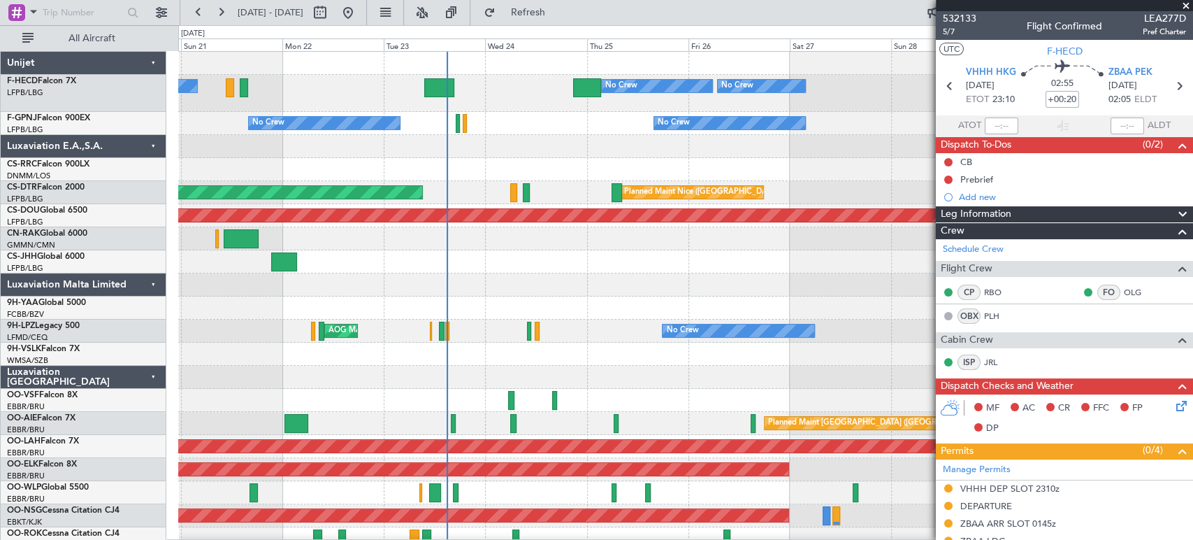
click at [644, 314] on div "Planned Maint [GEOGRAPHIC_DATA] ([GEOGRAPHIC_DATA]) No Crew No Crew No Crew Pla…" at bounding box center [685, 485] width 1014 height 867
